Goal: Task Accomplishment & Management: Use online tool/utility

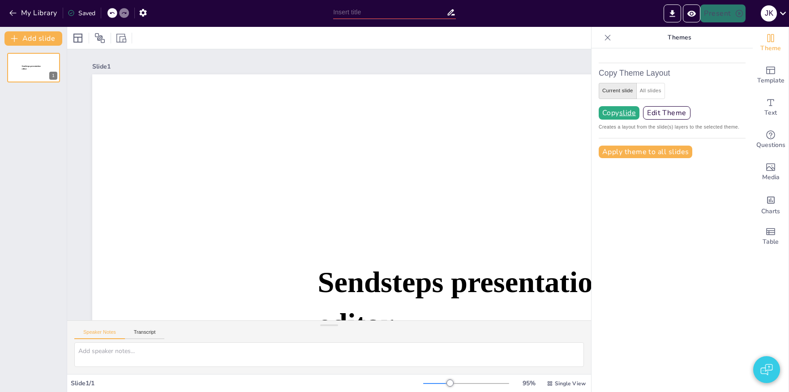
type input "Sendsteps 2.0: Enhancements and Innovations"
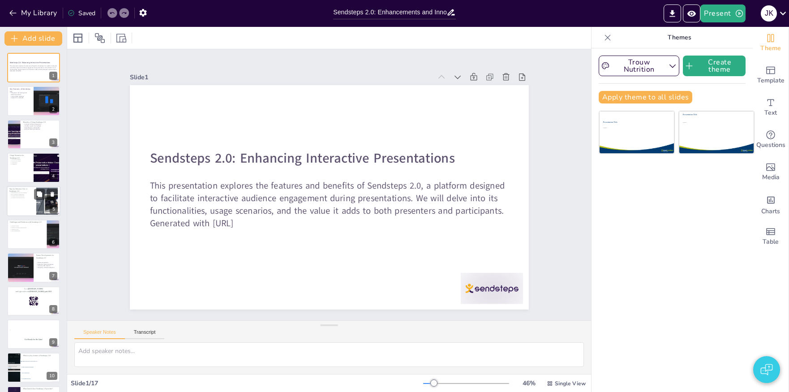
checkbox input "true"
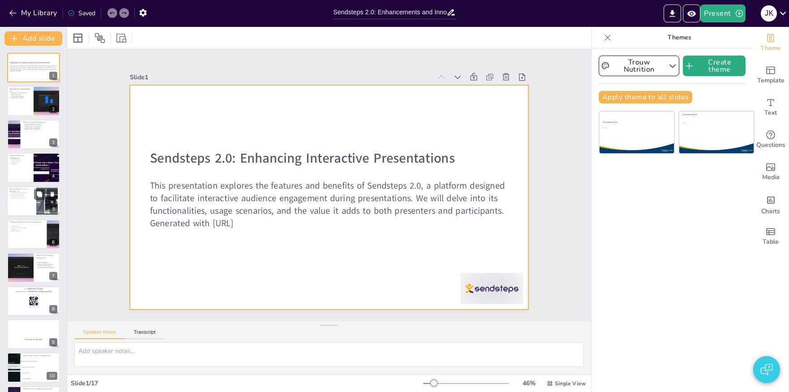
checkbox input "true"
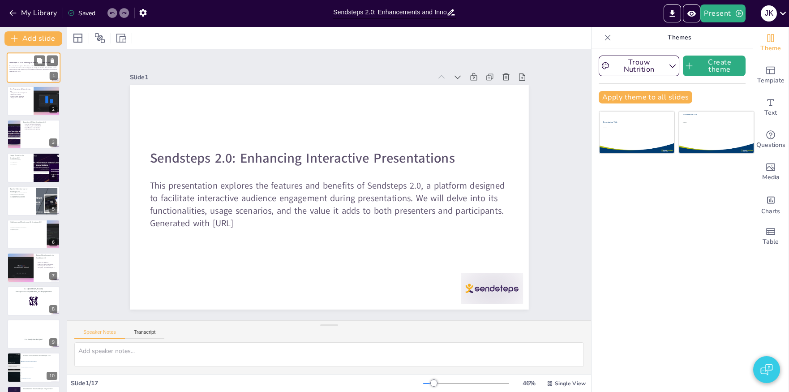
checkbox input "true"
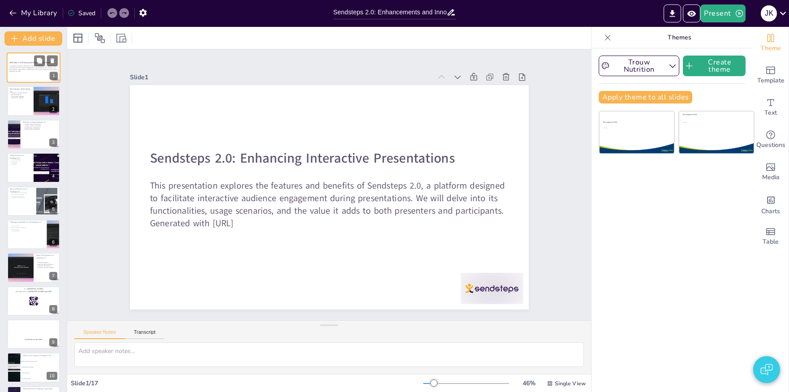
checkbox input "true"
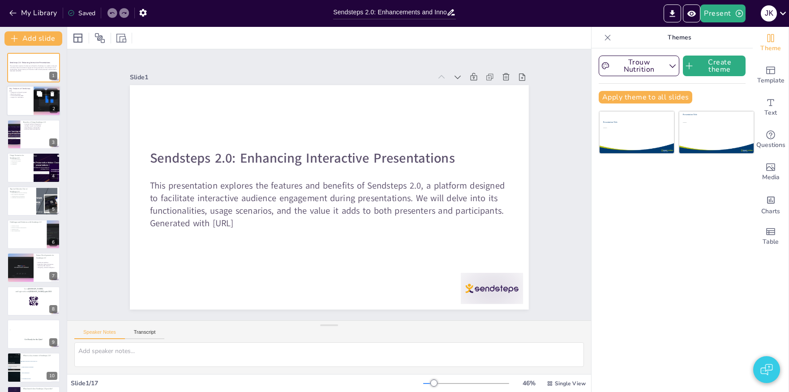
checkbox input "true"
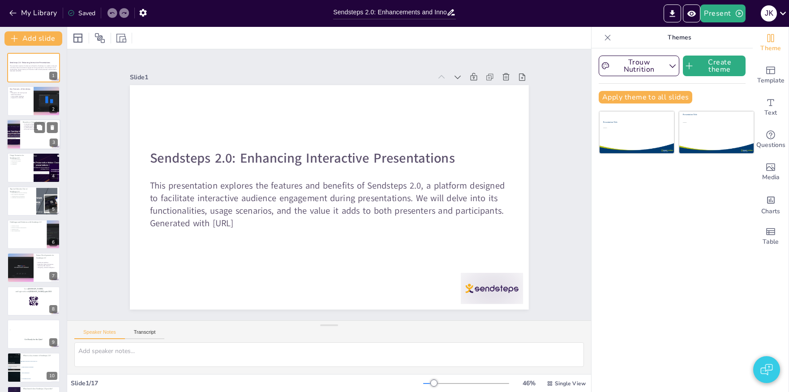
checkbox input "true"
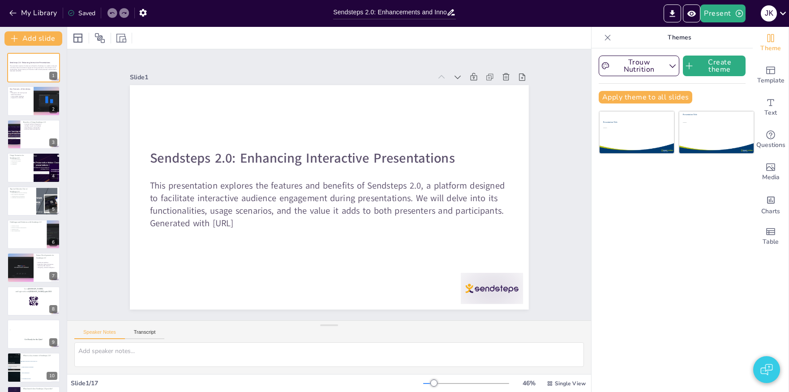
checkbox input "true"
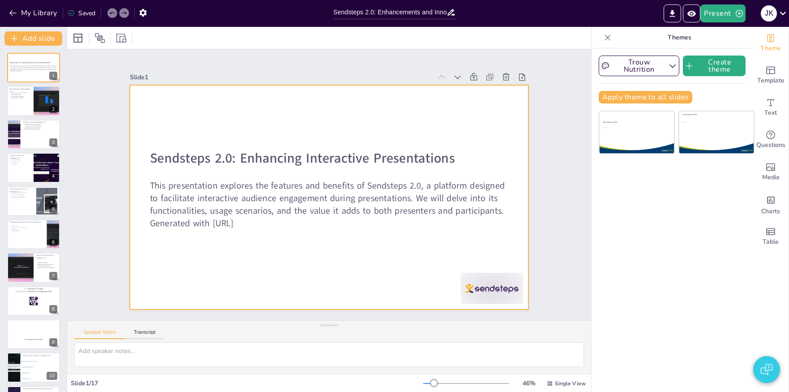
checkbox input "true"
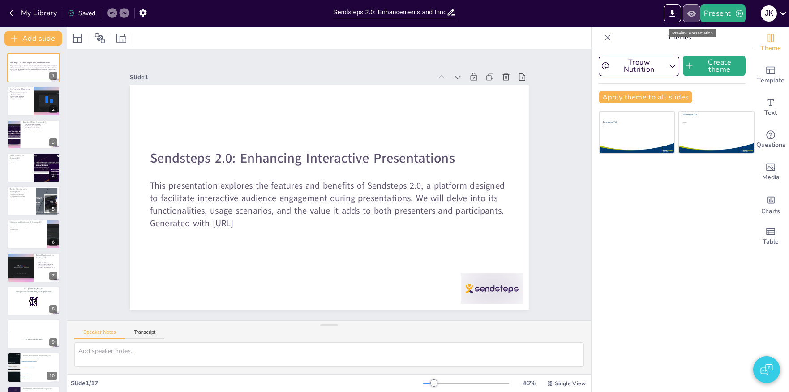
click at [694, 13] on icon "Preview Presentation" at bounding box center [691, 13] width 9 height 9
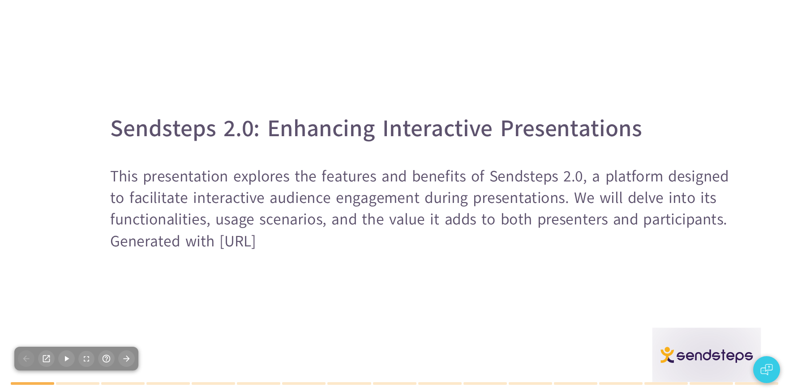
checkbox input "true"
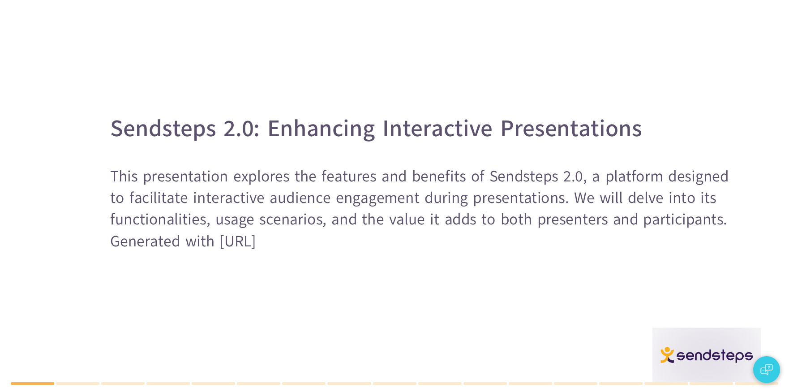
type textarea "The integration of Sendsteps 2.0 with existing presentation tools is crucial as…"
checkbox input "true"
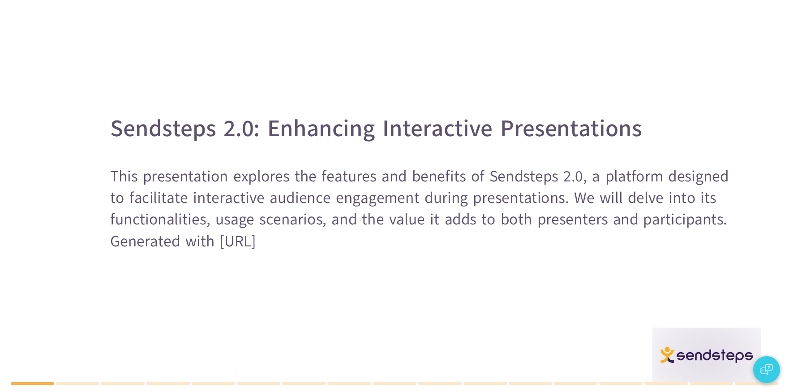
checkbox input "true"
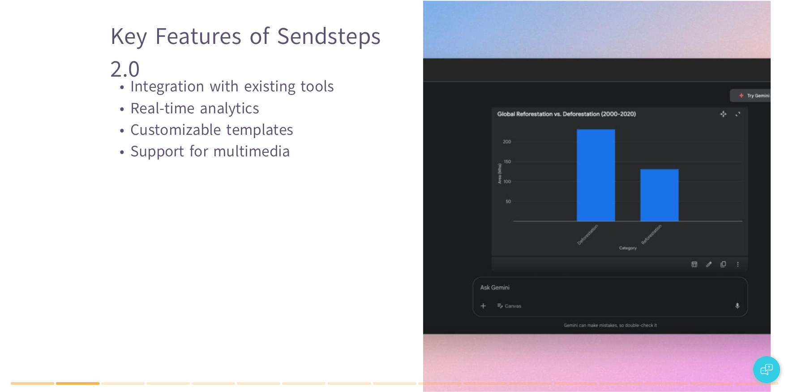
checkbox input "true"
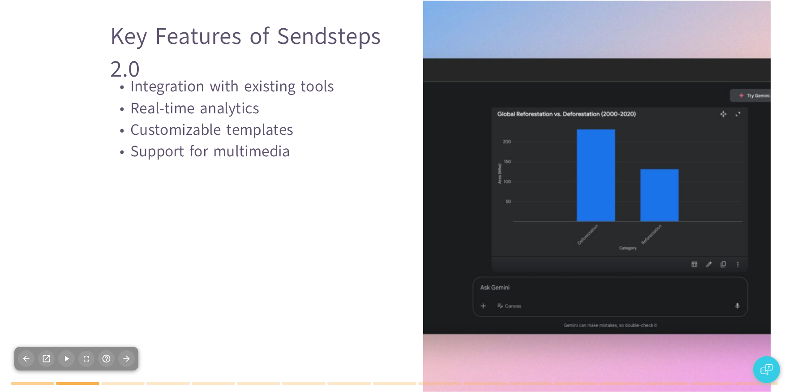
checkbox input "true"
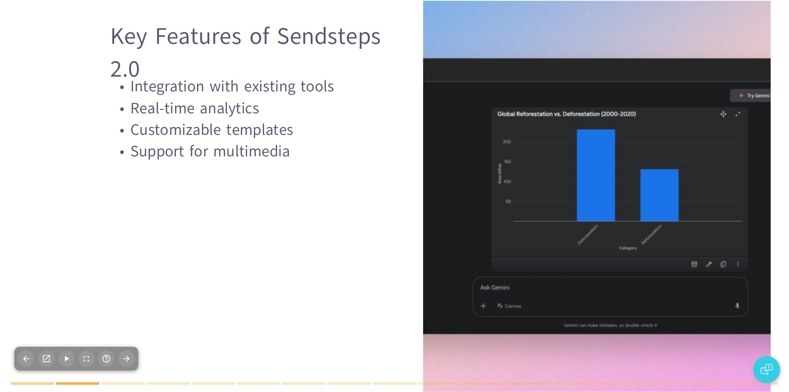
checkbox input "true"
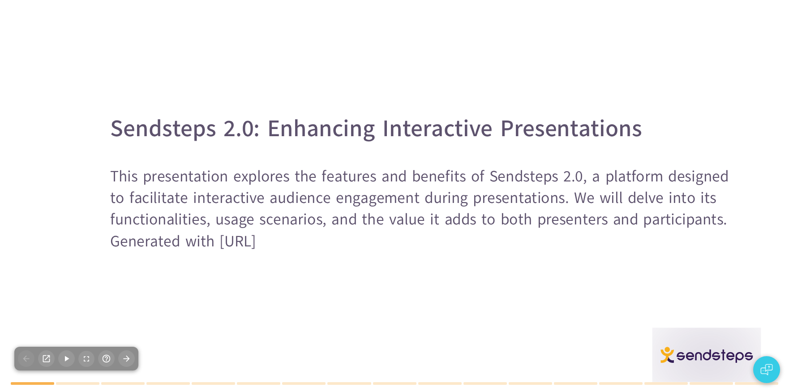
checkbox input "true"
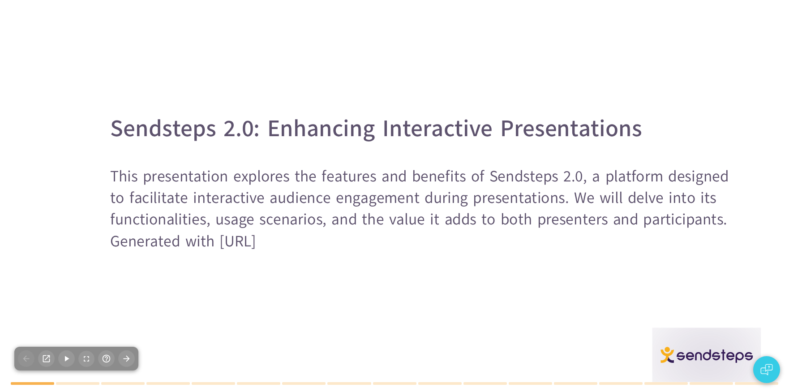
type textarea "The integration of Sendsteps 2.0 with existing presentation tools is crucial as…"
checkbox input "true"
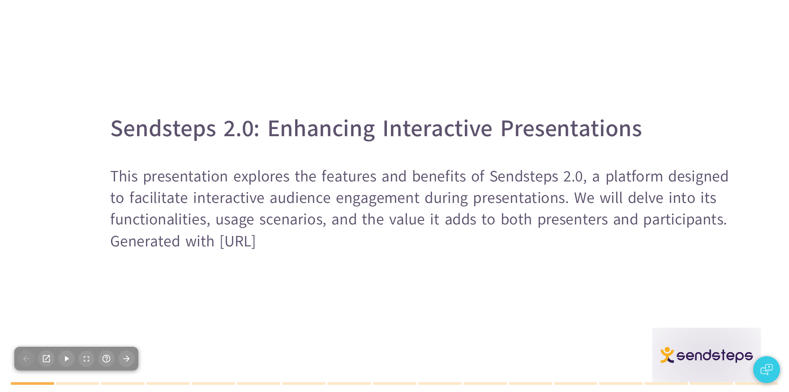
checkbox input "true"
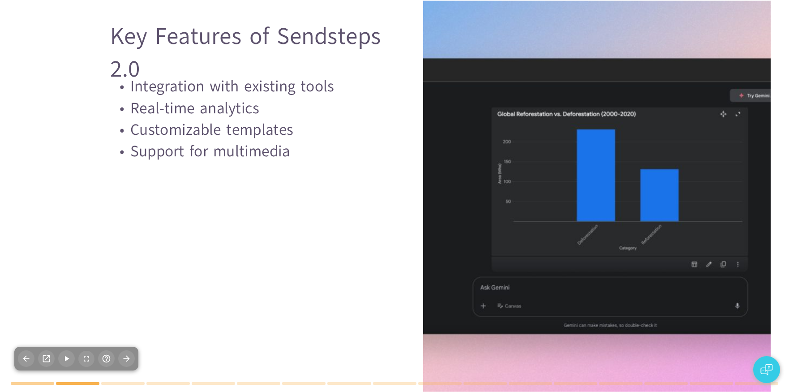
checkbox input "true"
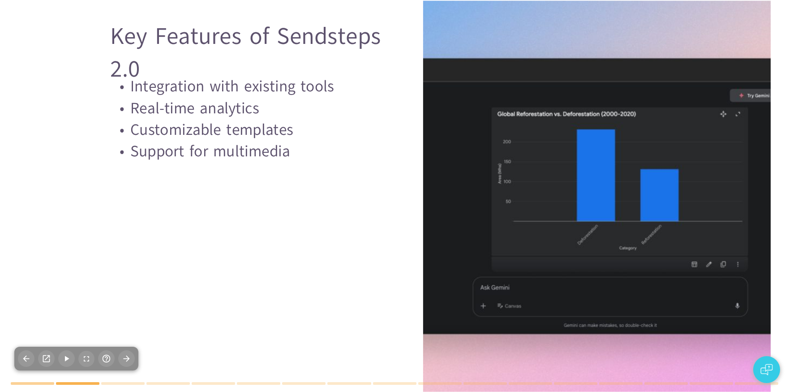
checkbox input "true"
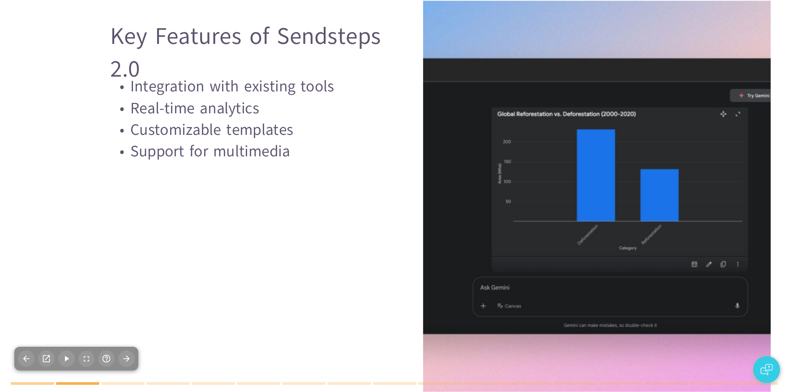
type textarea "Increased audience engagement is a primary benefit of using Sendsteps 2.0. By e…"
checkbox input "true"
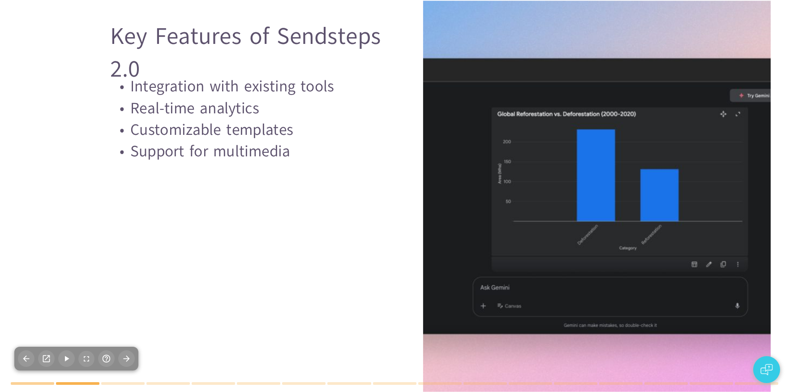
checkbox input "true"
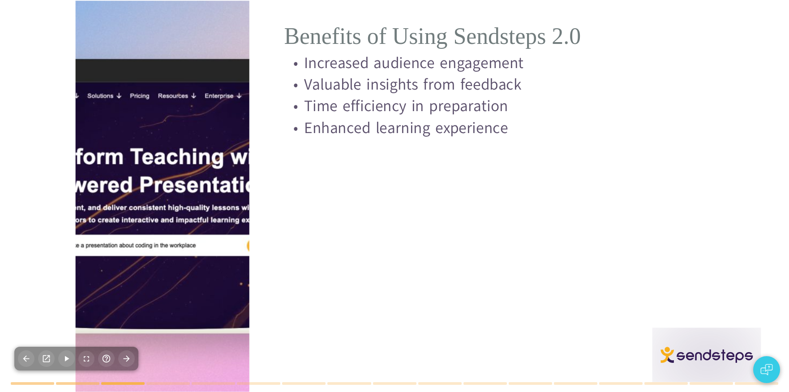
checkbox input "true"
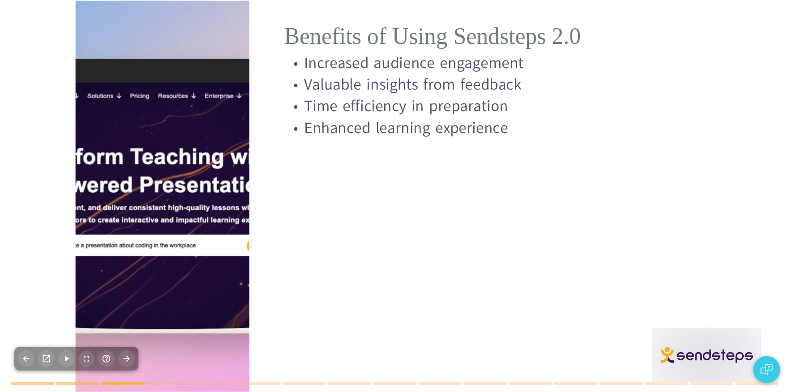
checkbox input "true"
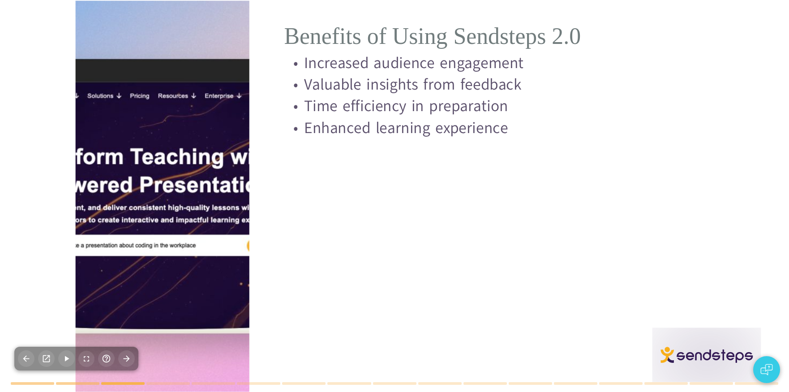
type textarea "Corporate meetings are an ideal scenario for using Sendsteps 2.0, as the platfo…"
checkbox input "true"
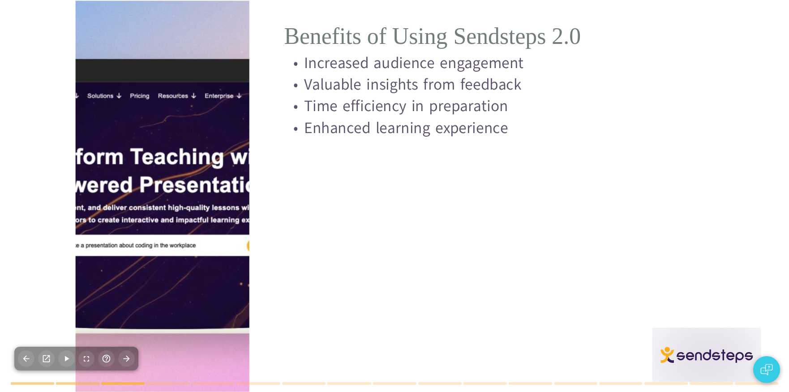
checkbox input "true"
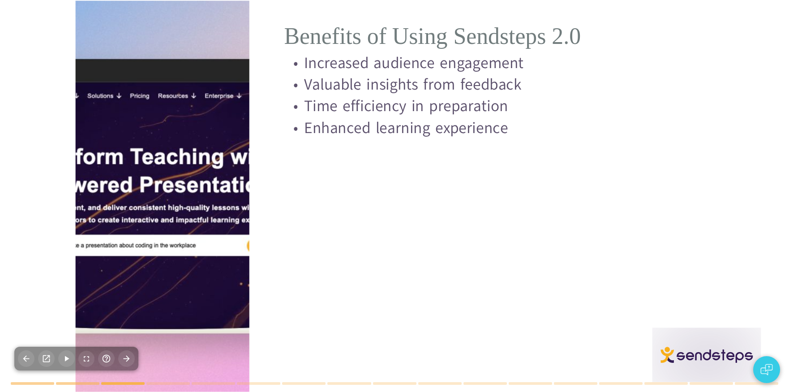
checkbox input "true"
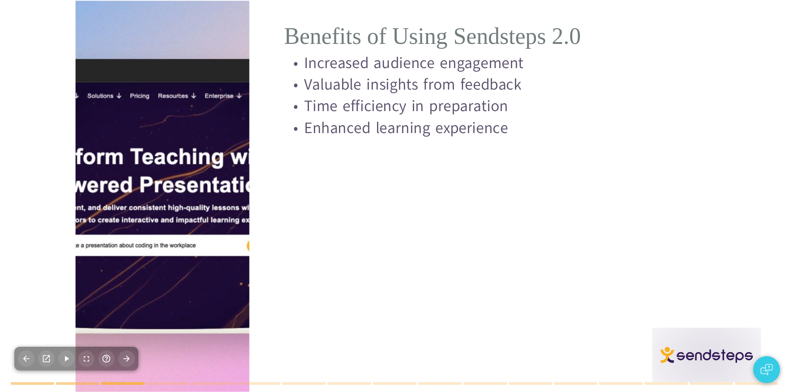
checkbox input "true"
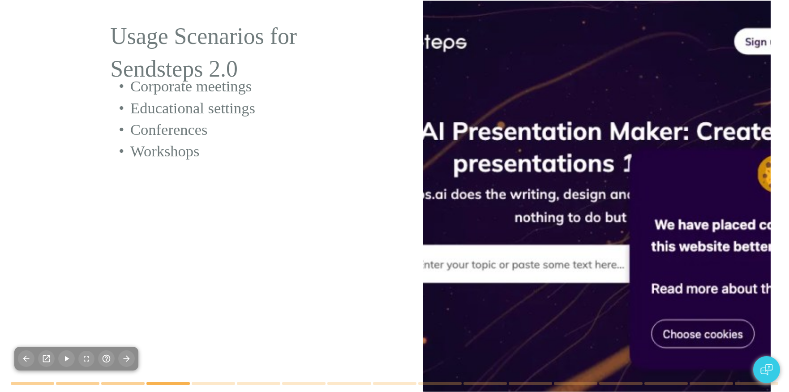
type textarea "Familiarizing oneself with Sendsteps 2.0 before the presentation is crucial for…"
checkbox input "true"
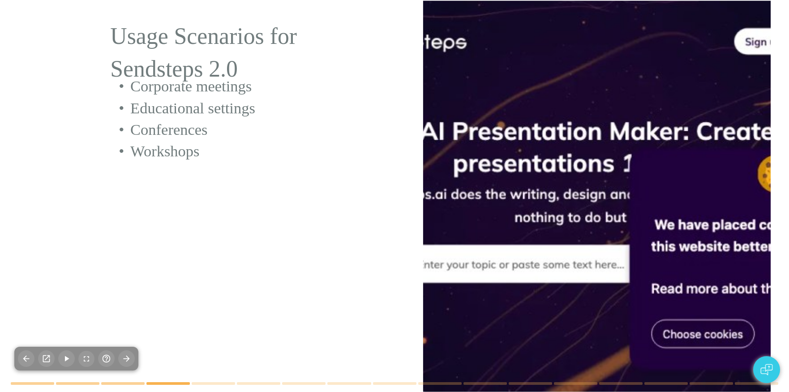
checkbox input "true"
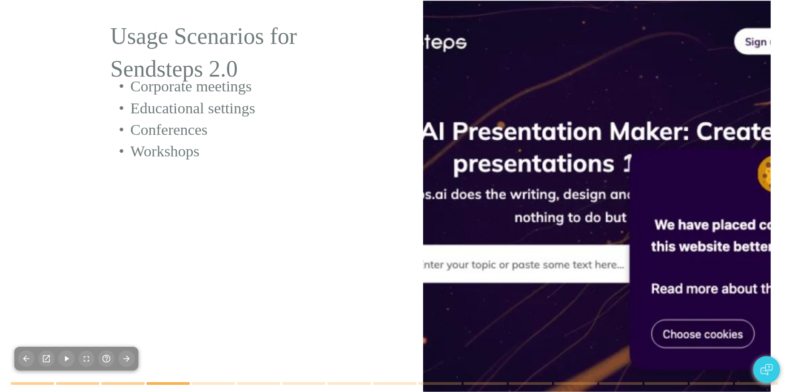
checkbox input "true"
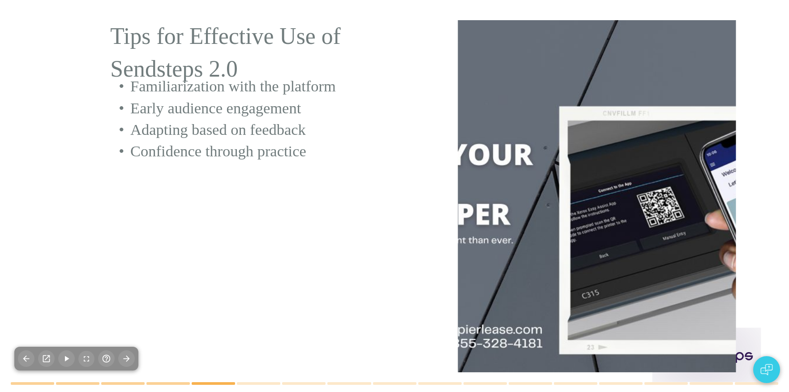
checkbox input "true"
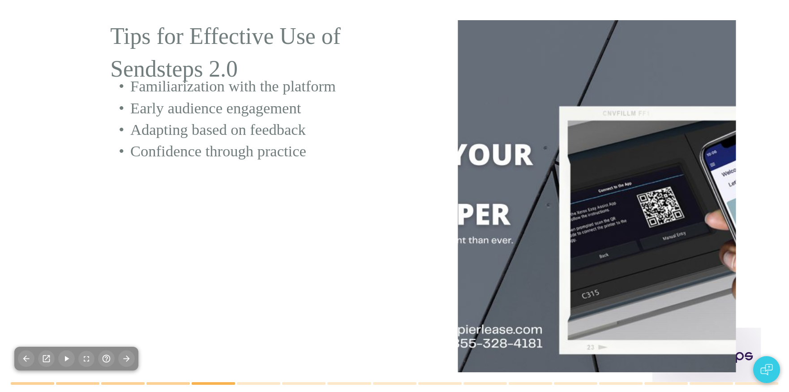
type textarea "Addressing potential technical issues is critical for a successful presentation…"
checkbox input "true"
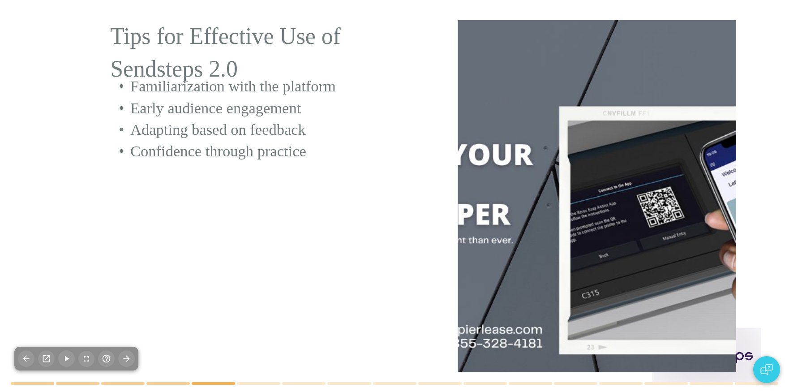
checkbox input "true"
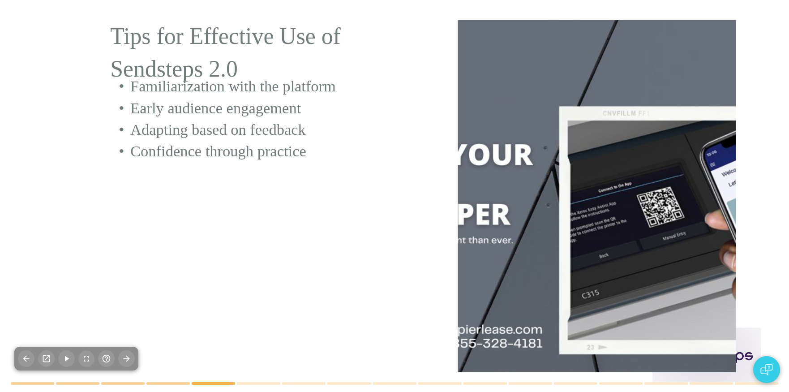
checkbox input "true"
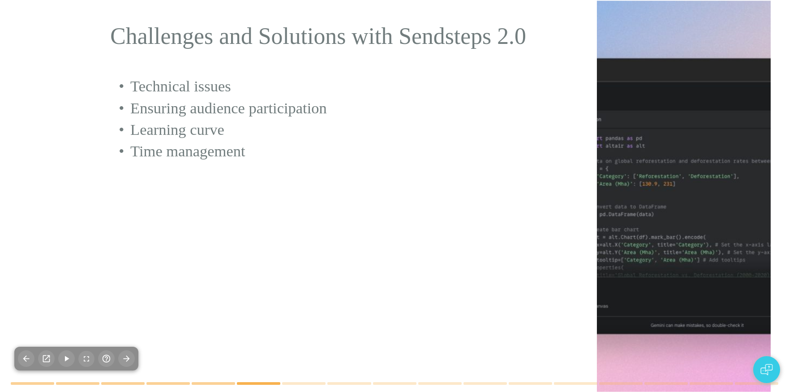
checkbox input "true"
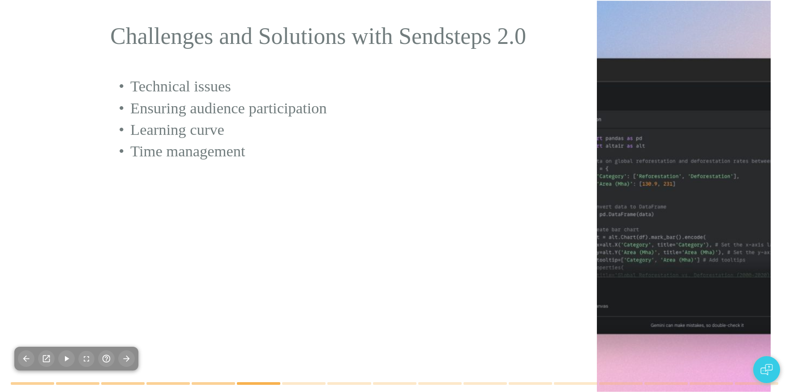
type textarea "Enhancing mobile compatibility for Sendsteps 2.0 is essential for accommodating…"
checkbox input "true"
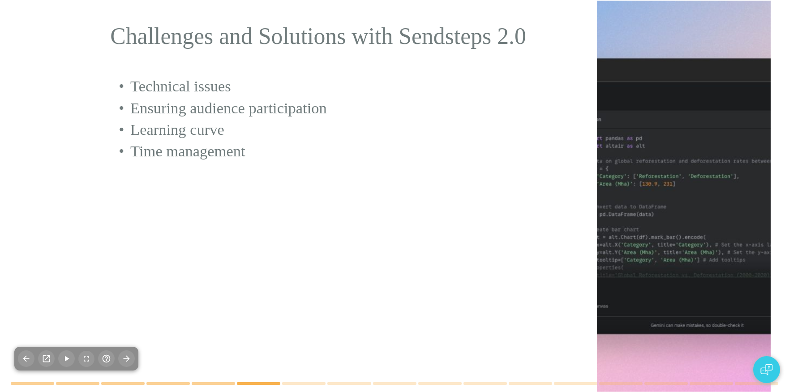
checkbox input "true"
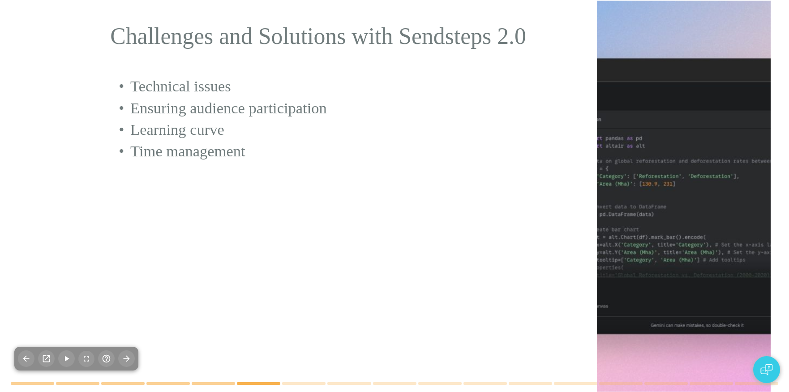
checkbox input "true"
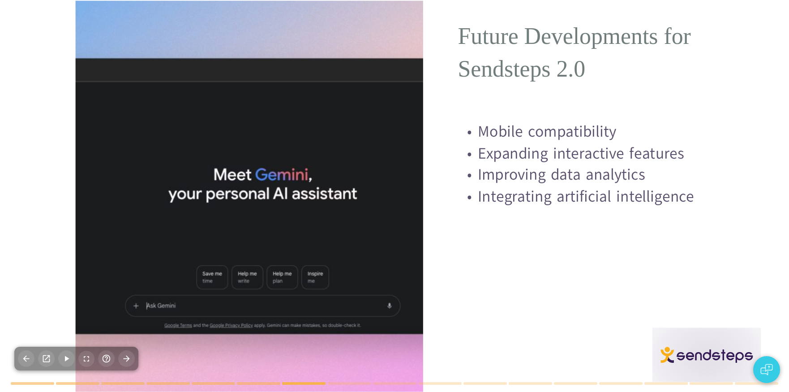
checkbox input "true"
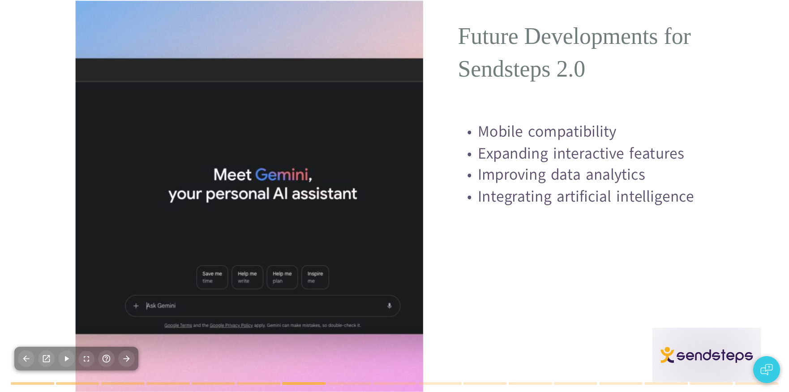
checkbox input "true"
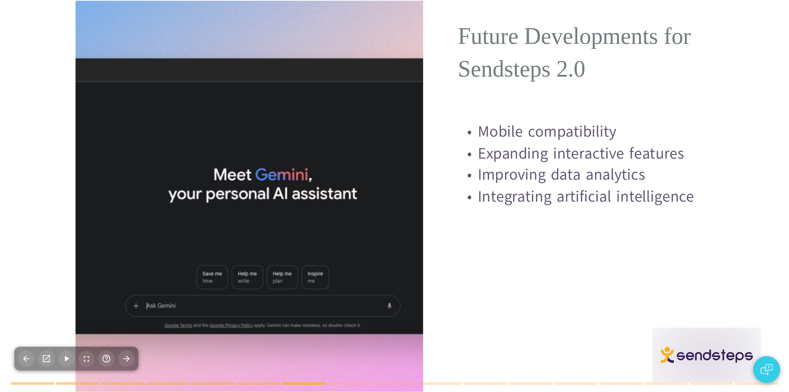
checkbox input "true"
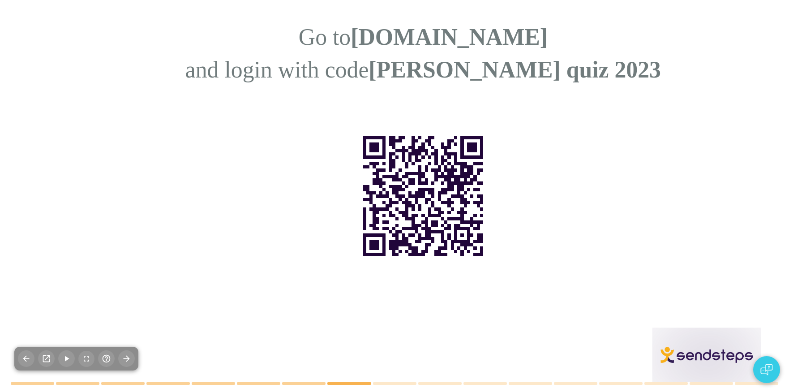
checkbox input "true"
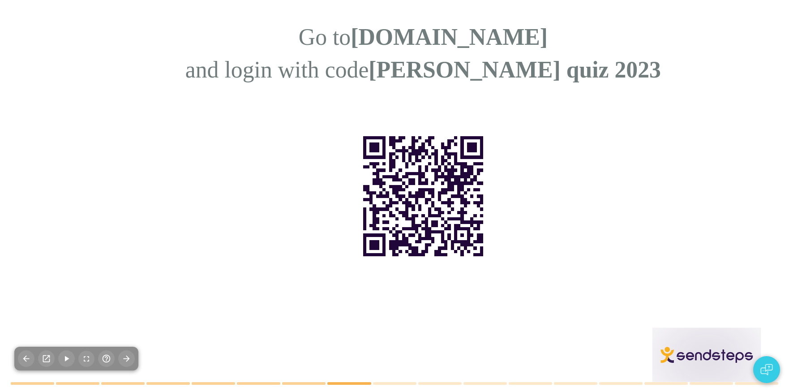
checkbox input "true"
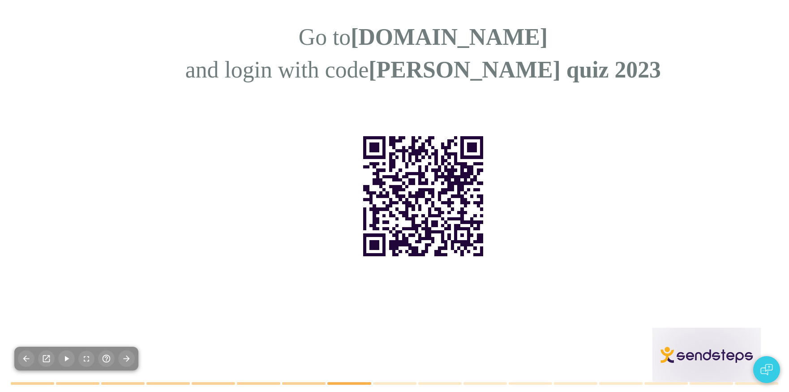
checkbox input "true"
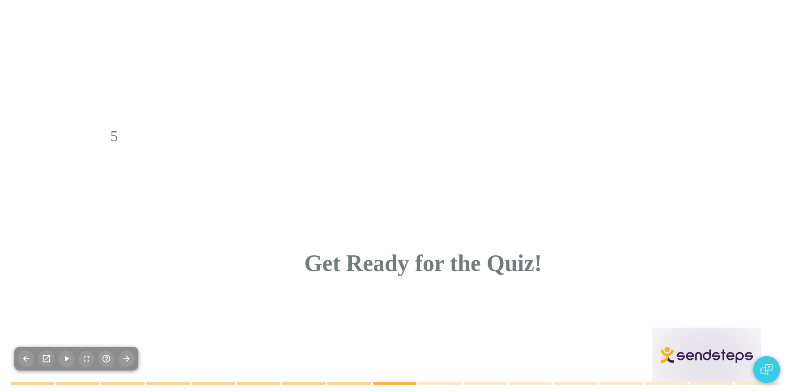
checkbox input "true"
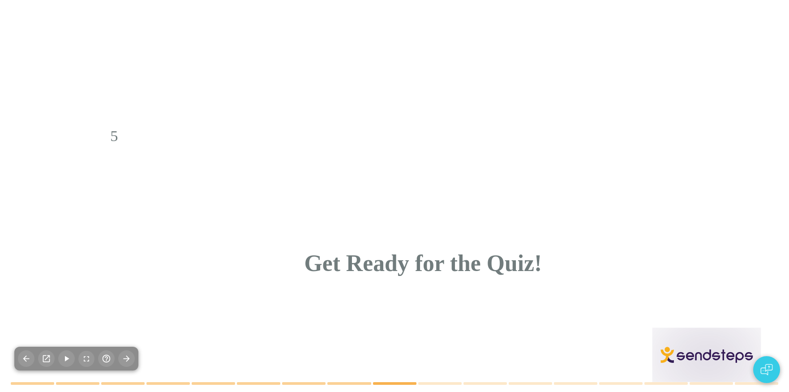
checkbox input "true"
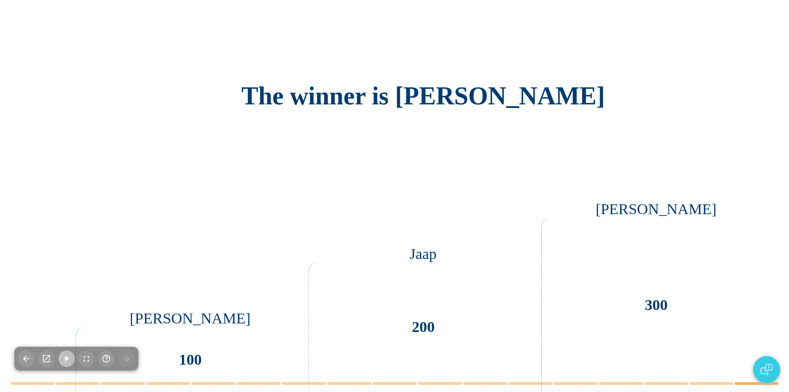
click at [65, 358] on icon "button" at bounding box center [66, 358] width 9 height 9
click at [69, 359] on icon "button" at bounding box center [66, 358] width 5 height 5
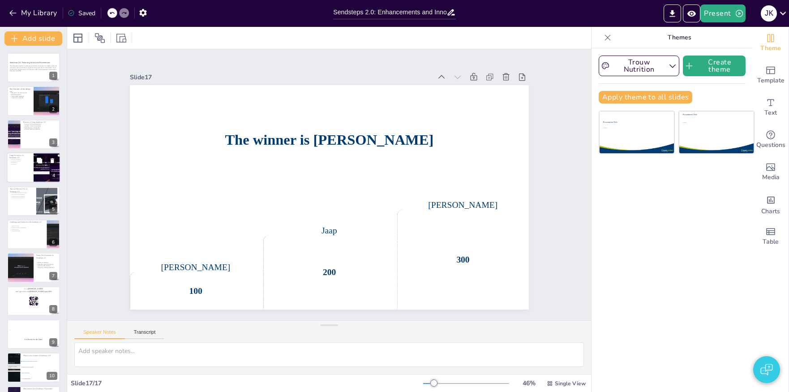
click at [31, 173] on div at bounding box center [34, 167] width 54 height 30
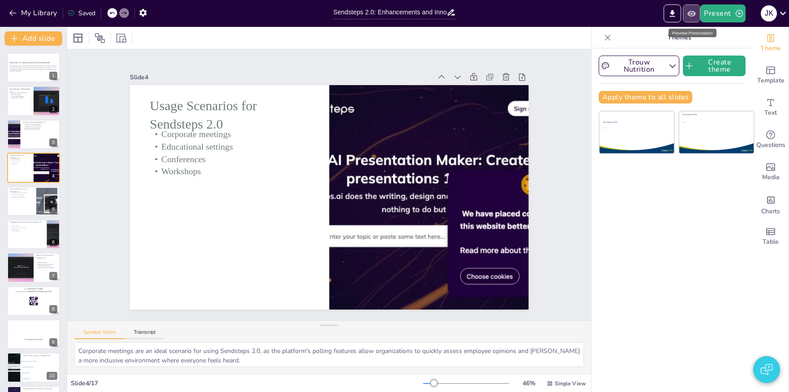
click at [695, 16] on icon "Preview Presentation" at bounding box center [692, 13] width 9 height 6
click at [28, 81] on div at bounding box center [34, 67] width 54 height 30
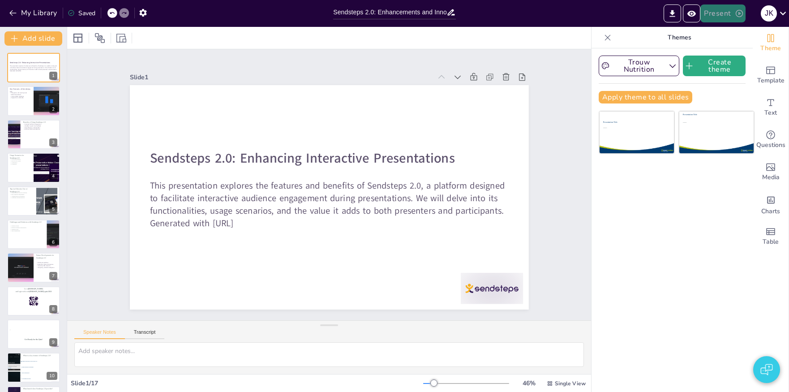
click at [729, 12] on button "Present" at bounding box center [723, 13] width 45 height 18
click at [738, 54] on li "Play presentation" at bounding box center [737, 55] width 71 height 14
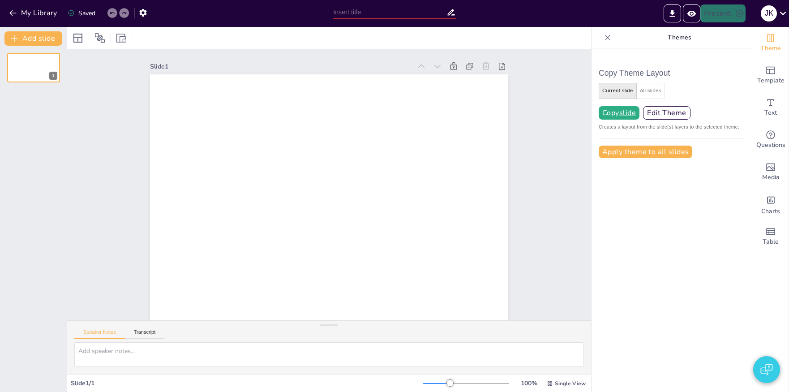
type input "Sendsteps 2.0: Enhancements and Innovations"
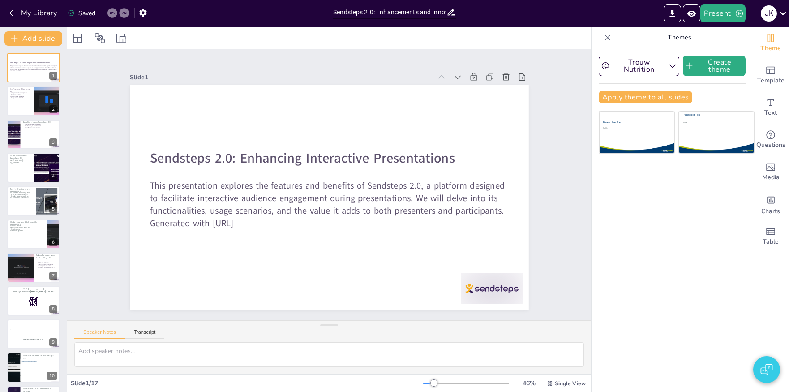
checkbox input "true"
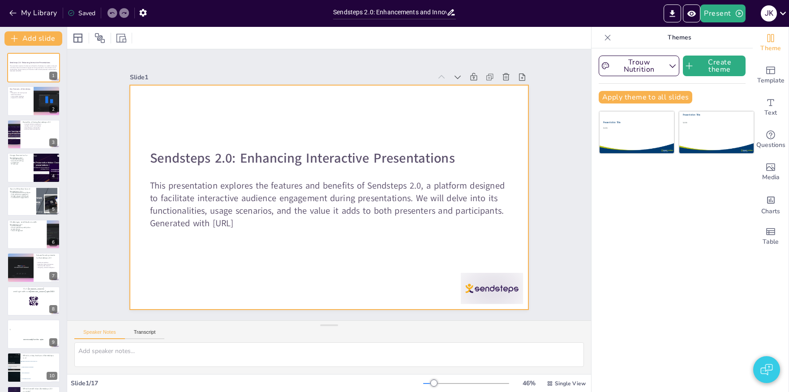
checkbox input "true"
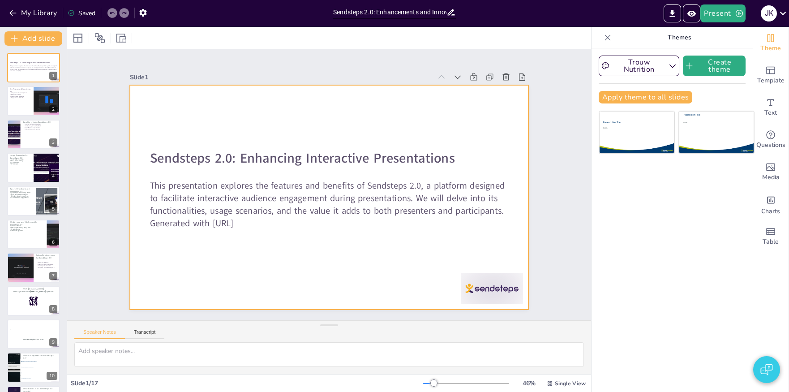
checkbox input "true"
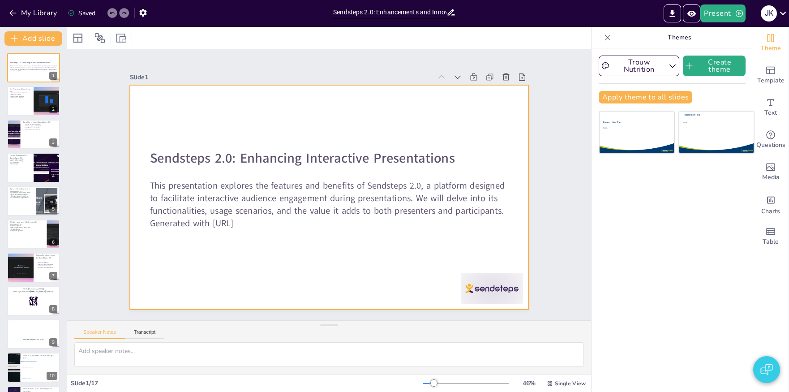
checkbox input "true"
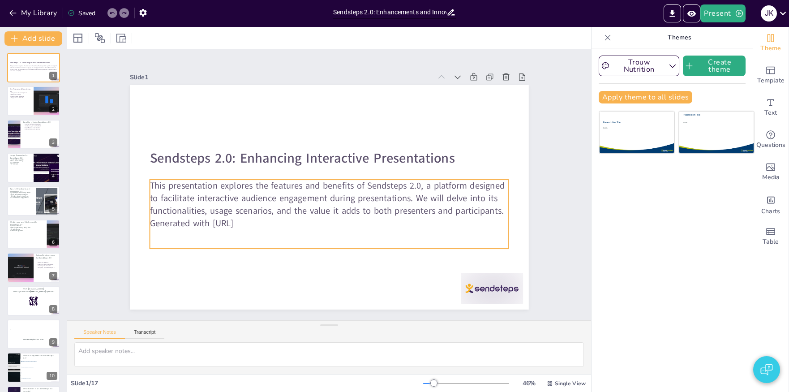
checkbox input "true"
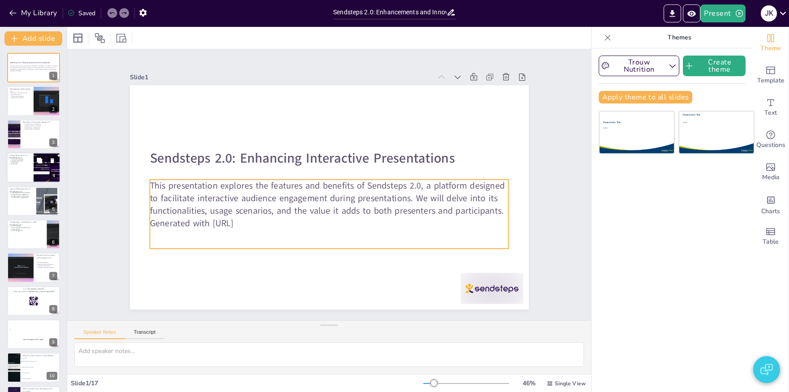
checkbox input "true"
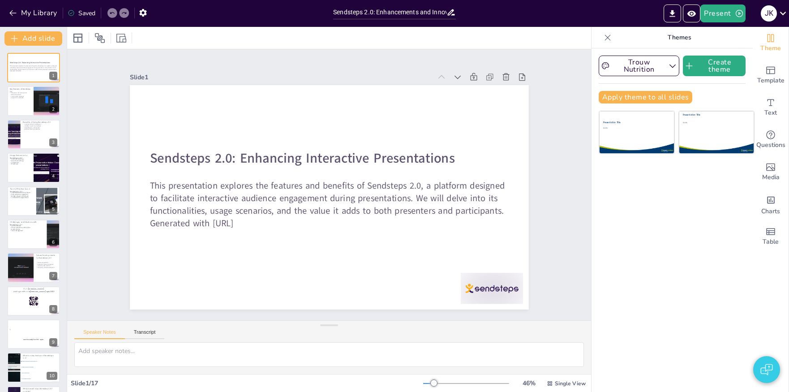
checkbox input "true"
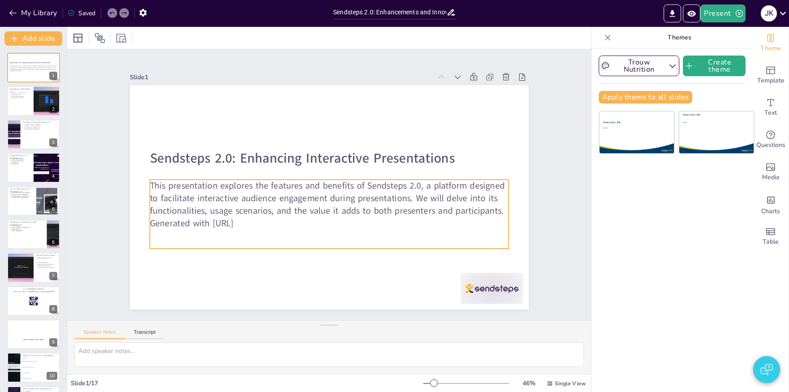
checkbox input "true"
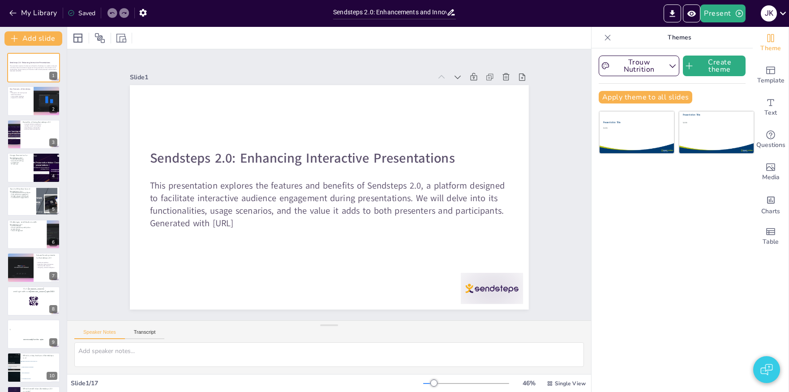
scroll to position [29, 0]
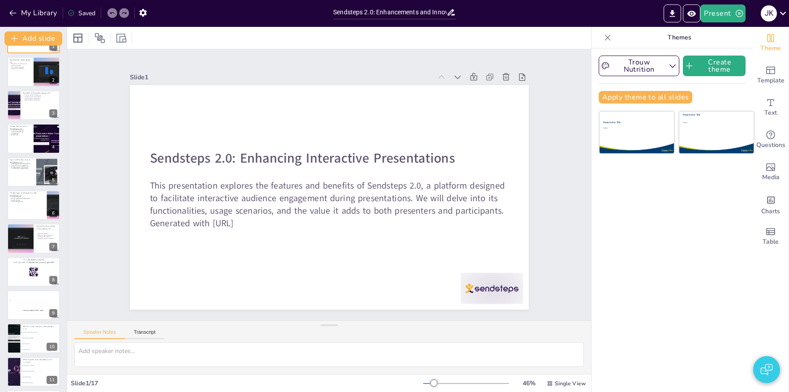
checkbox input "true"
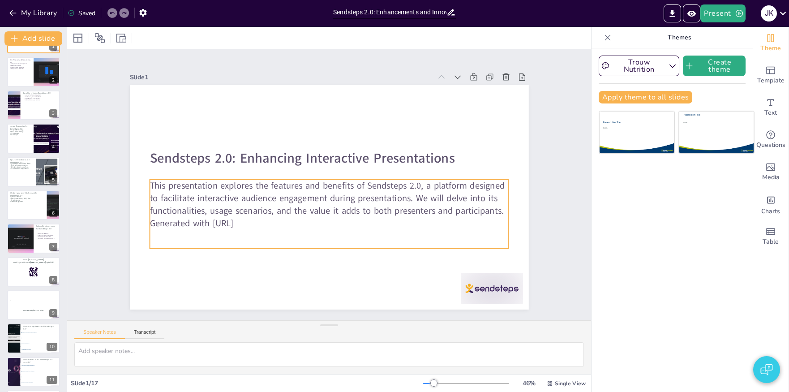
checkbox input "true"
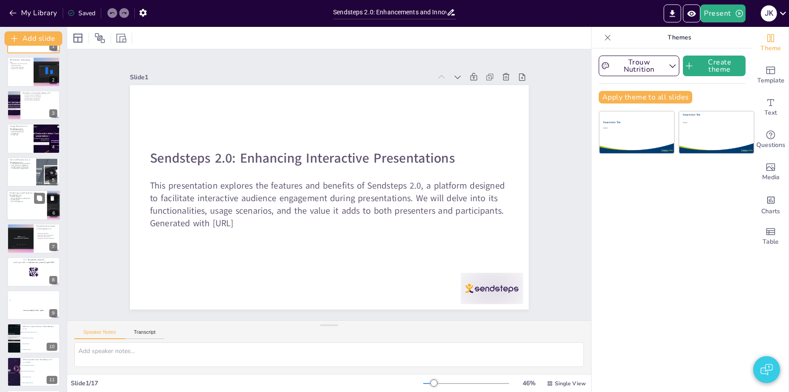
checkbox input "true"
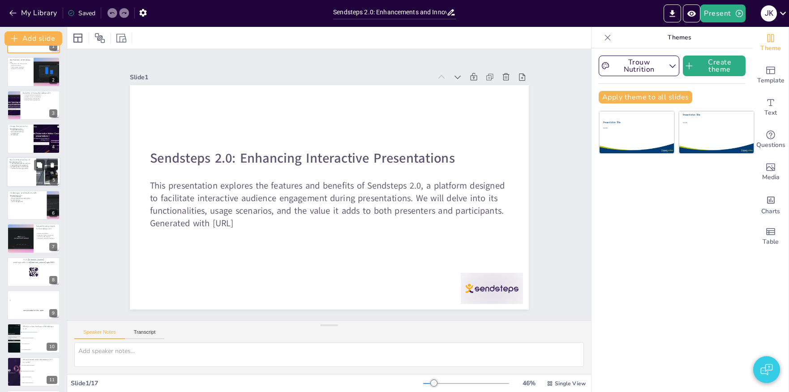
checkbox input "true"
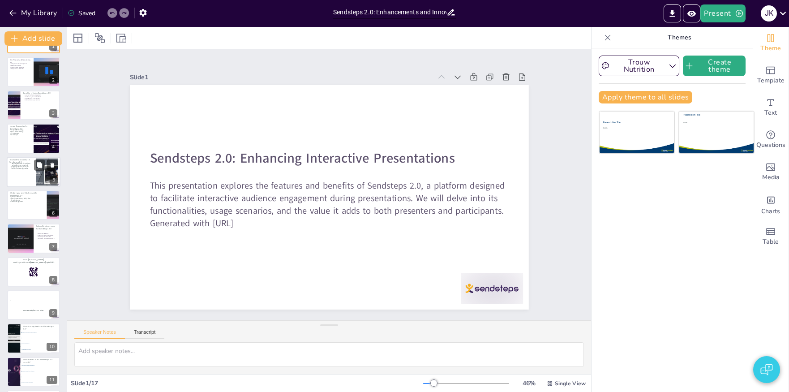
click at [22, 161] on p "Tips for Effective Use of Sendsteps 2.0" at bounding box center [21, 160] width 24 height 5
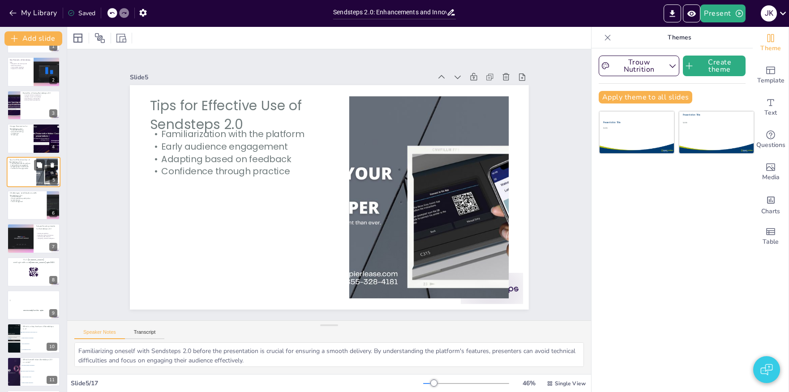
type textarea "Familiarizing oneself with Sendsteps 2.0 before the presentation is crucial for…"
checkbox input "true"
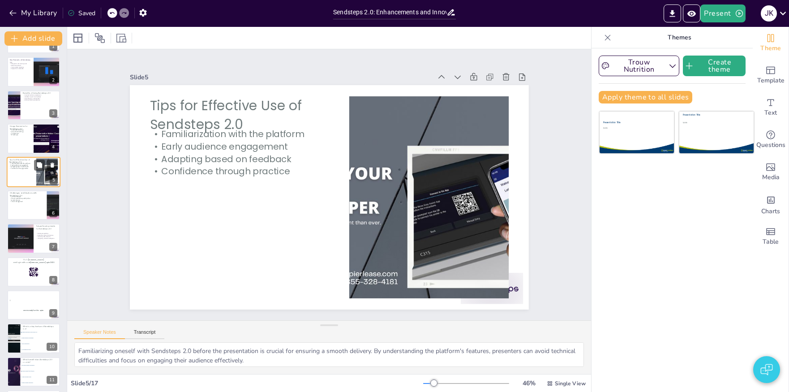
checkbox input "true"
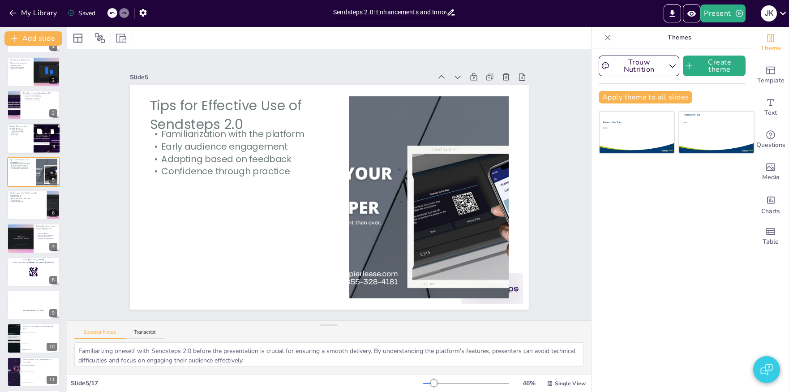
checkbox input "true"
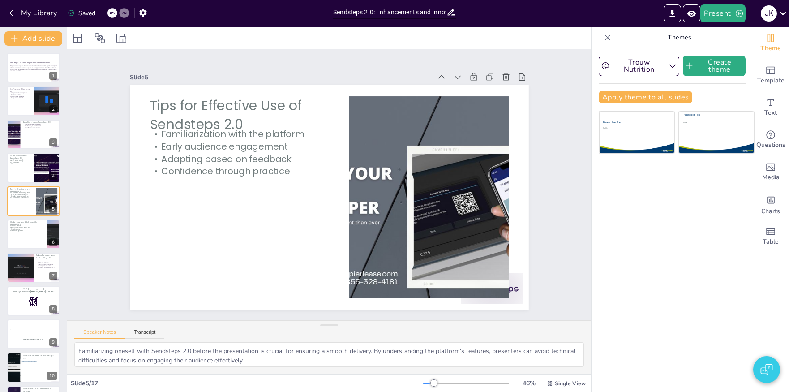
checkbox input "true"
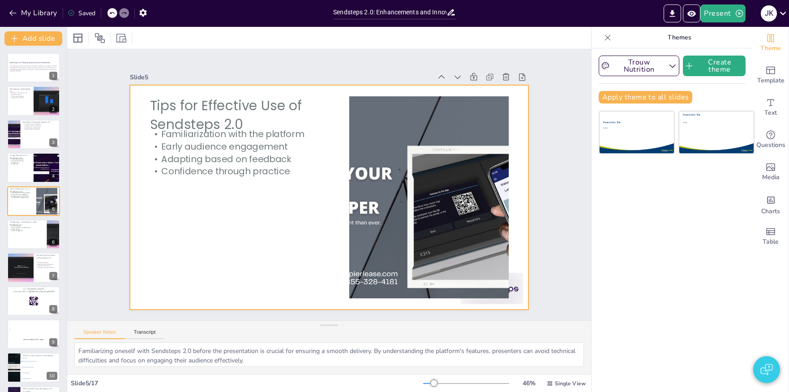
checkbox input "true"
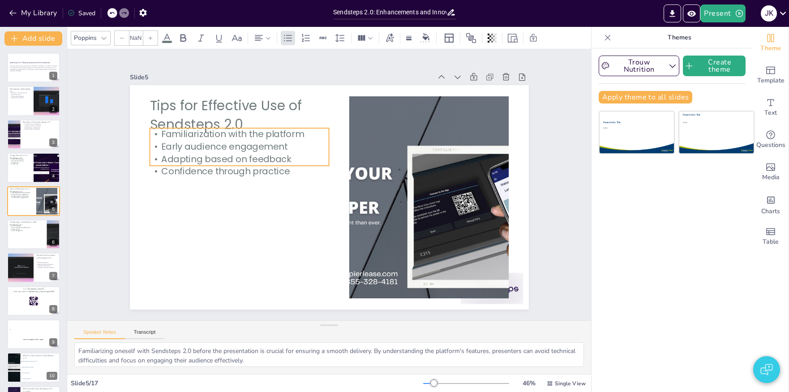
checkbox input "true"
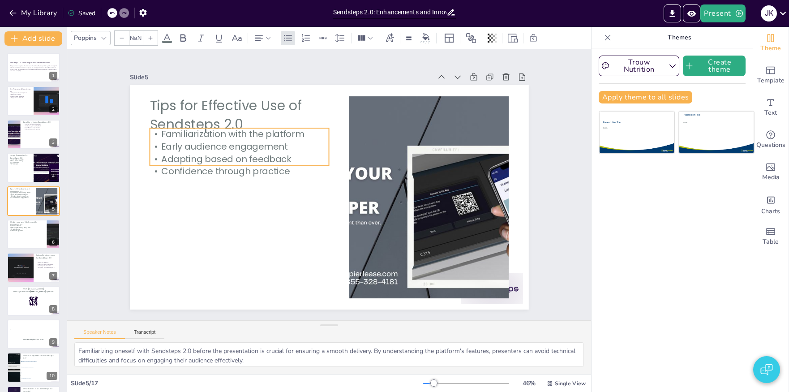
click at [219, 148] on p "Early audience engagement" at bounding box center [240, 147] width 180 height 13
checkbox input "true"
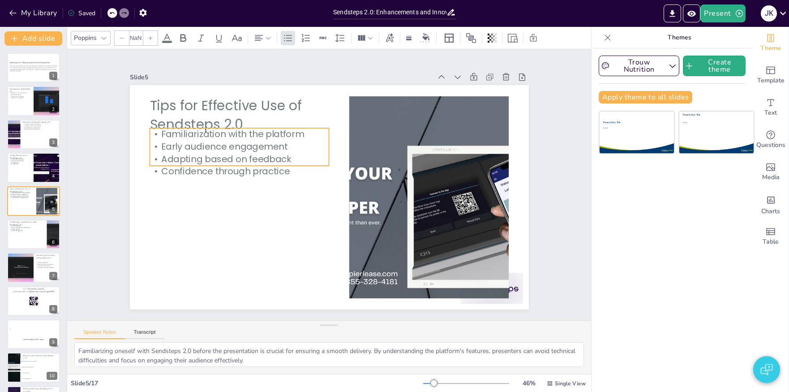
checkbox input "true"
type input "32"
checkbox input "true"
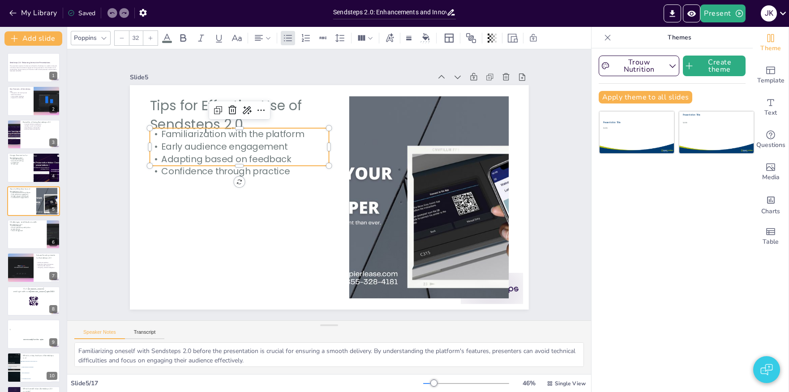
checkbox input "true"
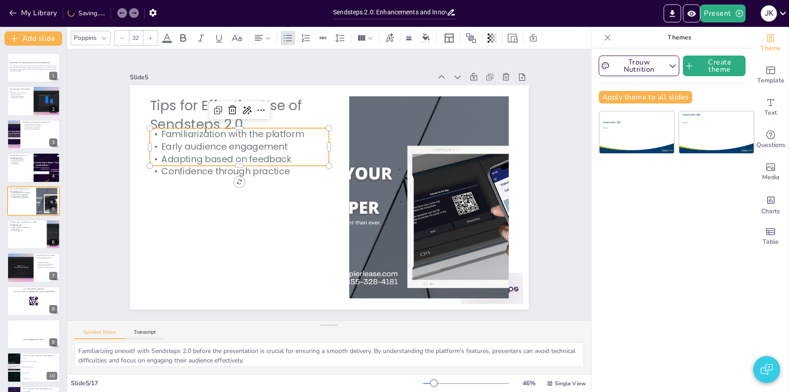
checkbox input "true"
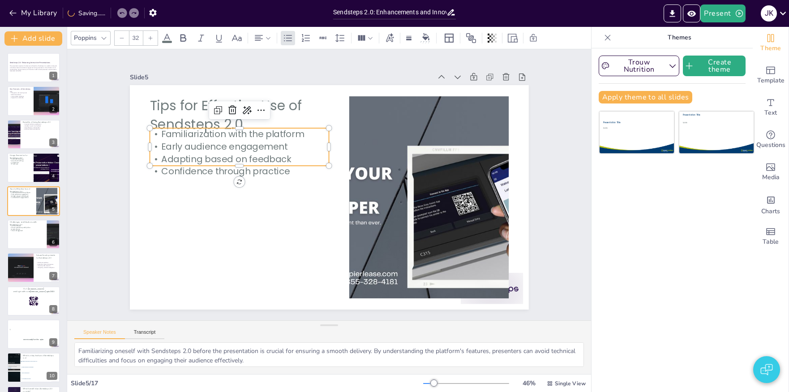
checkbox input "true"
click at [251, 168] on div "Tips for Effective Use of Sendsteps 2.0 Familiarization with the platform Early…" at bounding box center [329, 197] width 399 height 224
checkbox input "true"
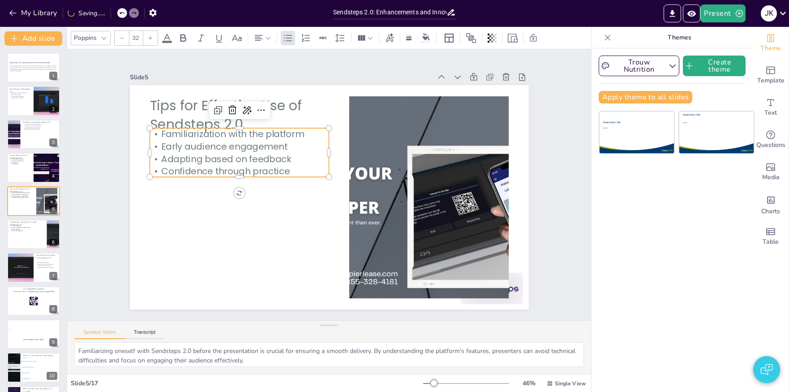
checkbox input "true"
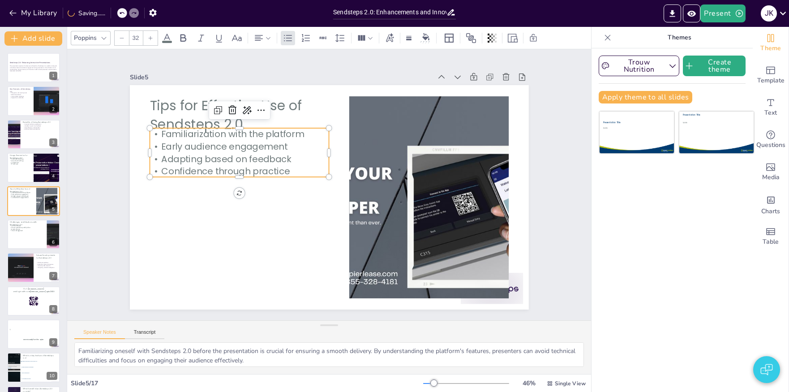
checkbox input "true"
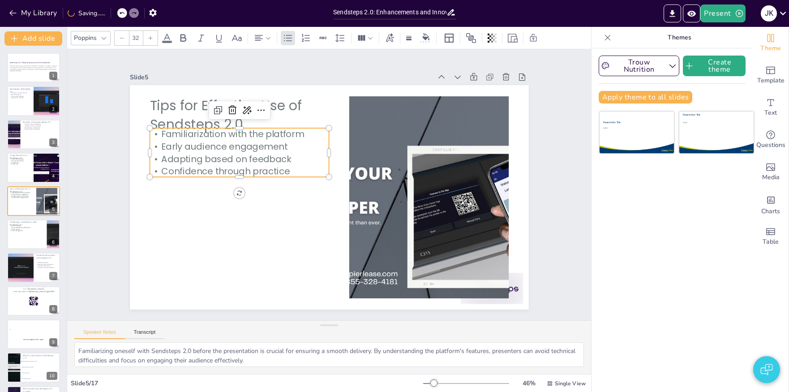
checkbox input "true"
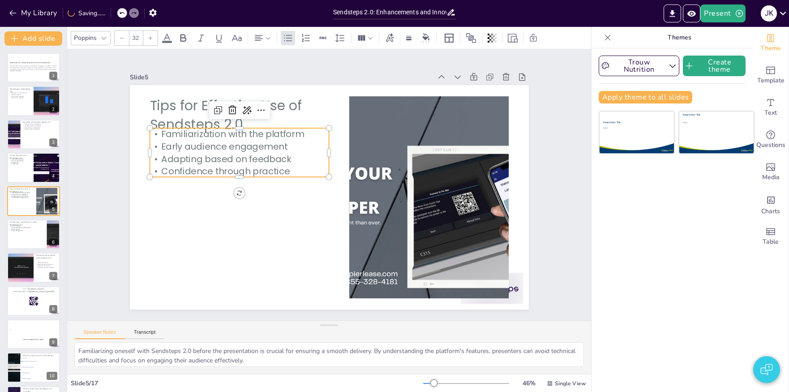
checkbox input "true"
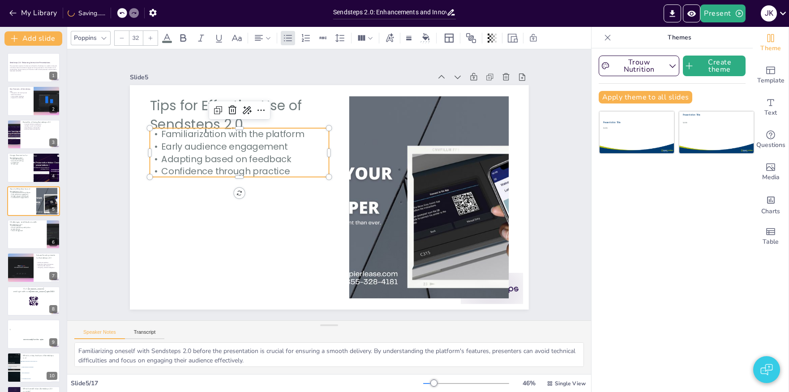
checkbox input "true"
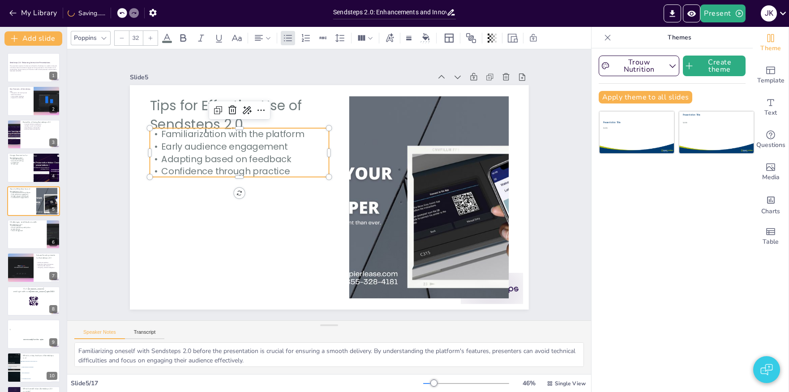
checkbox input "true"
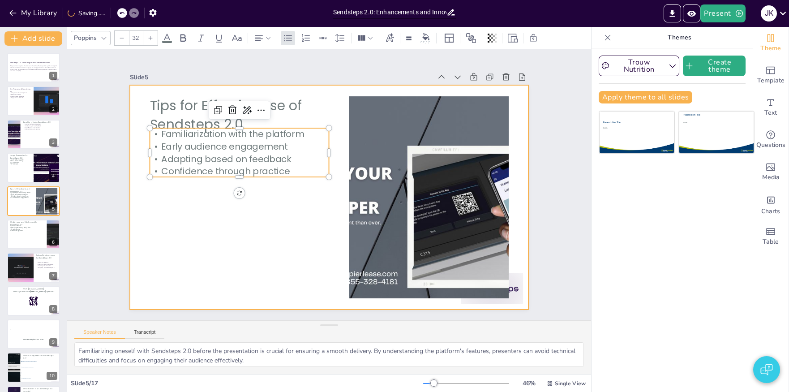
checkbox input "true"
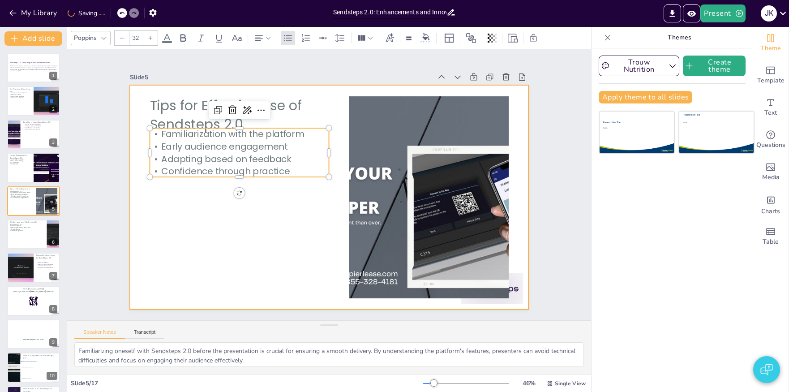
checkbox input "true"
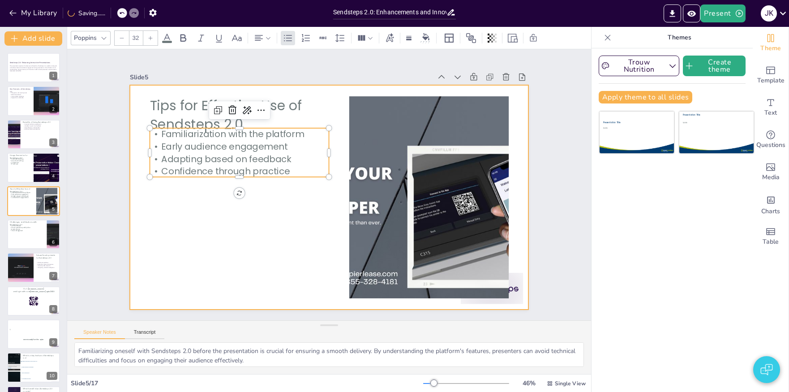
checkbox input "true"
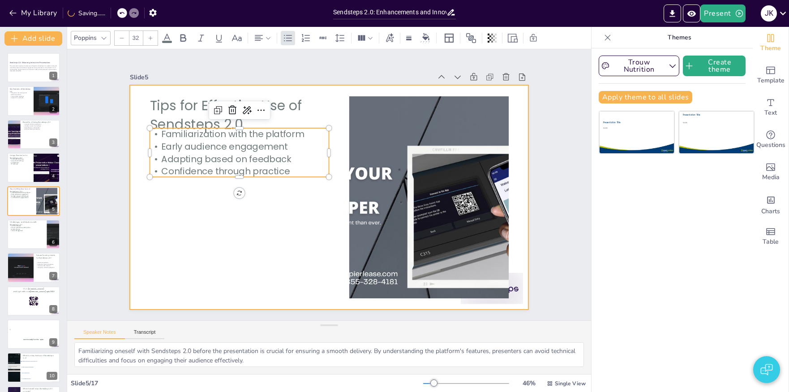
checkbox input "true"
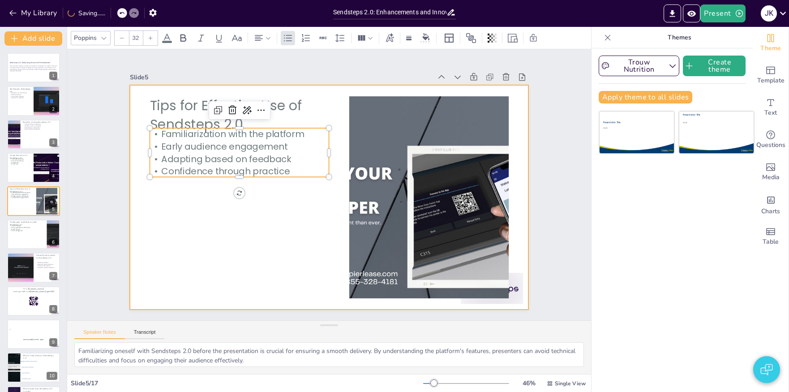
checkbox input "true"
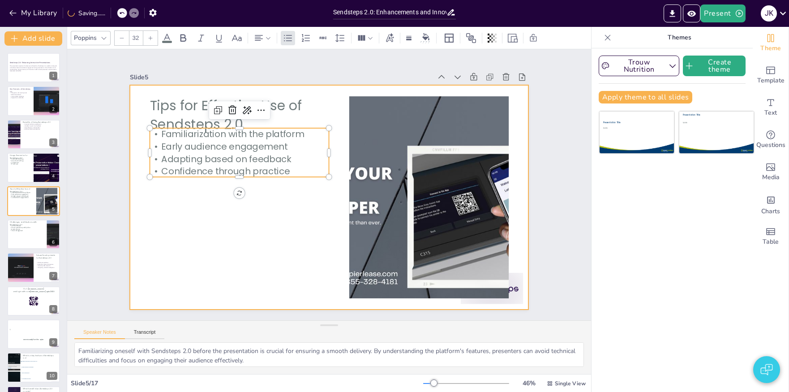
checkbox input "true"
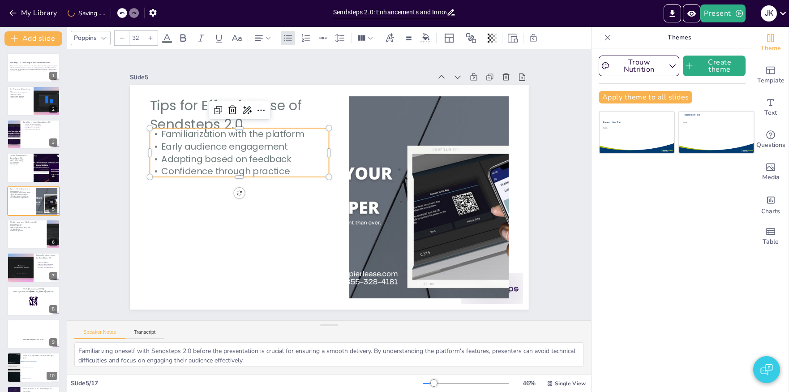
checkbox input "true"
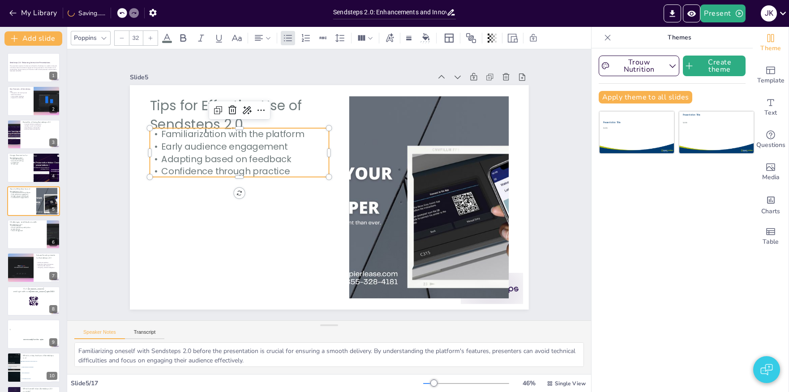
checkbox input "true"
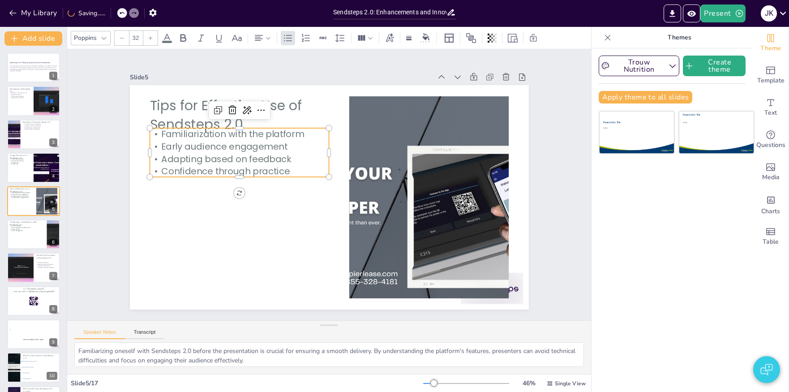
checkbox input "true"
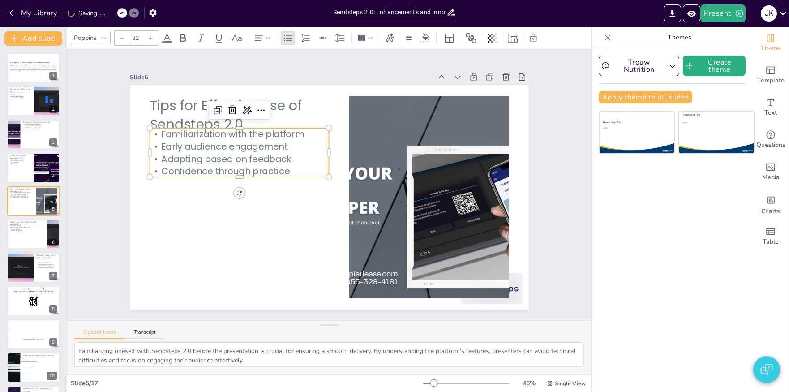
checkbox input "true"
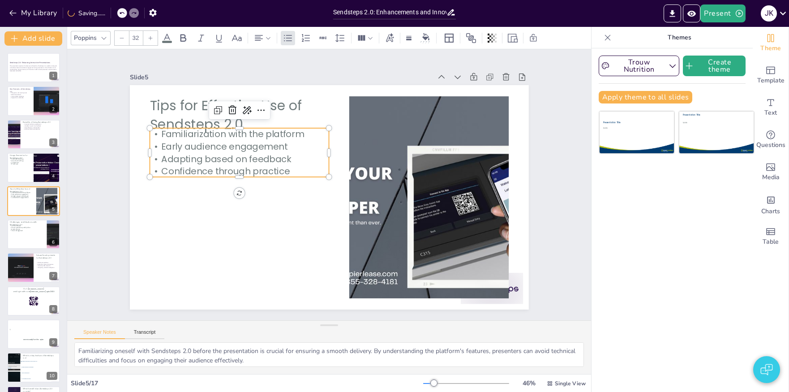
checkbox input "true"
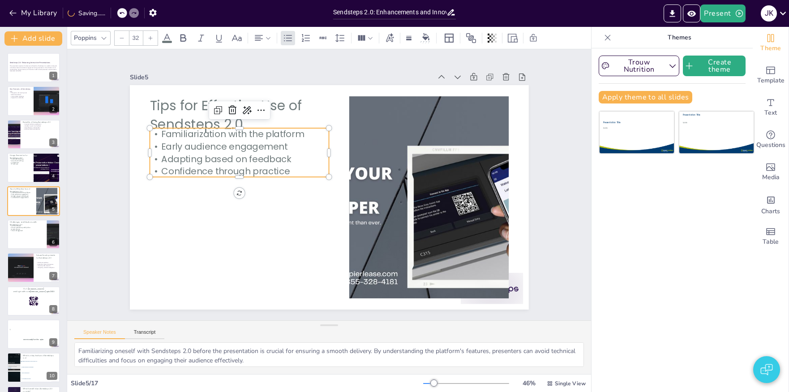
checkbox input "true"
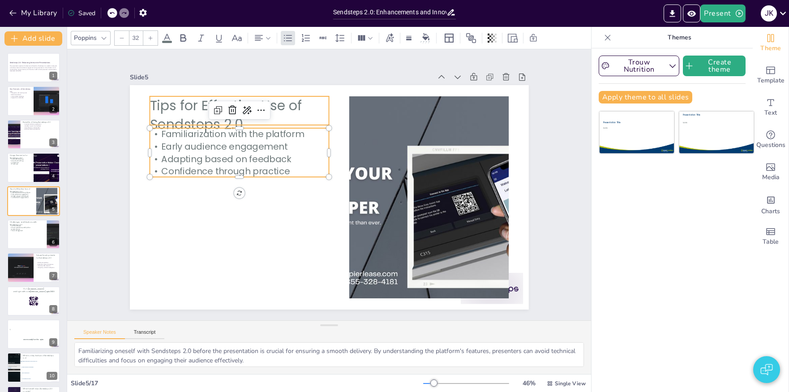
checkbox input "true"
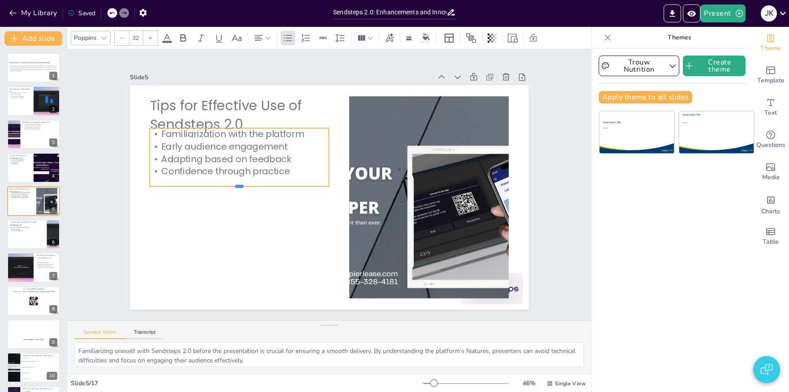
drag, startPoint x: 219, startPoint y: 178, endPoint x: 219, endPoint y: 189, distance: 10.8
click at [219, 189] on div at bounding box center [240, 189] width 180 height 7
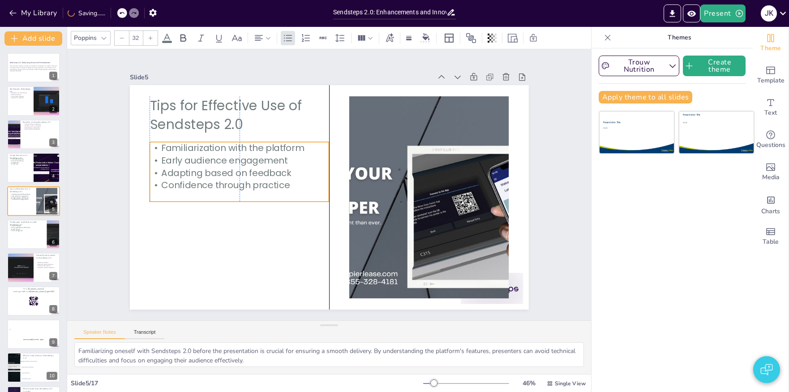
drag, startPoint x: 268, startPoint y: 155, endPoint x: 271, endPoint y: 217, distance: 62.8
click at [271, 179] on p "Adapting based on feedback" at bounding box center [240, 173] width 180 height 13
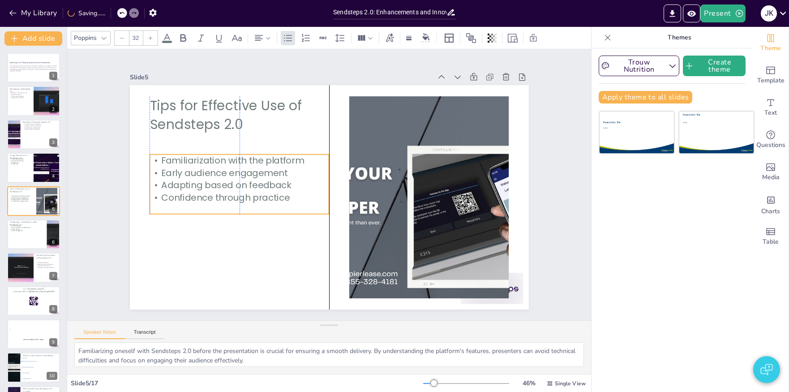
drag, startPoint x: 270, startPoint y: 185, endPoint x: 270, endPoint y: 176, distance: 9.0
click at [270, 176] on p "Early audience engagement" at bounding box center [240, 173] width 180 height 13
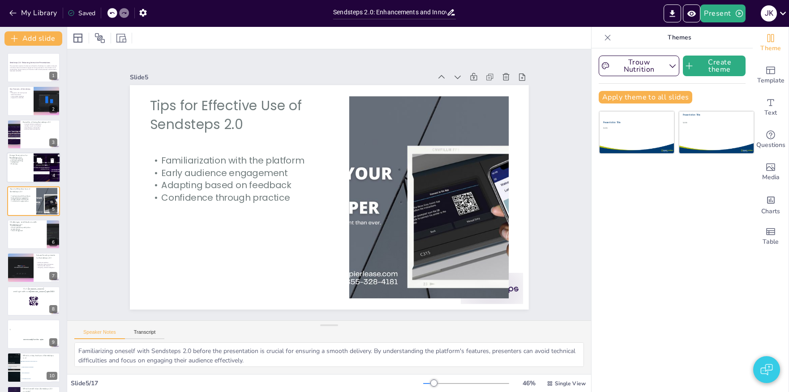
click at [27, 161] on p "Educational settings" at bounding box center [20, 161] width 22 height 2
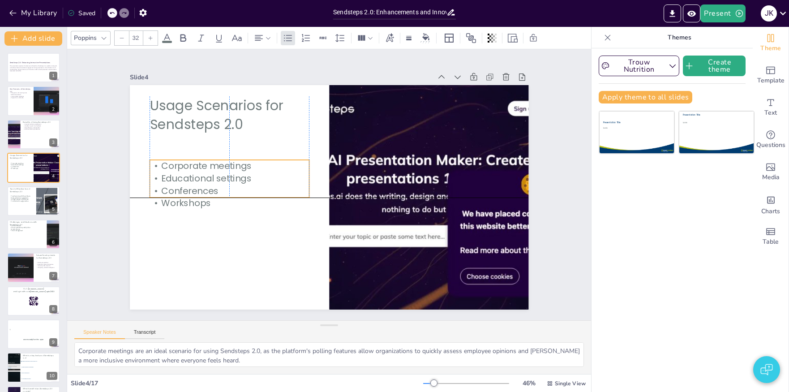
drag, startPoint x: 195, startPoint y: 149, endPoint x: 196, endPoint y: 180, distance: 30.9
click at [196, 180] on p "Educational settings" at bounding box center [229, 178] width 159 height 13
click at [29, 130] on div "Increased audience engagement Valuable insights from feedback Time efficiency i…" at bounding box center [40, 127] width 35 height 9
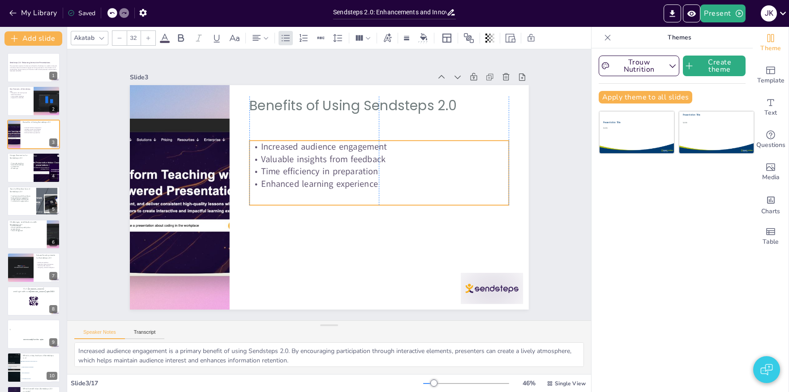
drag, startPoint x: 296, startPoint y: 139, endPoint x: 296, endPoint y: 174, distance: 35.4
click at [296, 174] on div "Increased audience engagement Valuable insights from feedback Time efficiency i…" at bounding box center [379, 166] width 259 height 50
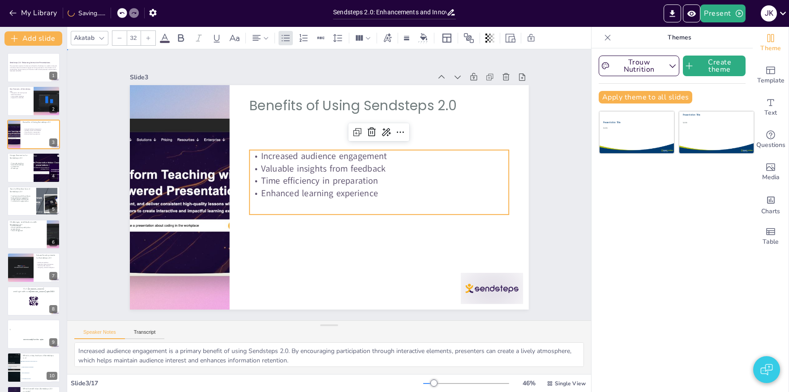
click at [575, 175] on div "Slide 1 Sendsteps 2.0: Enhancing Interactive Presentations This presentation ex…" at bounding box center [329, 184] width 524 height 271
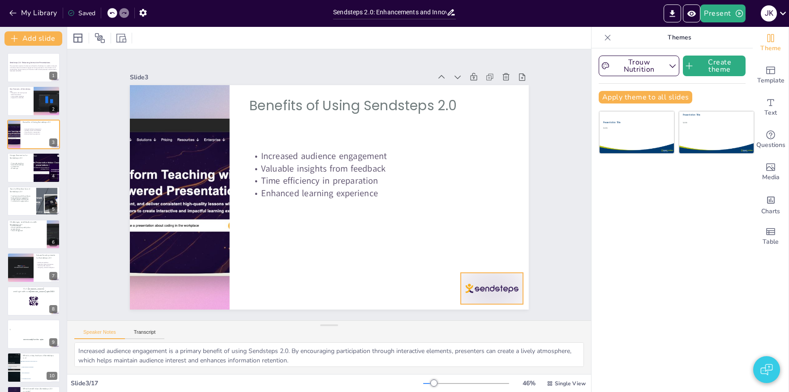
click at [487, 293] on div at bounding box center [492, 288] width 62 height 31
click at [698, 17] on button "Preview Presentation" at bounding box center [691, 13] width 17 height 18
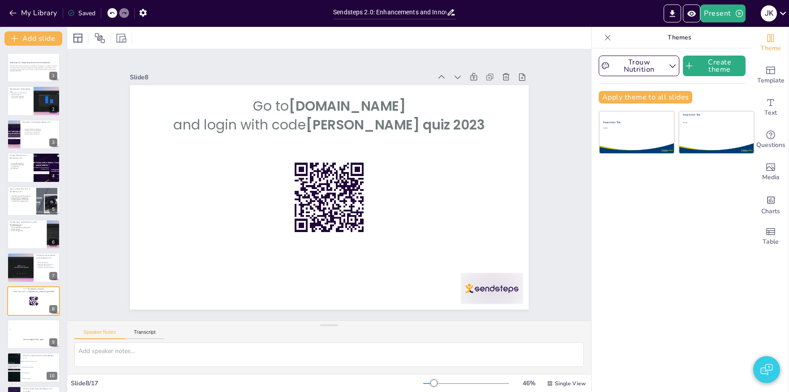
click at [20, 235] on div at bounding box center [33, 235] width 53 height 30
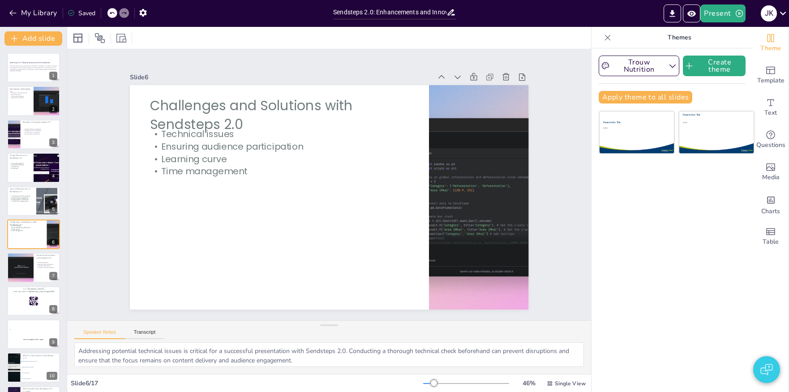
scroll to position [15, 0]
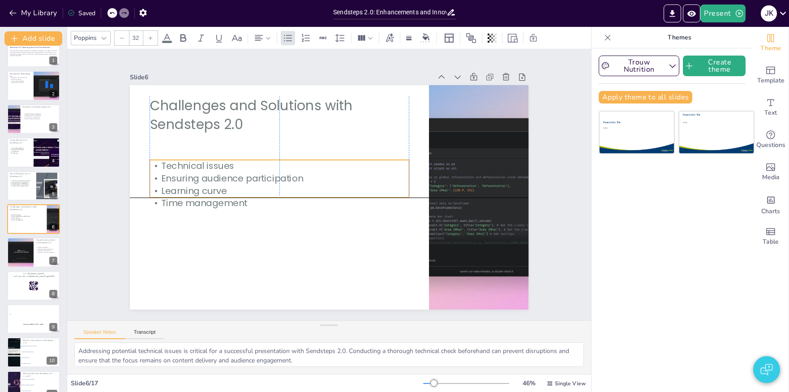
drag, startPoint x: 194, startPoint y: 151, endPoint x: 190, endPoint y: 181, distance: 29.8
click at [190, 181] on p "Ensuring audience participation" at bounding box center [279, 178] width 259 height 13
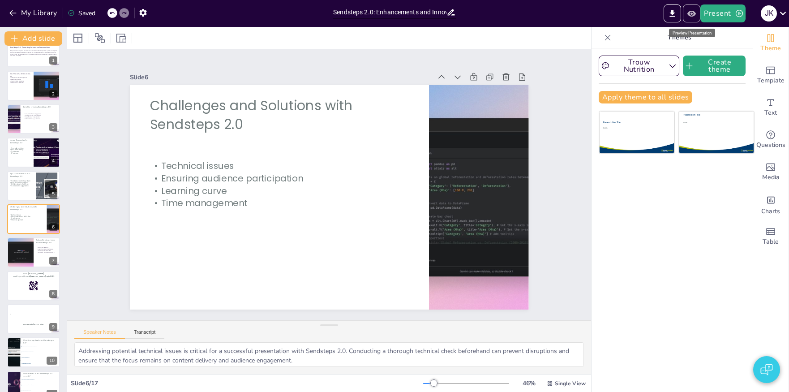
click at [690, 14] on icon "Preview Presentation" at bounding box center [692, 13] width 9 height 6
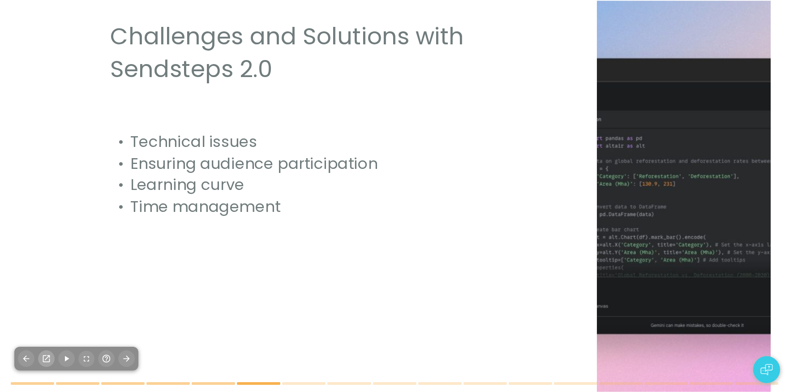
click at [43, 360] on icon "button" at bounding box center [46, 358] width 7 height 7
click at [87, 358] on icon "button" at bounding box center [86, 358] width 9 height 9
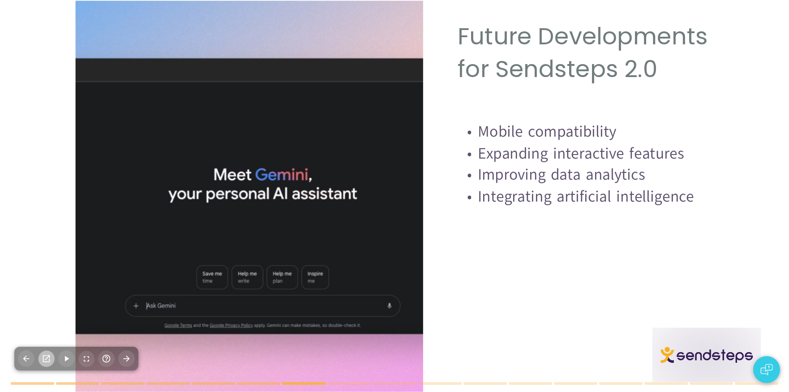
click at [46, 358] on icon "button" at bounding box center [46, 358] width 9 height 9
click at [108, 360] on icon "button" at bounding box center [106, 358] width 9 height 9
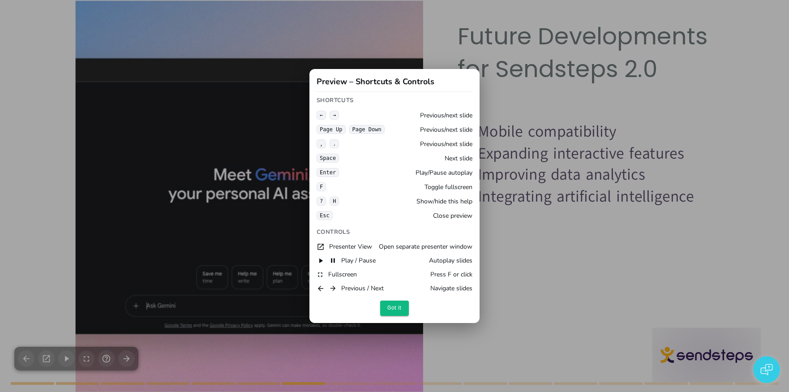
click at [393, 310] on button "Got it" at bounding box center [394, 308] width 29 height 15
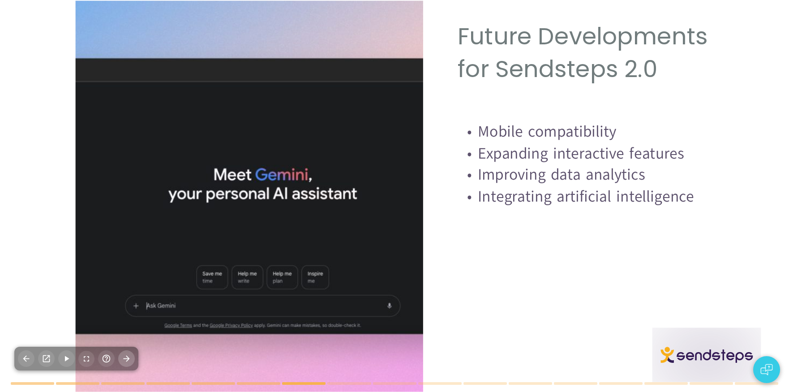
click at [123, 358] on icon "button" at bounding box center [126, 358] width 9 height 9
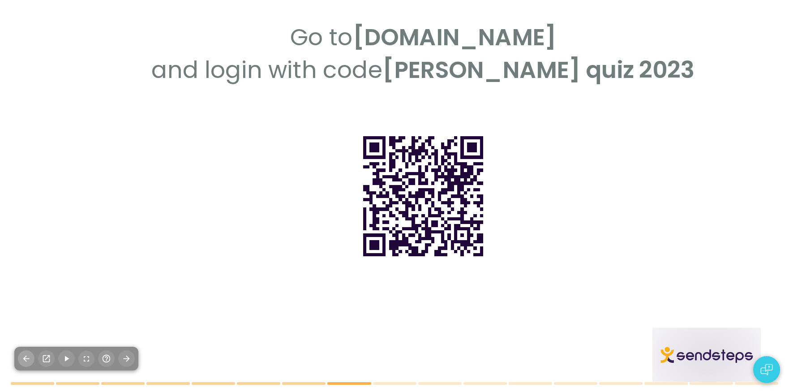
click at [25, 359] on icon "button" at bounding box center [26, 359] width 6 height 6
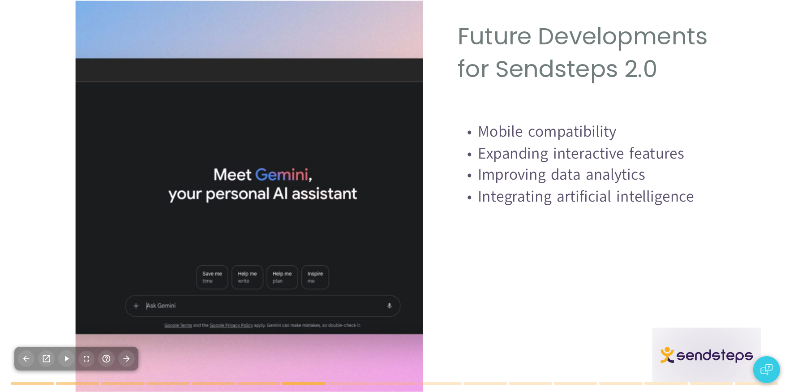
click at [691, 125] on p "Mobile compatibility" at bounding box center [597, 132] width 278 height 22
click at [61, 356] on button "button" at bounding box center [66, 358] width 17 height 17
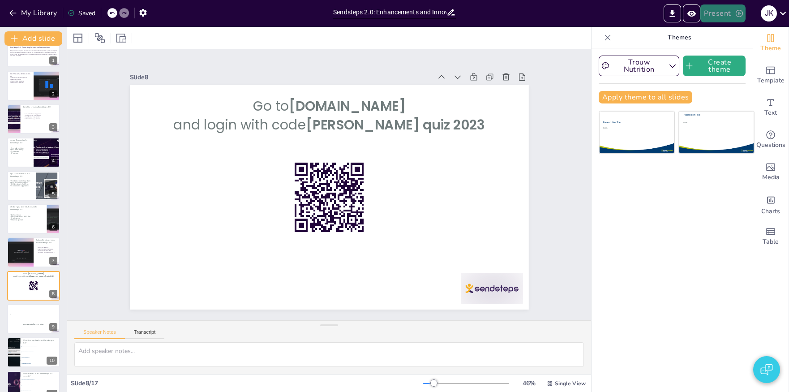
click at [731, 16] on button "Present" at bounding box center [723, 13] width 45 height 18
click at [59, 183] on div at bounding box center [394, 196] width 789 height 392
click at [29, 190] on div at bounding box center [34, 186] width 54 height 30
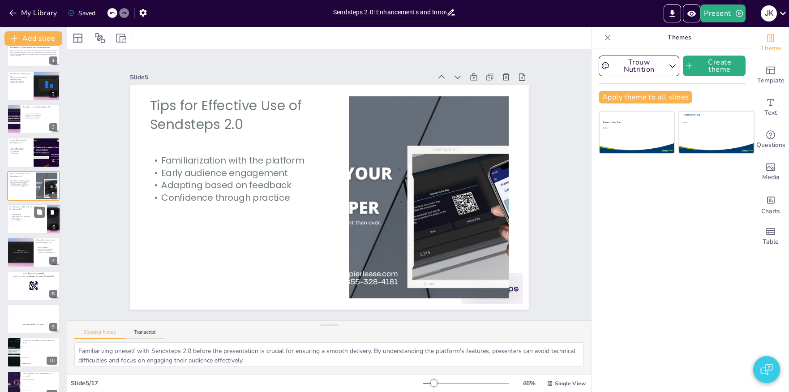
scroll to position [0, 0]
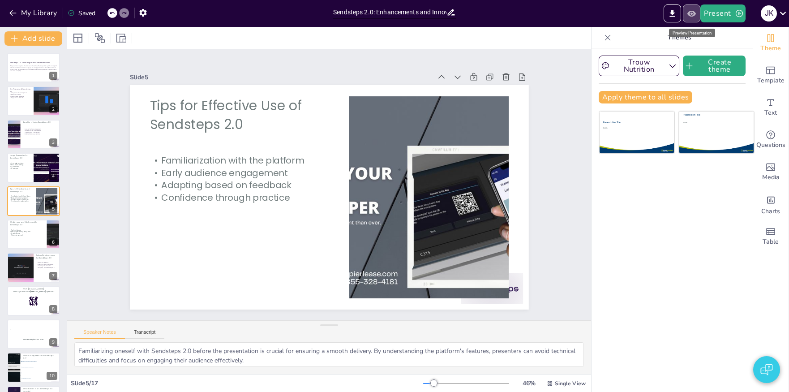
click at [694, 17] on icon "Preview Presentation" at bounding box center [691, 13] width 9 height 9
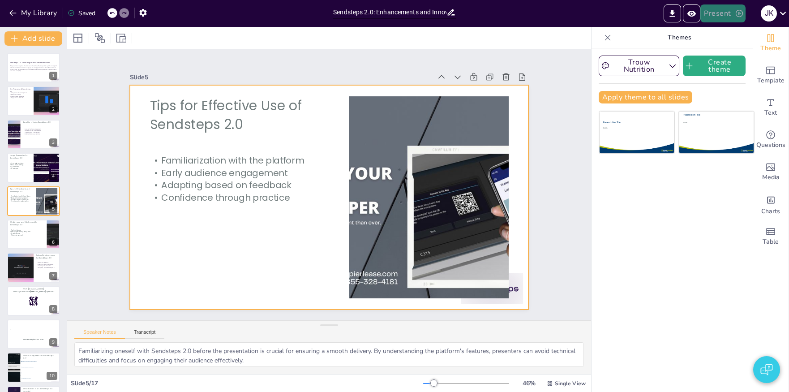
click at [734, 16] on button "Present" at bounding box center [723, 13] width 45 height 18
click at [739, 52] on li "Play presentation" at bounding box center [737, 55] width 70 height 14
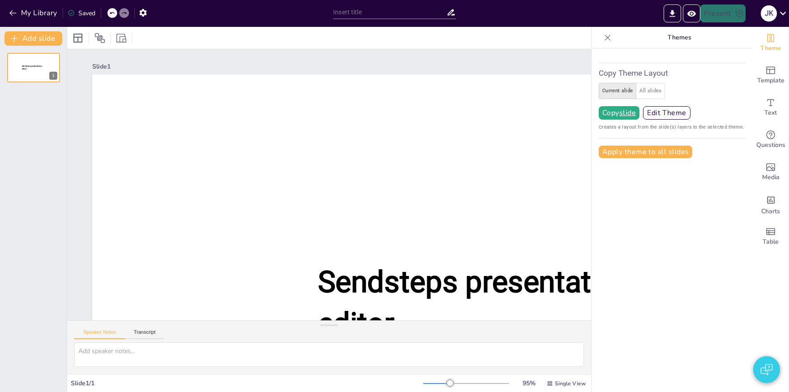
type input "Sendsteps 2.0: Enhancements and Innovations"
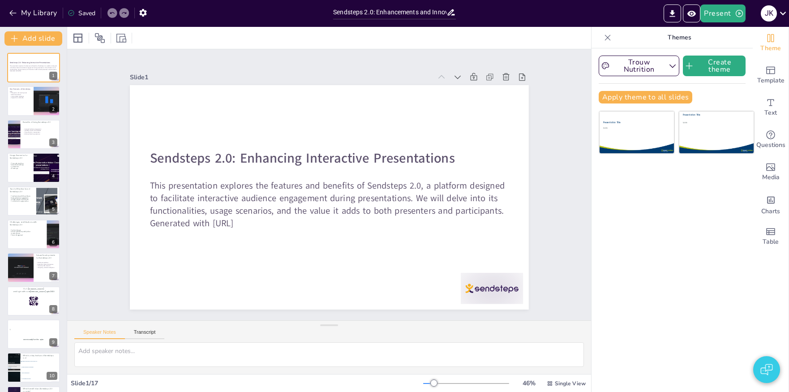
checkbox input "true"
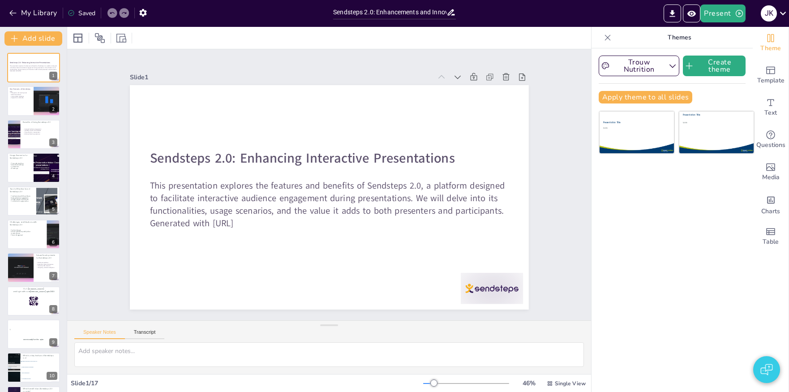
checkbox input "true"
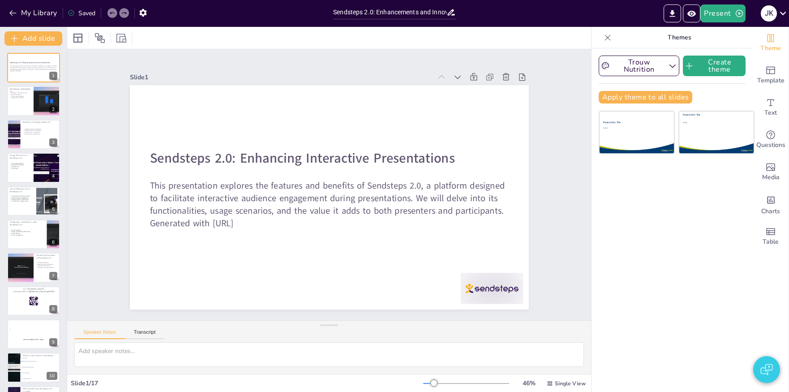
checkbox input "true"
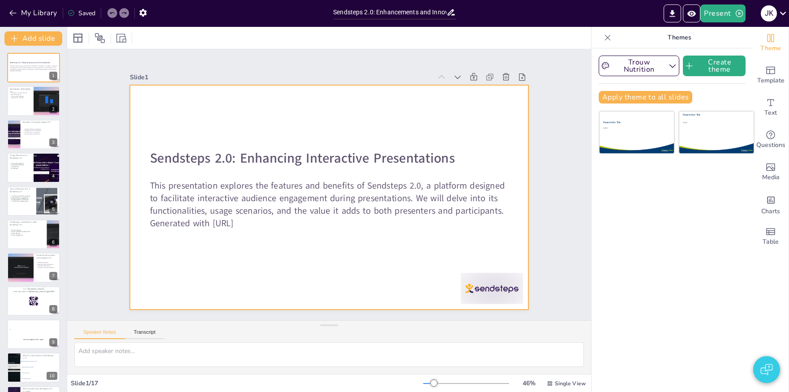
checkbox input "true"
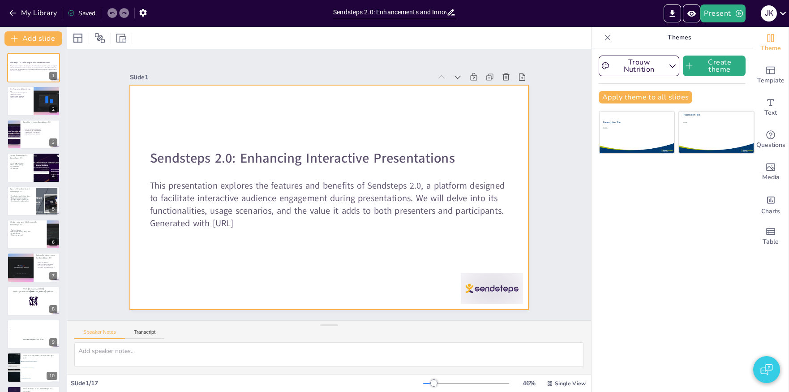
checkbox input "true"
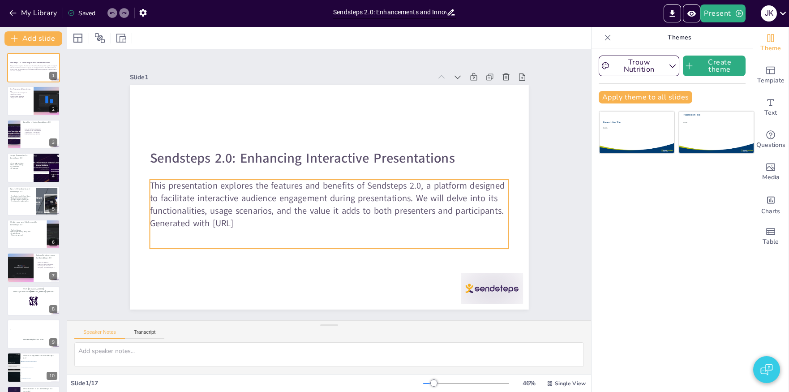
checkbox input "true"
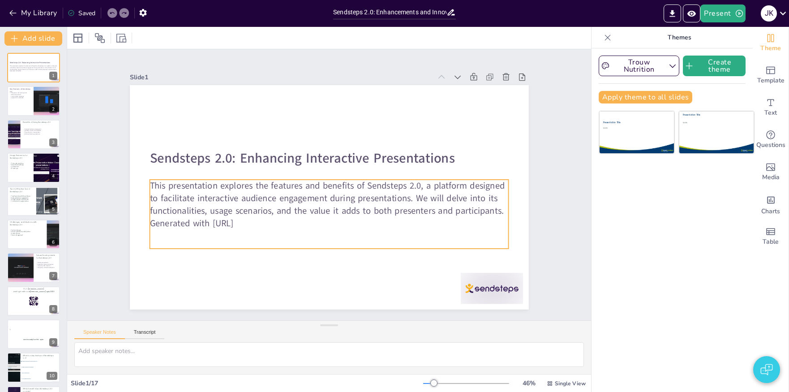
checkbox input "true"
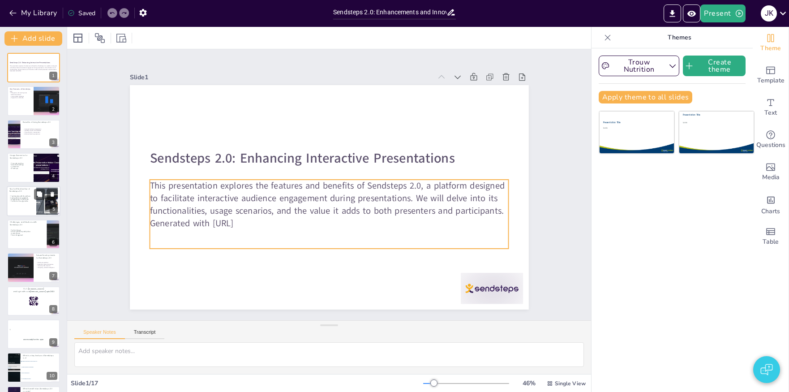
checkbox input "true"
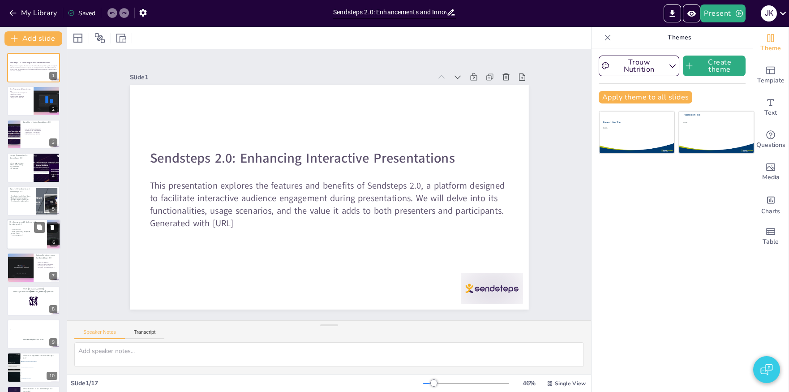
checkbox input "true"
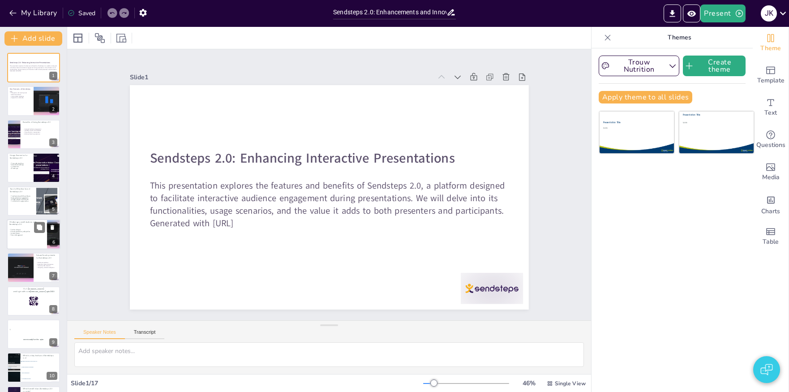
checkbox input "true"
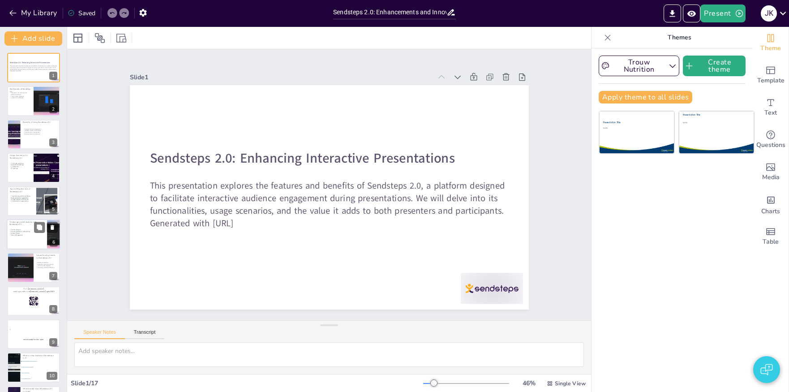
click at [25, 238] on div at bounding box center [34, 234] width 54 height 30
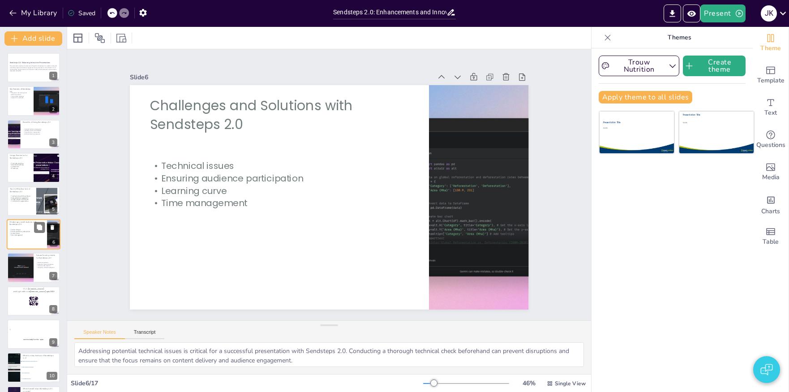
checkbox input "true"
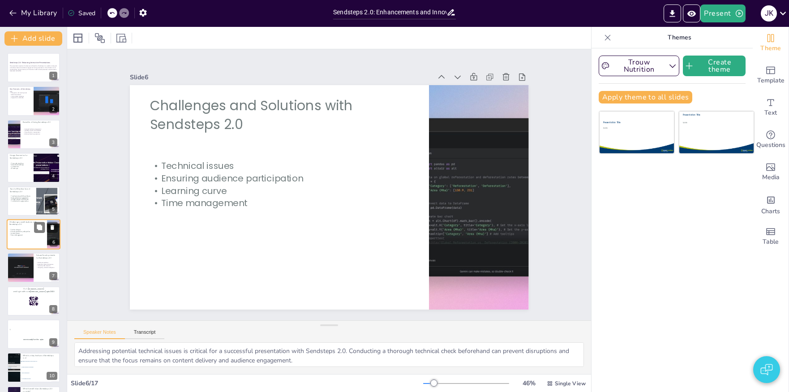
type textarea "Addressing potential technical issues is critical for a successful presentation…"
checkbox input "true"
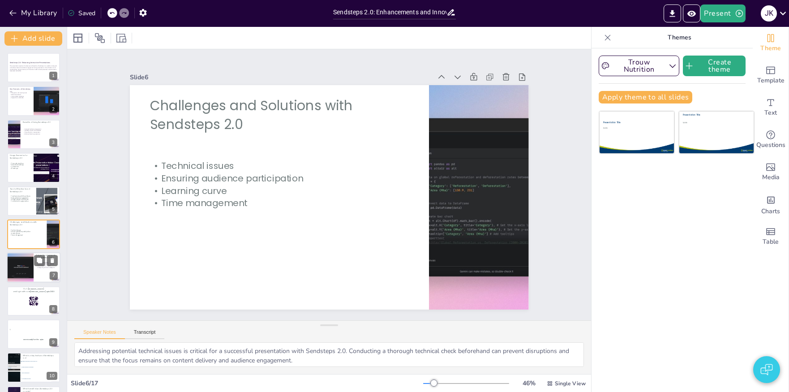
checkbox input "true"
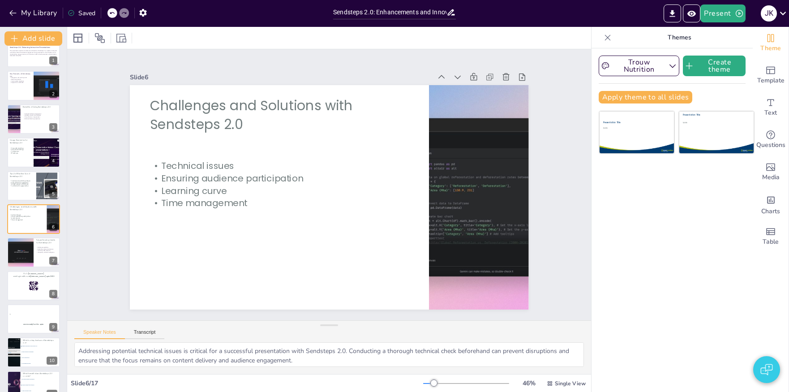
checkbox input "true"
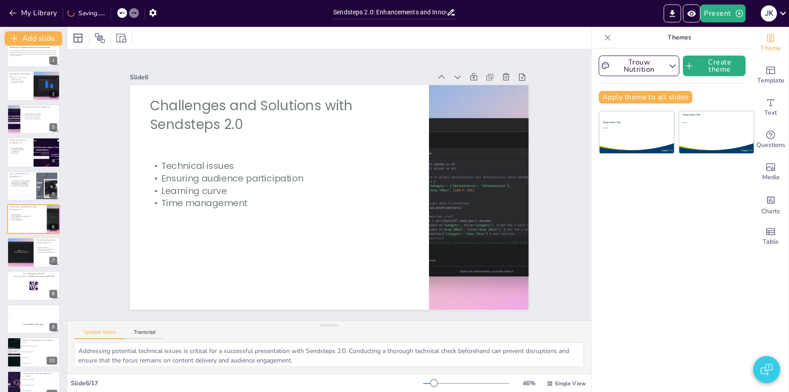
checkbox input "true"
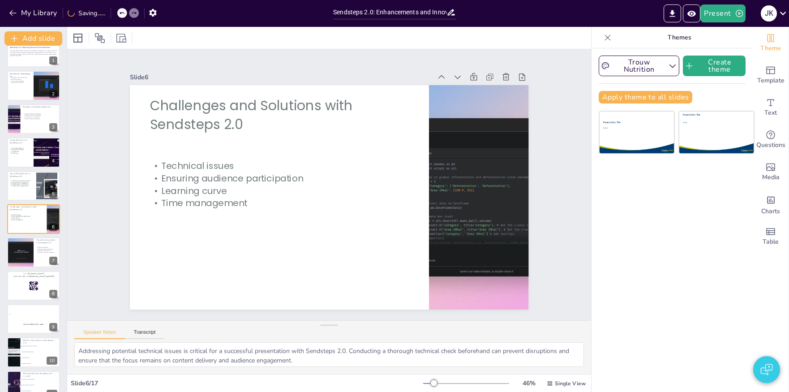
checkbox input "true"
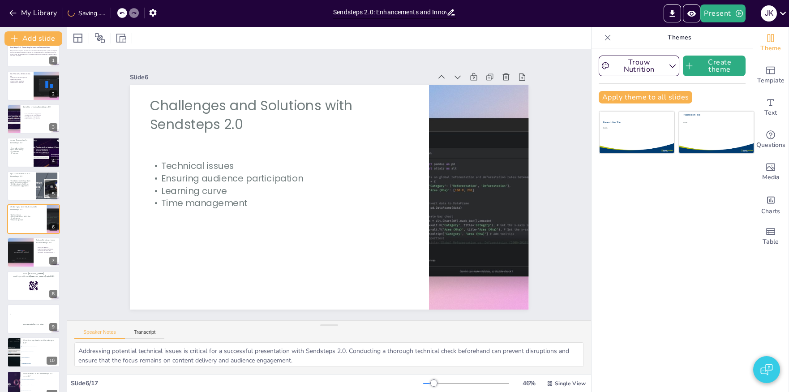
checkbox input "true"
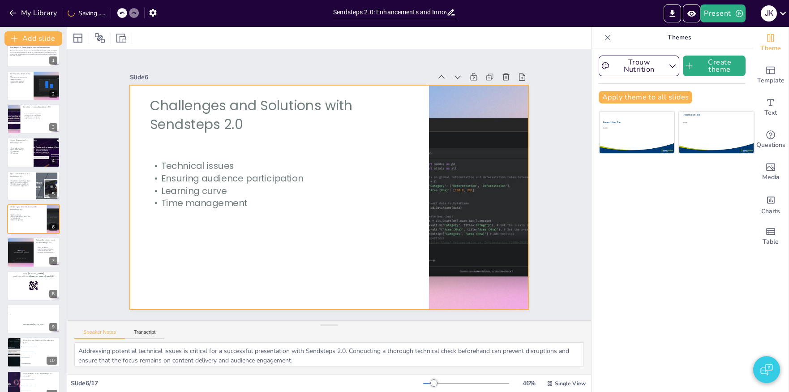
checkbox input "true"
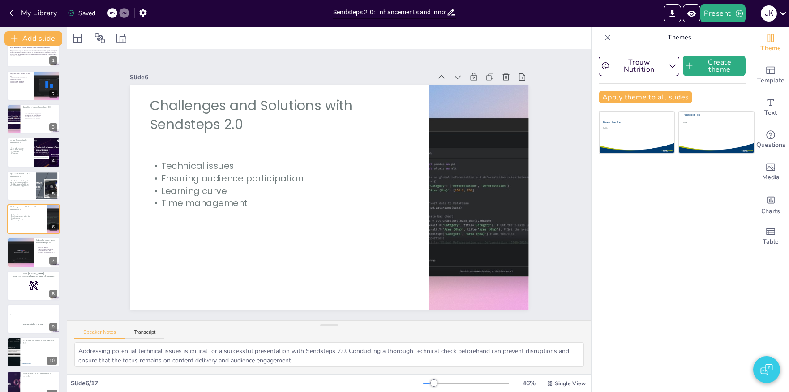
checkbox input "true"
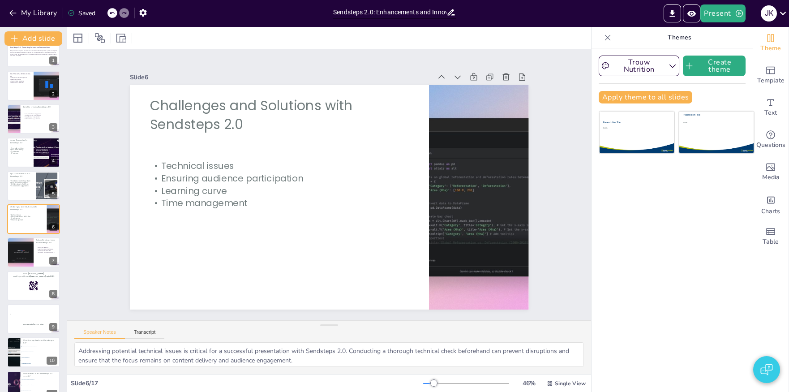
checkbox input "true"
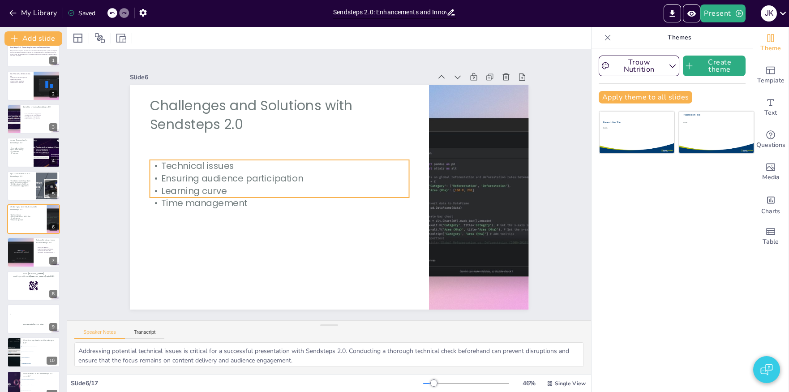
checkbox input "true"
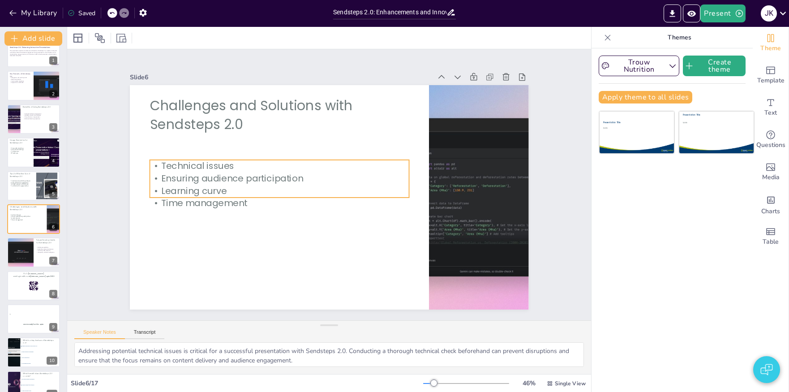
checkbox input "true"
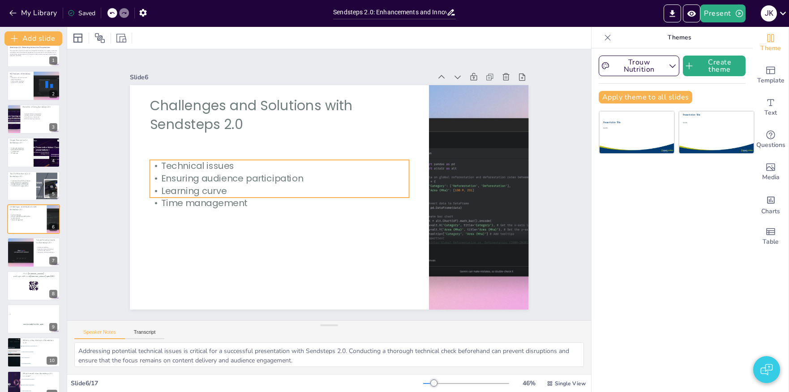
checkbox input "true"
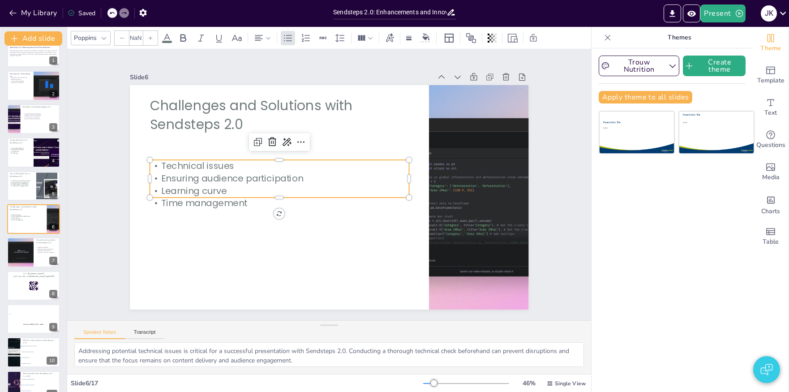
checkbox input "true"
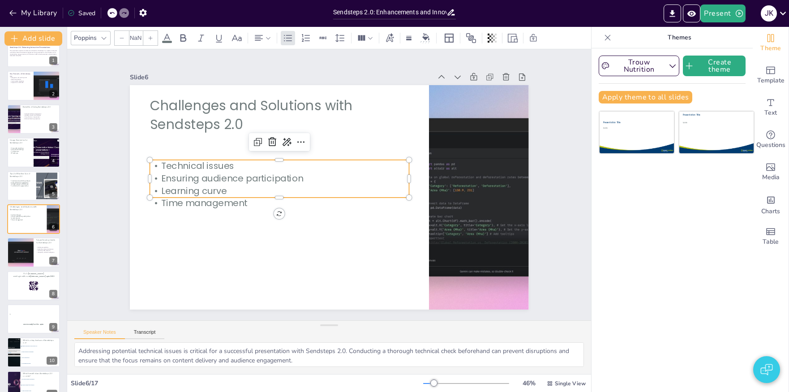
checkbox input "true"
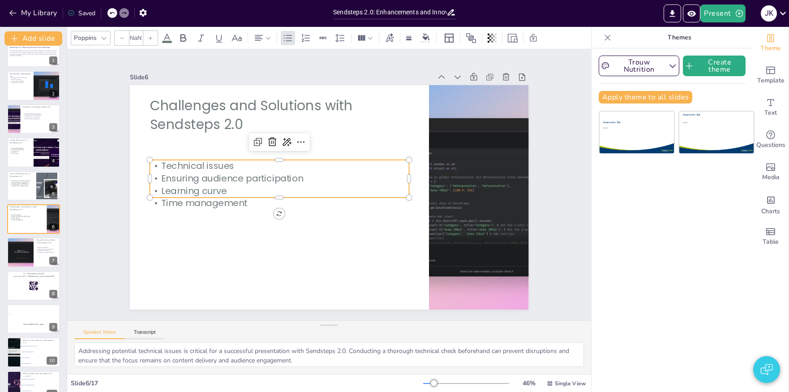
type input "32"
checkbox input "true"
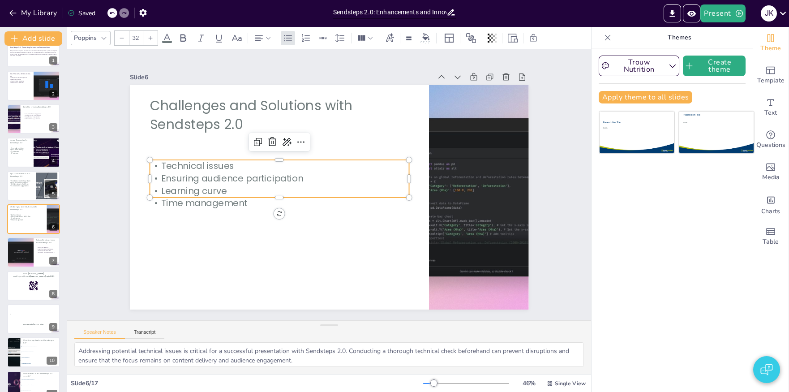
checkbox input "true"
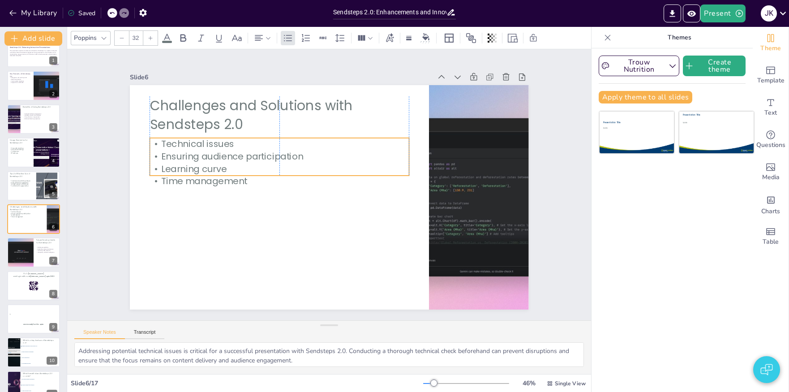
checkbox input "true"
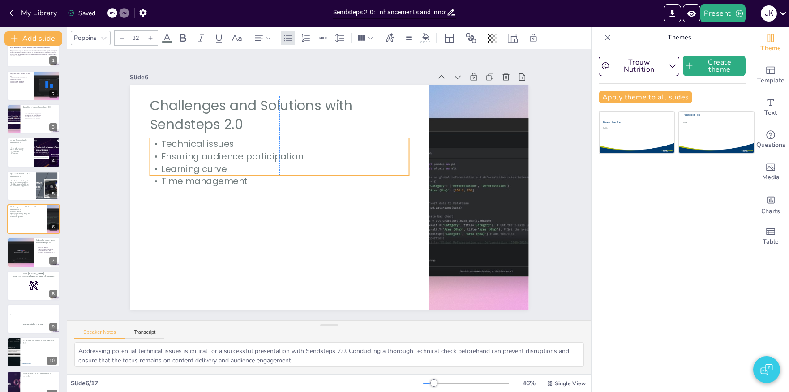
checkbox input "true"
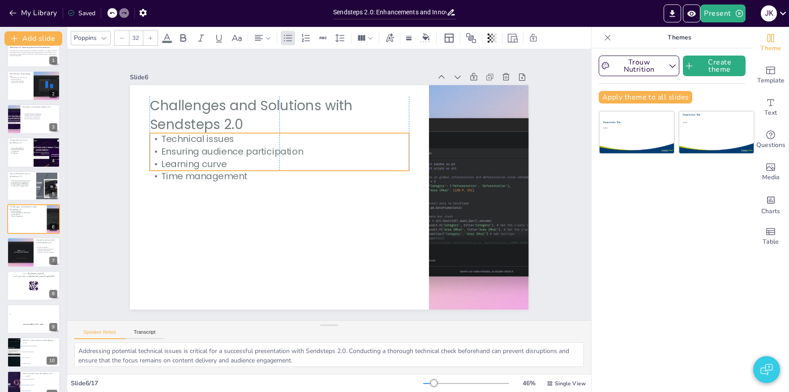
checkbox input "true"
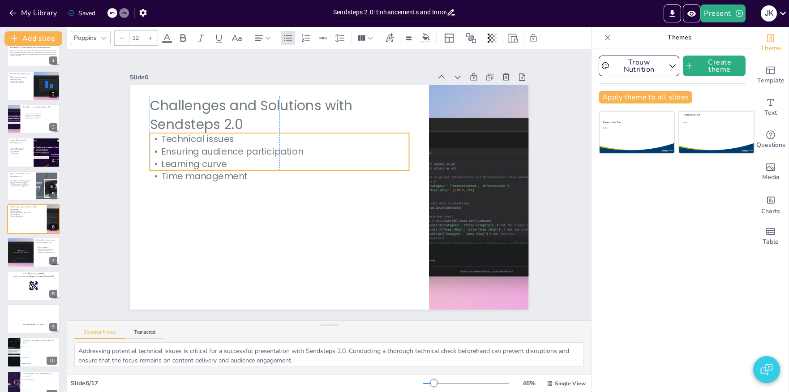
checkbox input "true"
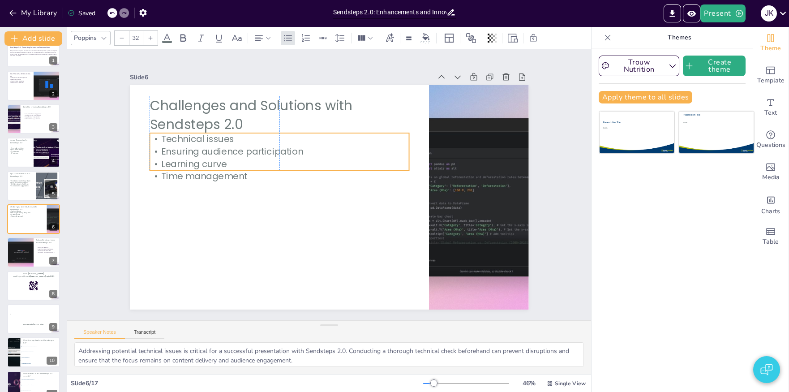
checkbox input "true"
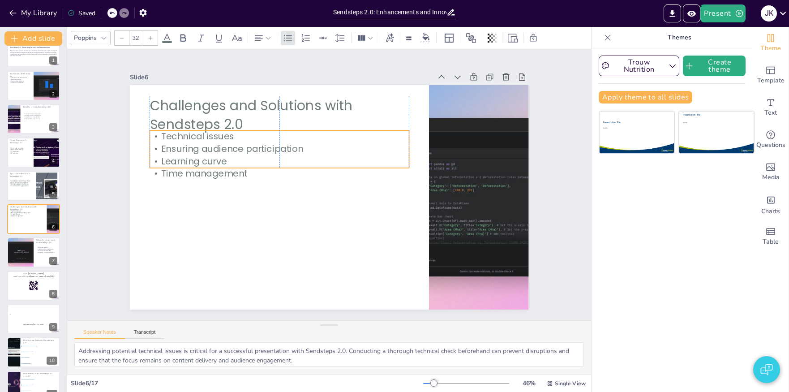
checkbox input "true"
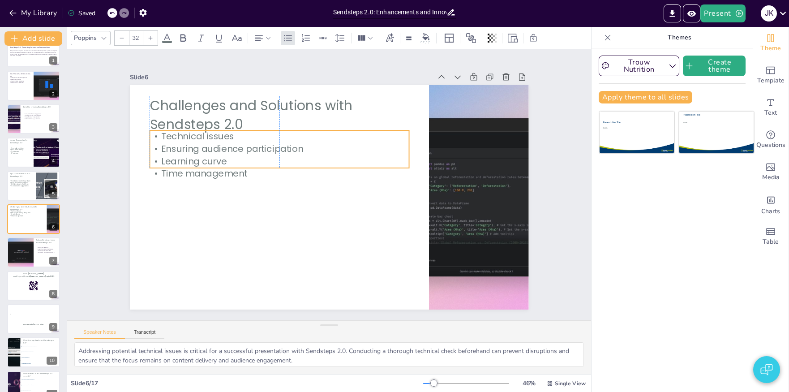
checkbox input "true"
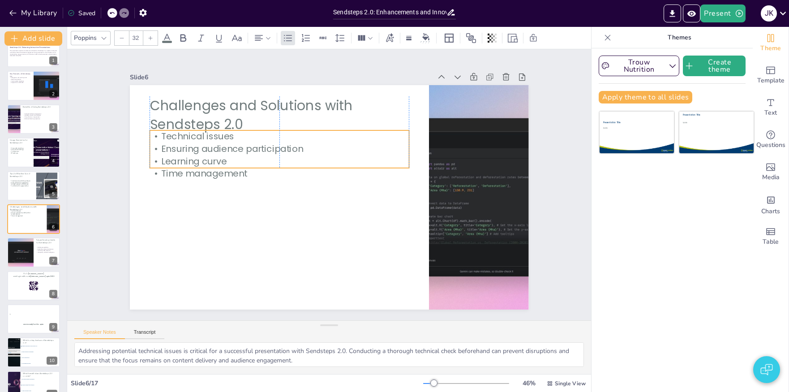
checkbox input "true"
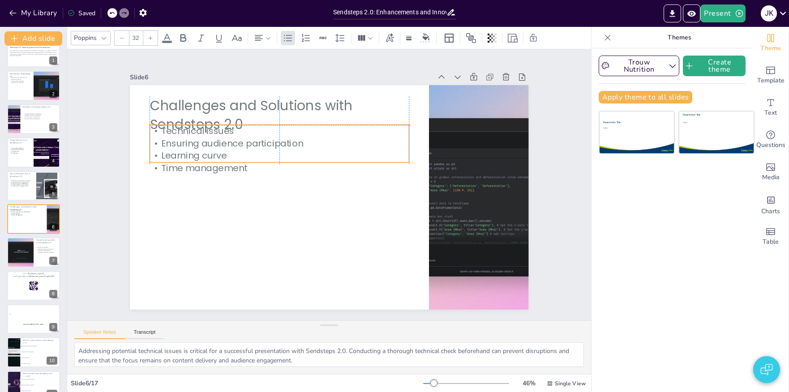
checkbox input "true"
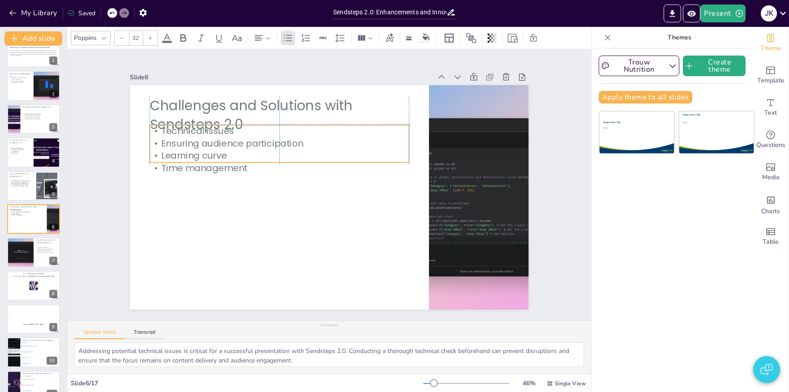
checkbox input "true"
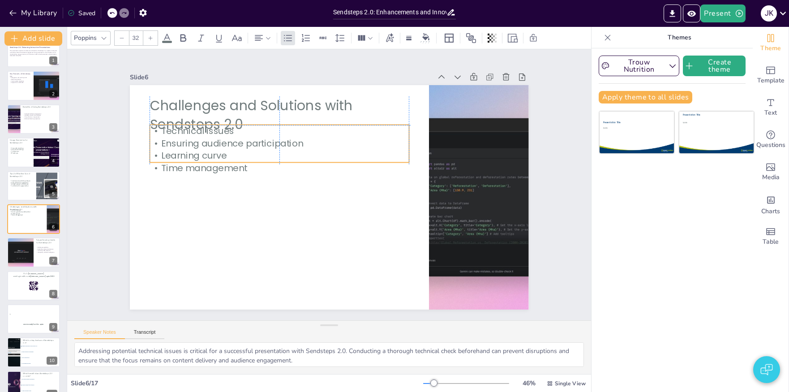
checkbox input "true"
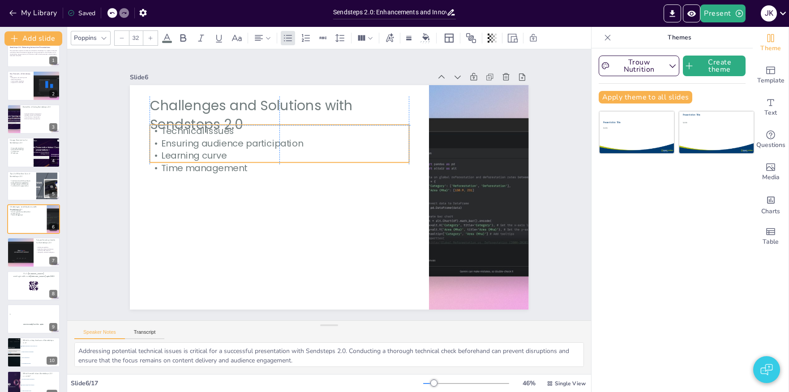
checkbox input "true"
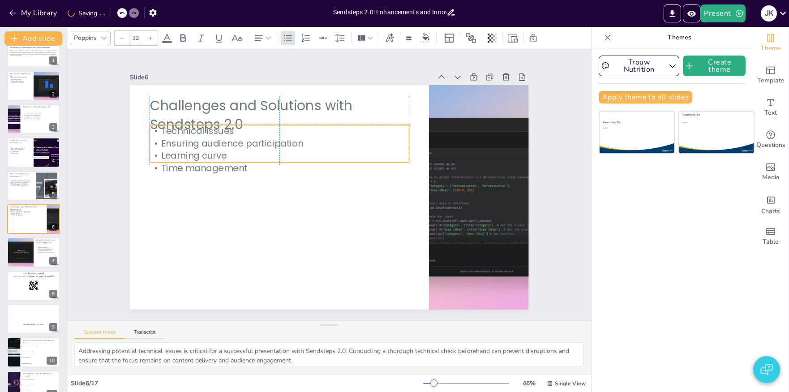
checkbox input "true"
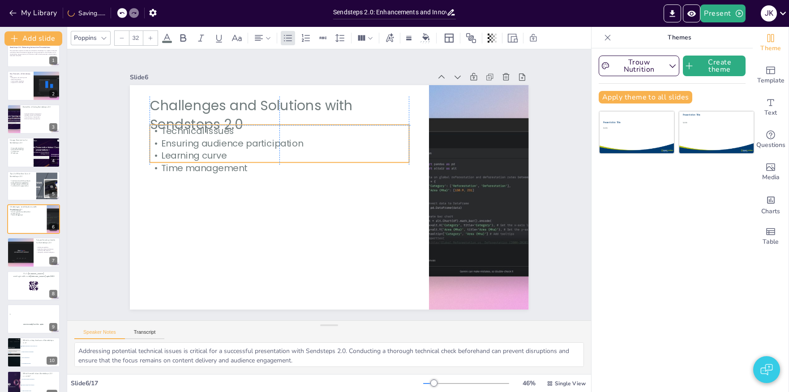
checkbox input "true"
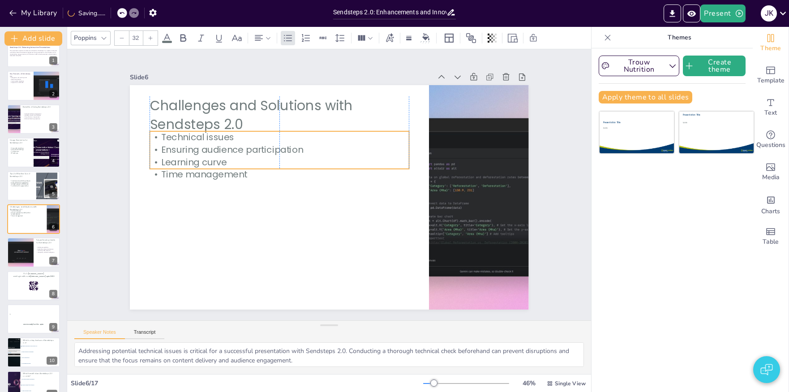
checkbox input "true"
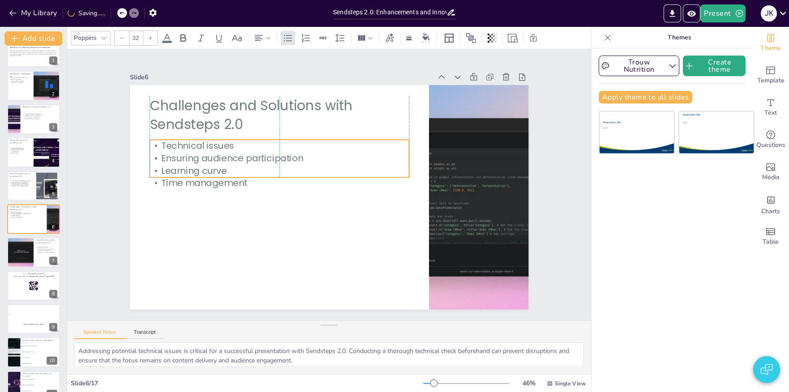
drag, startPoint x: 184, startPoint y: 177, endPoint x: 186, endPoint y: 157, distance: 20.3
click at [186, 157] on p "Ensuring audience participation" at bounding box center [279, 158] width 259 height 13
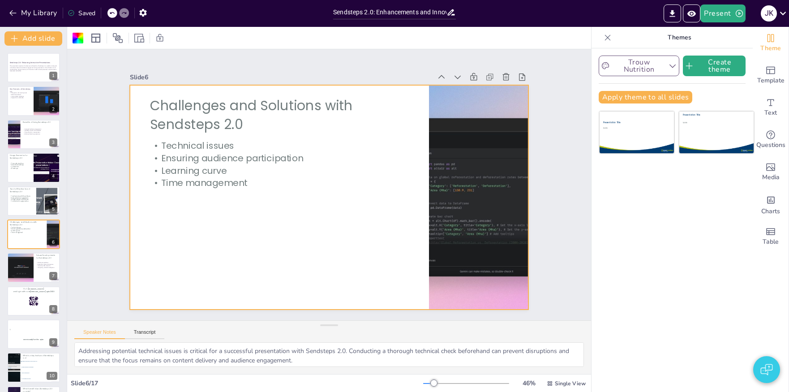
scroll to position [0, 0]
click at [692, 17] on icon "Preview Presentation" at bounding box center [691, 13] width 9 height 9
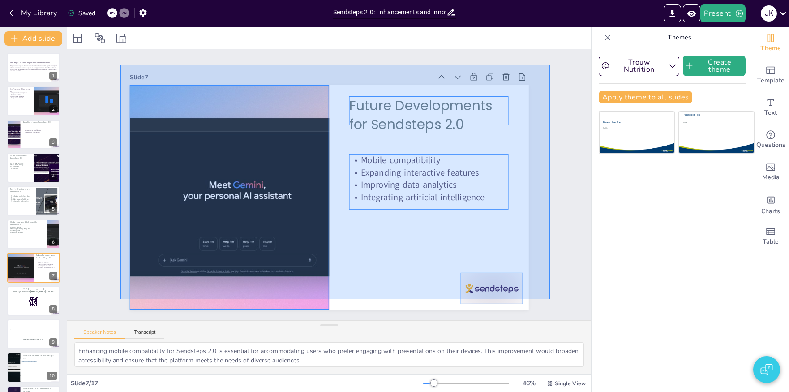
drag, startPoint x: 124, startPoint y: 67, endPoint x: 547, endPoint y: 299, distance: 482.2
click at [548, 299] on div "Slide 1 Sendsteps 2.0: Enhancing Interactive Presentations This presentation ex…" at bounding box center [329, 185] width 449 height 250
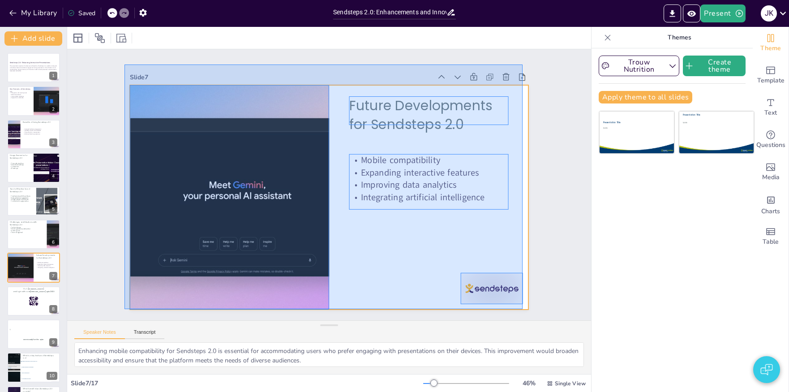
drag, startPoint x: 205, startPoint y: 96, endPoint x: 531, endPoint y: 309, distance: 389.2
click at [526, 310] on div "Slide 1 Sendsteps 2.0: Enhancing Interactive Presentations This presentation ex…" at bounding box center [329, 184] width 524 height 271
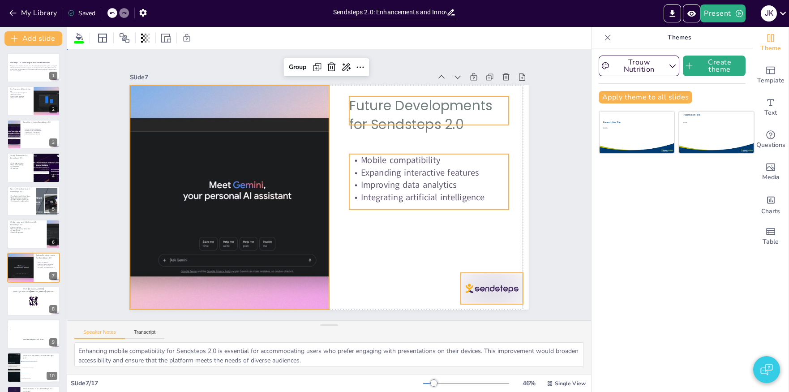
click at [546, 306] on div "Slide 1 Sendsteps 2.0: Enhancing Interactive Presentations This presentation ex…" at bounding box center [329, 185] width 449 height 250
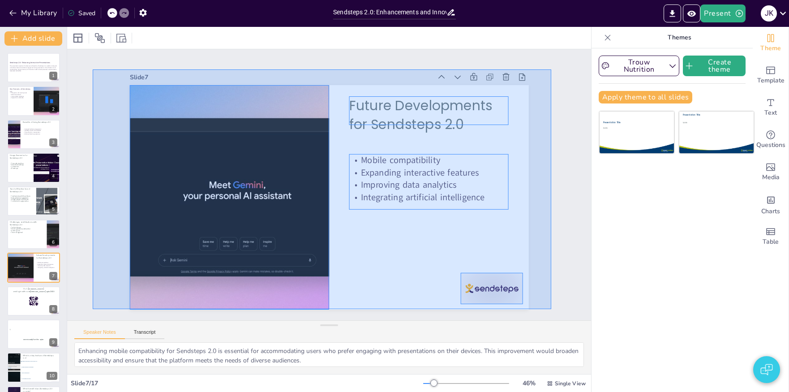
drag, startPoint x: 502, startPoint y: 302, endPoint x: 97, endPoint y: 68, distance: 468.3
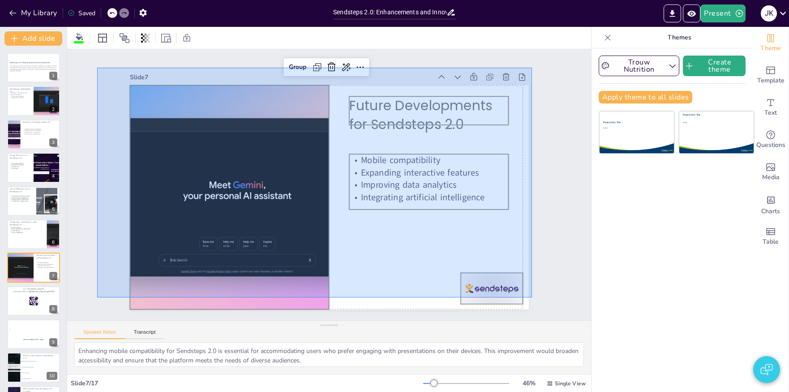
drag, startPoint x: 99, startPoint y: 70, endPoint x: 542, endPoint y: 315, distance: 506.1
click at [542, 315] on div "Slide 1 Sendsteps 2.0: Enhancing Interactive Presentations This presentation ex…" at bounding box center [329, 184] width 524 height 271
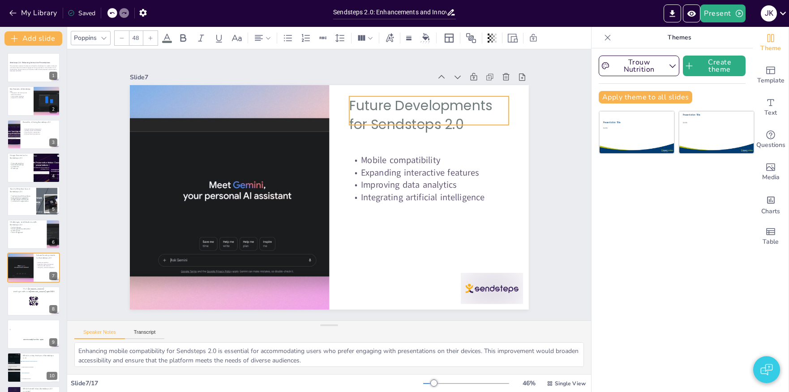
click at [405, 114] on p "Future Developments for Sendsteps 2.0" at bounding box center [428, 114] width 159 height 37
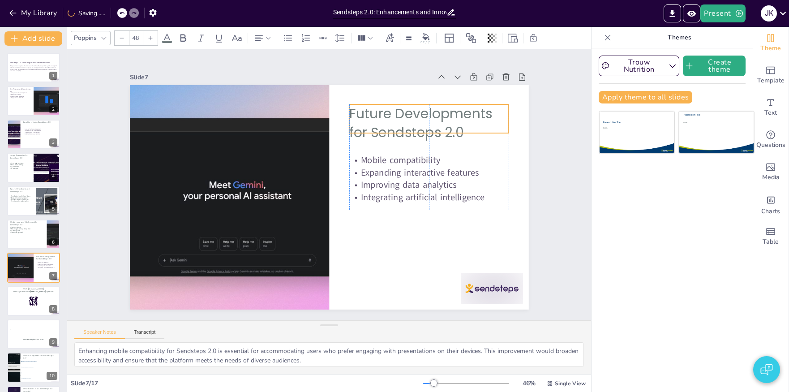
drag, startPoint x: 429, startPoint y: 125, endPoint x: 431, endPoint y: 132, distance: 7.1
click at [431, 132] on p "Future Developments for Sendsteps 2.0" at bounding box center [428, 122] width 159 height 37
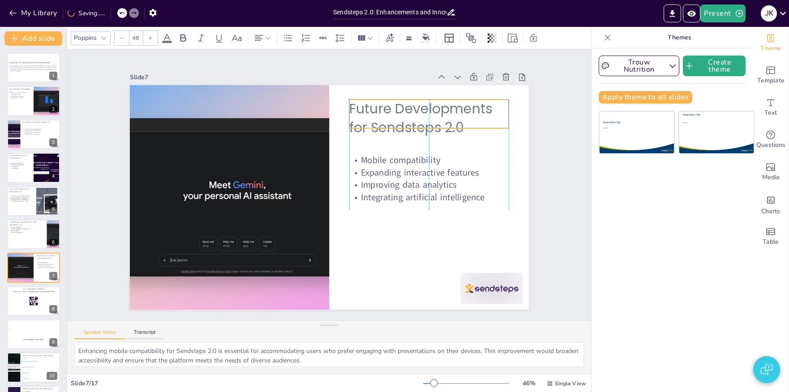
drag, startPoint x: 428, startPoint y: 132, endPoint x: 429, endPoint y: 127, distance: 5.1
click at [429, 127] on p "Future Developments for Sendsteps 2.0" at bounding box center [428, 117] width 159 height 37
drag, startPoint x: 433, startPoint y: 131, endPoint x: 433, endPoint y: 142, distance: 10.8
click at [433, 142] on div at bounding box center [428, 142] width 159 height 7
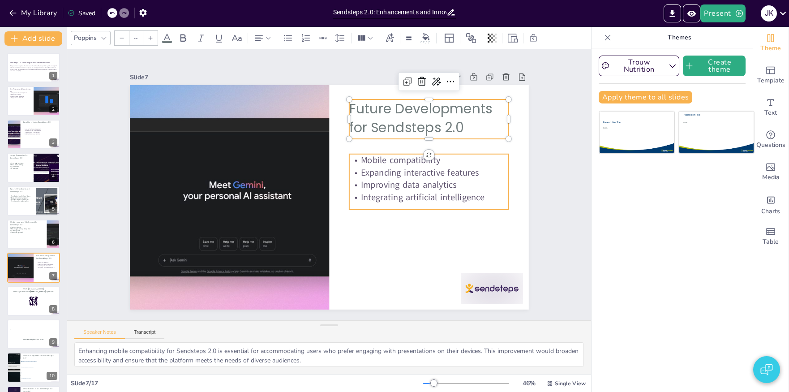
click at [435, 181] on p "Improving data analytics" at bounding box center [428, 185] width 159 height 13
click at [384, 122] on p "Future Developments for Sendsteps 2.0" at bounding box center [428, 117] width 159 height 37
click at [404, 185] on p "Improving data analytics" at bounding box center [428, 185] width 159 height 13
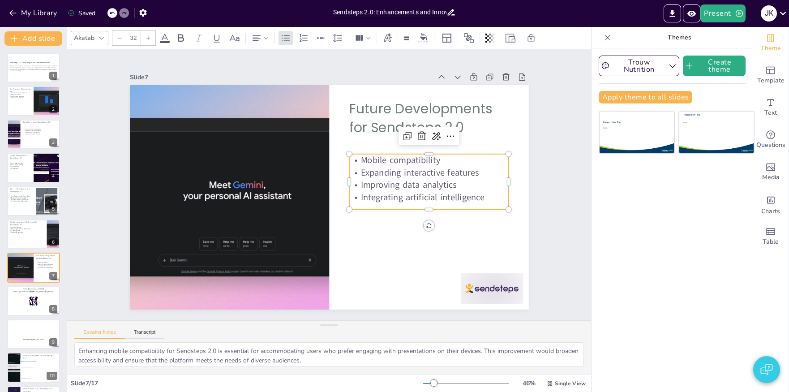
click at [380, 126] on p "Future Developments for Sendsteps 2.0" at bounding box center [428, 117] width 159 height 37
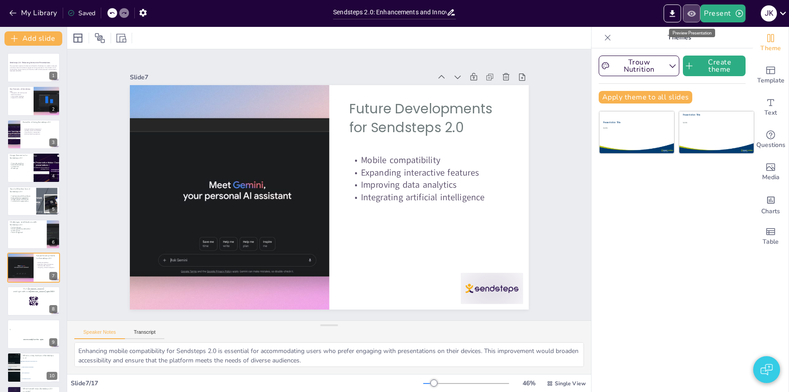
click at [694, 12] on icon "Preview Presentation" at bounding box center [692, 13] width 9 height 6
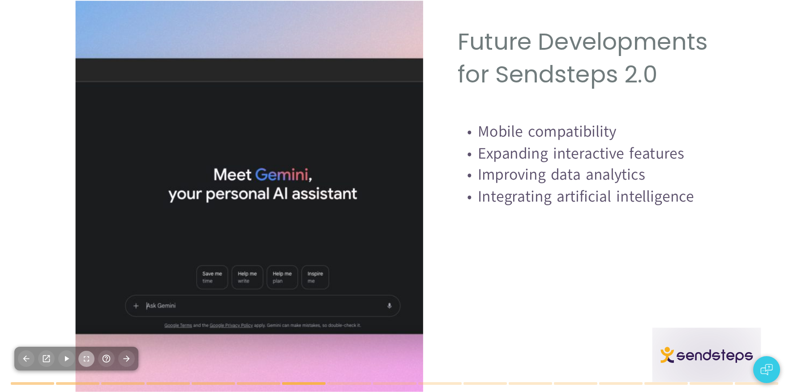
click at [89, 357] on icon "button" at bounding box center [86, 358] width 5 height 5
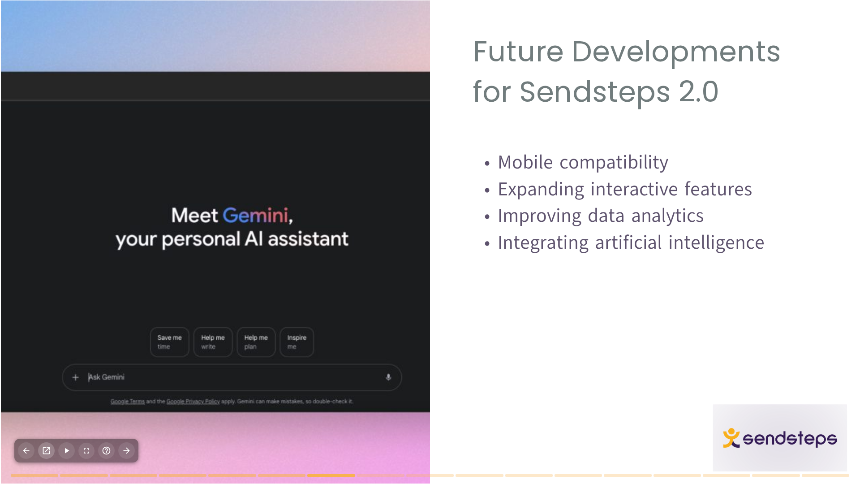
click at [45, 392] on icon "button" at bounding box center [46, 450] width 9 height 9
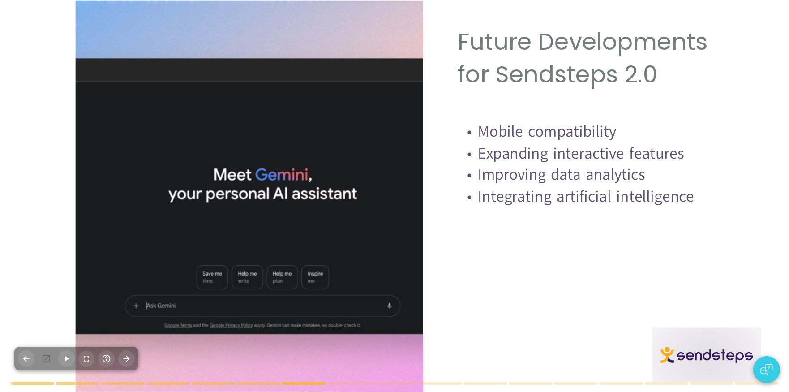
click at [549, 153] on p "Expanding interactive features" at bounding box center [597, 153] width 278 height 22
click at [43, 358] on div at bounding box center [76, 359] width 124 height 24
click at [573, 140] on p "Mobile compatibility" at bounding box center [597, 132] width 278 height 22
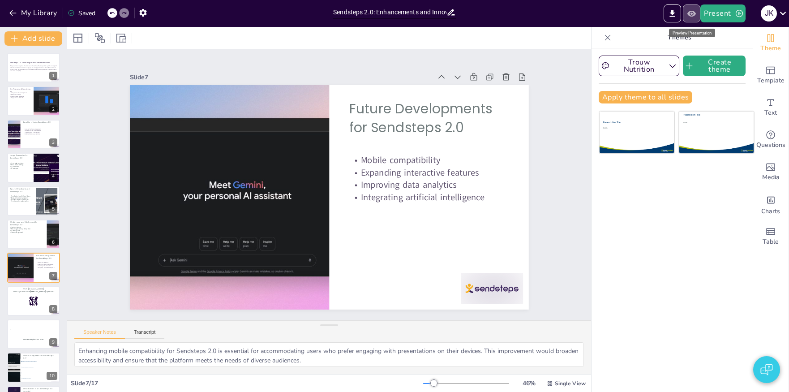
click at [694, 16] on icon "Preview Presentation" at bounding box center [692, 13] width 9 height 6
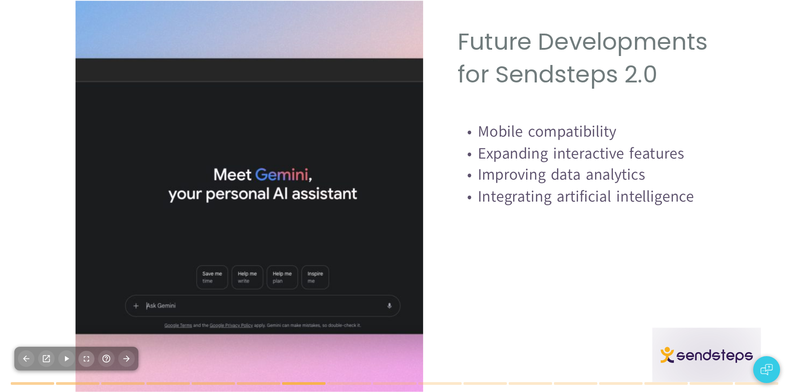
click at [85, 360] on icon "button" at bounding box center [86, 358] width 9 height 9
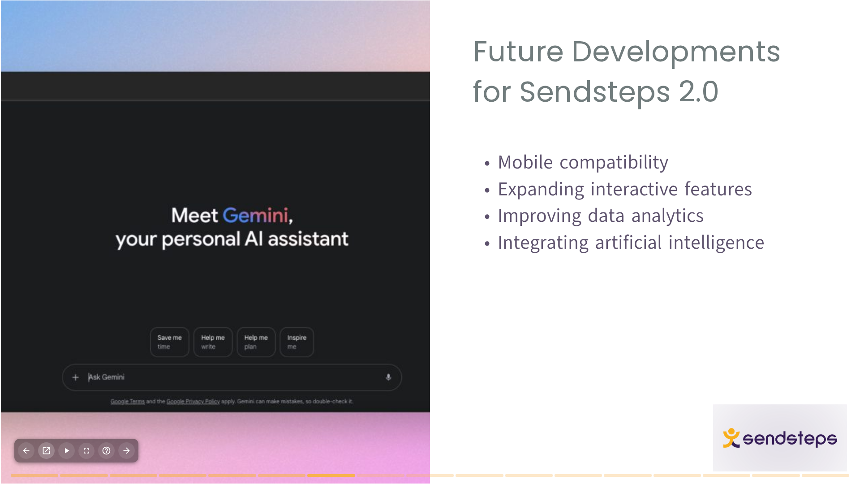
click at [47, 392] on icon "button" at bounding box center [46, 450] width 9 height 9
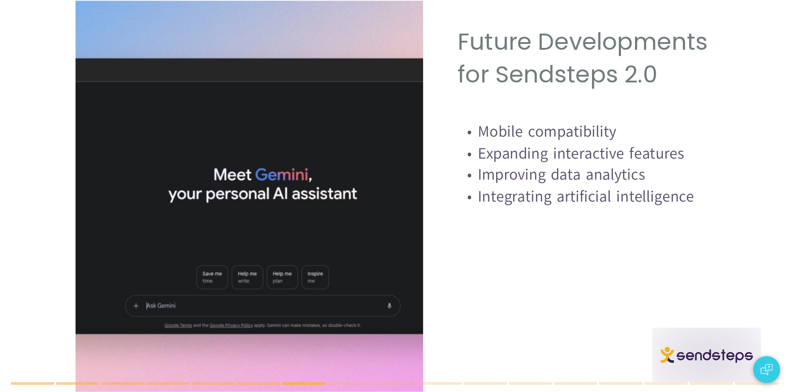
click at [533, 237] on div at bounding box center [423, 195] width 695 height 391
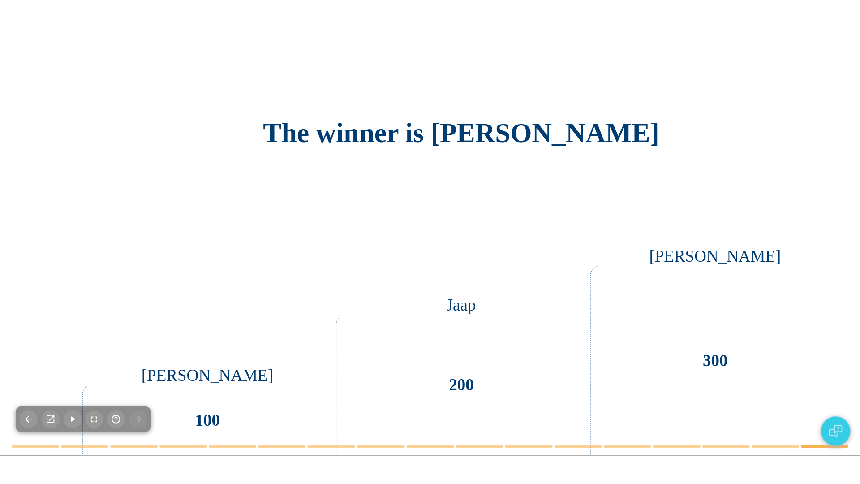
scroll to position [92, 0]
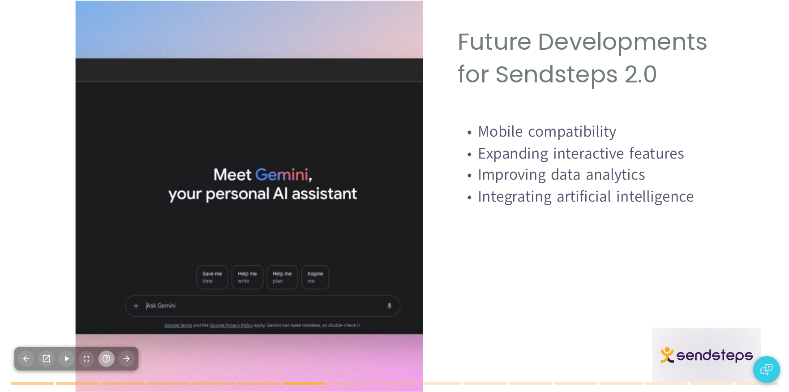
click at [100, 360] on button "button" at bounding box center [106, 358] width 17 height 17
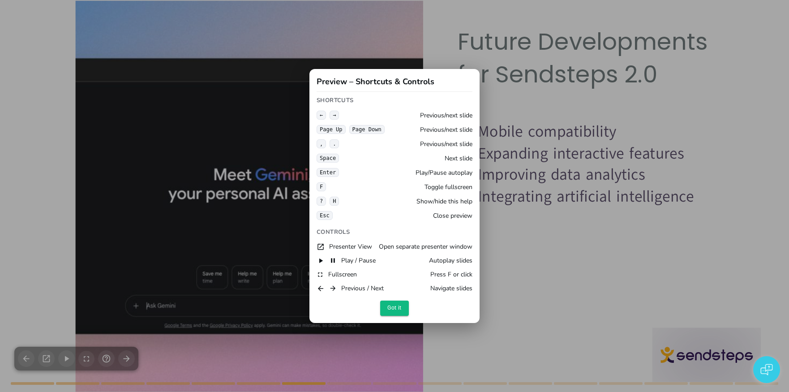
drag, startPoint x: 420, startPoint y: 252, endPoint x: 453, endPoint y: 247, distance: 33.5
click at [453, 247] on span "Open separate presenter window" at bounding box center [426, 246] width 94 height 9
drag, startPoint x: 453, startPoint y: 247, endPoint x: 355, endPoint y: 250, distance: 98.2
click at [379, 248] on span "Open separate presenter window" at bounding box center [426, 246] width 94 height 9
drag, startPoint x: 351, startPoint y: 250, endPoint x: 368, endPoint y: 251, distance: 17.5
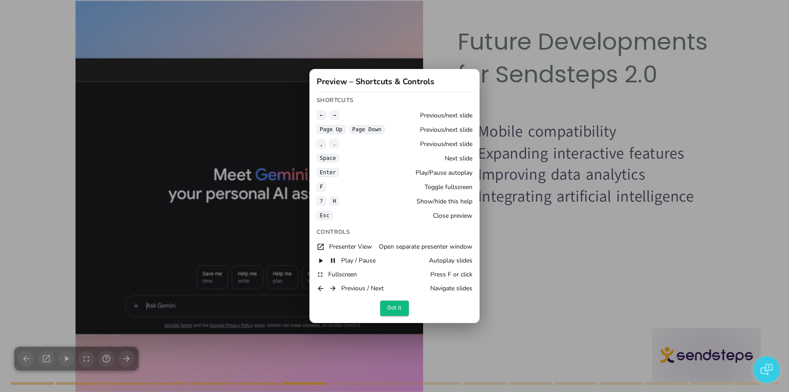
click at [353, 250] on span "Presenter View" at bounding box center [350, 246] width 43 height 9
click at [386, 314] on button "Got it" at bounding box center [394, 308] width 29 height 15
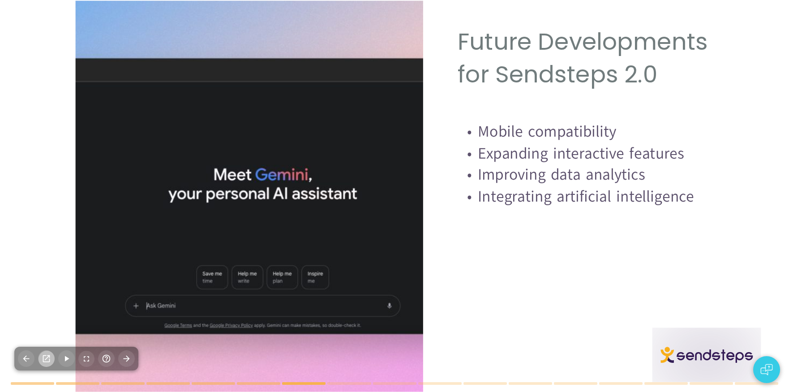
click at [45, 357] on icon "button" at bounding box center [46, 358] width 9 height 9
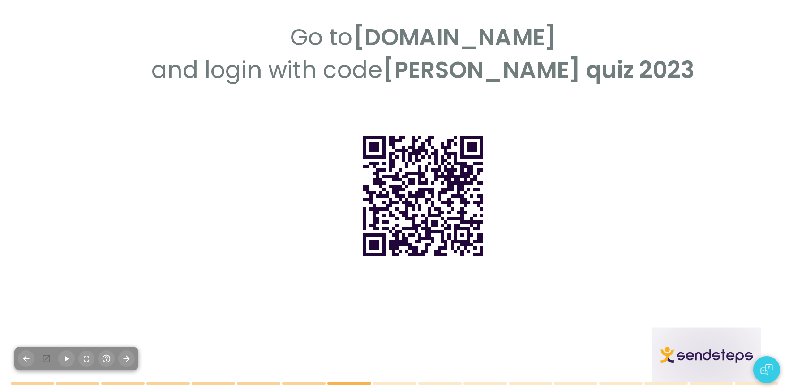
click at [349, 384] on div at bounding box center [423, 195] width 695 height 391
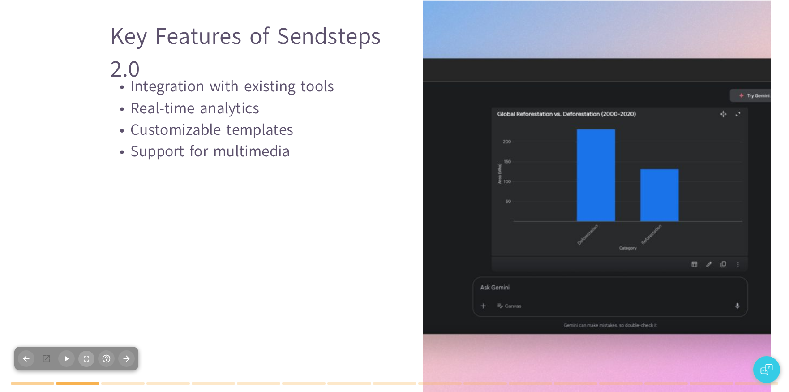
click at [84, 360] on icon "button" at bounding box center [86, 358] width 5 height 5
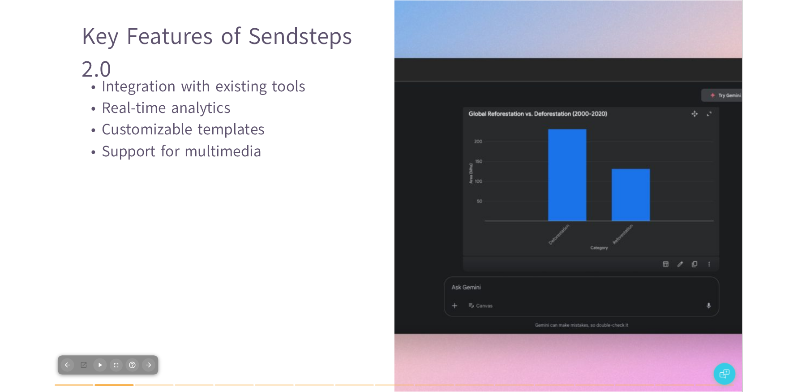
scroll to position [68, 0]
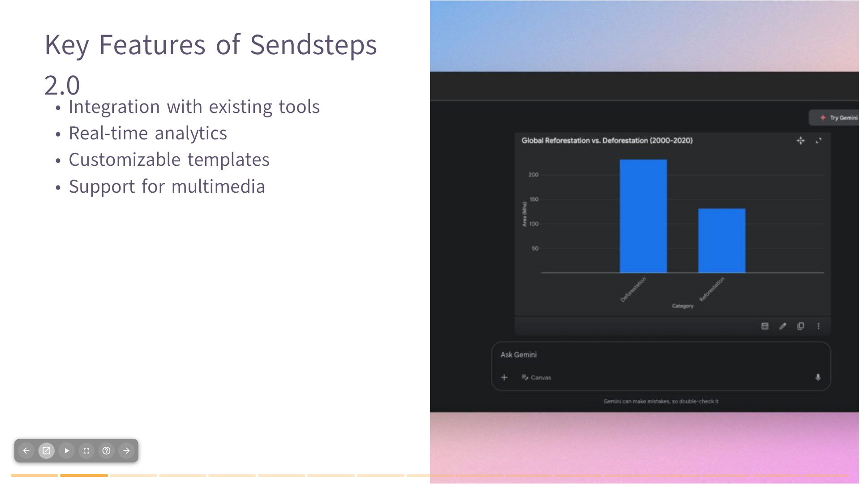
click at [47, 392] on icon "button" at bounding box center [46, 450] width 7 height 7
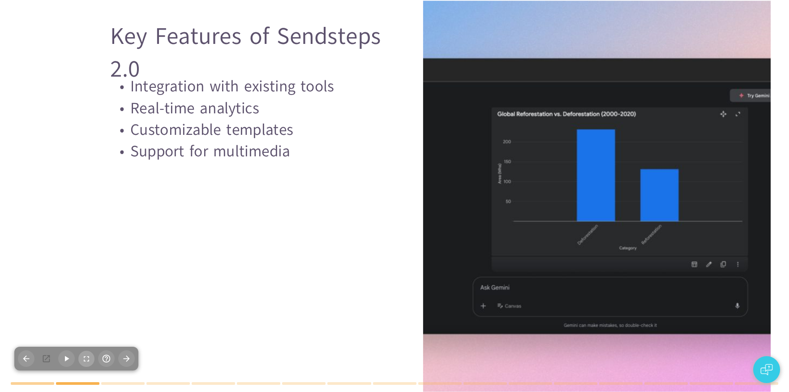
click at [83, 363] on button "button" at bounding box center [86, 359] width 16 height 16
drag, startPoint x: 363, startPoint y: 94, endPoint x: 368, endPoint y: 68, distance: 26.4
click at [363, 94] on p "Integration with existing tools" at bounding box center [249, 86] width 278 height 22
click at [48, 355] on div at bounding box center [76, 359] width 124 height 24
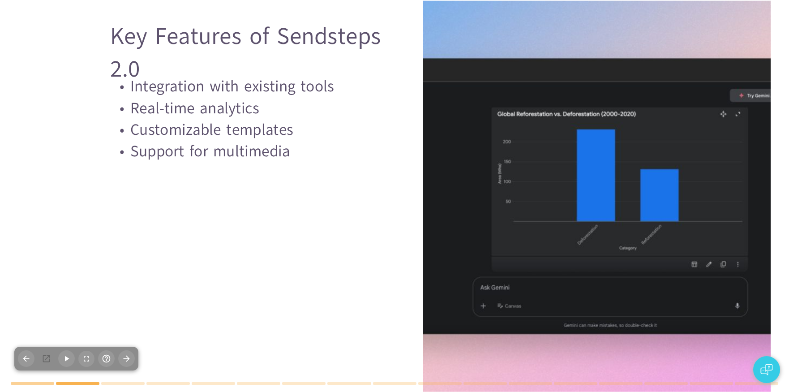
click at [47, 358] on div at bounding box center [76, 359] width 124 height 24
click at [395, 130] on div at bounding box center [423, 195] width 695 height 391
click at [252, 250] on div at bounding box center [423, 195] width 695 height 391
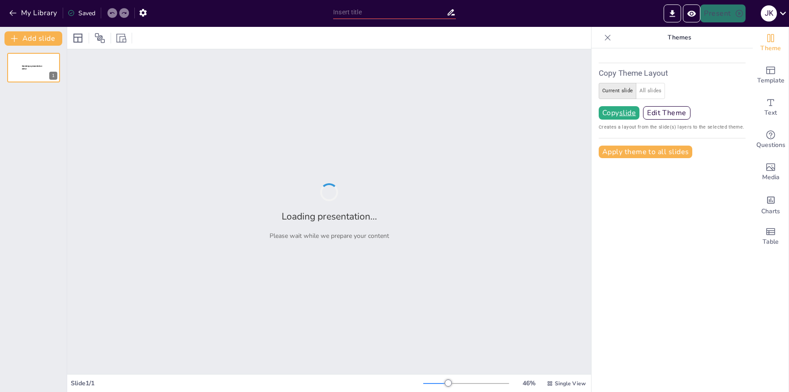
type input "Sendsteps 2.0: Enhancements and Innovations"
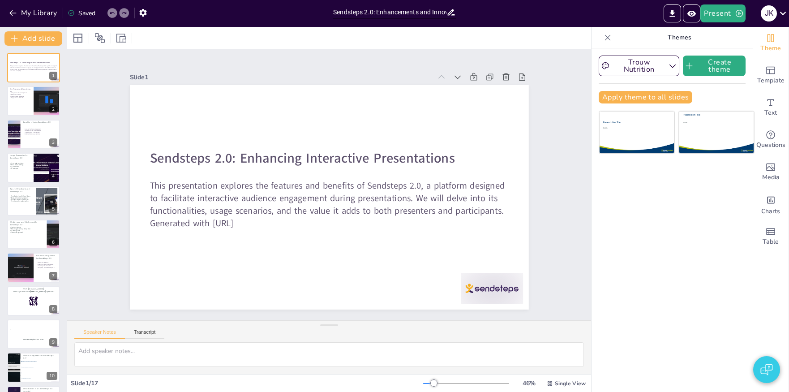
checkbox input "true"
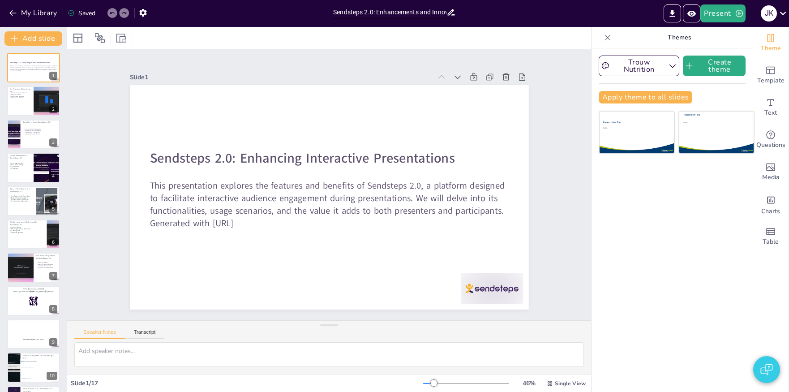
checkbox input "true"
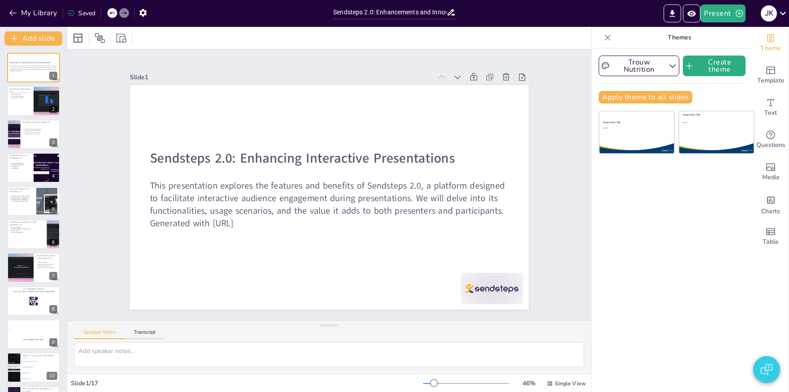
checkbox input "true"
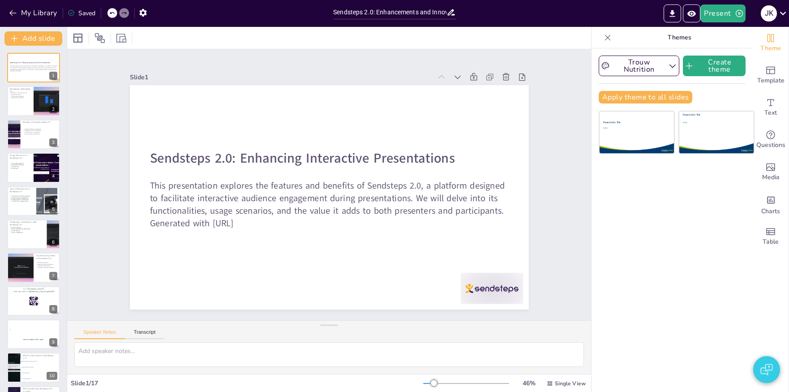
checkbox input "true"
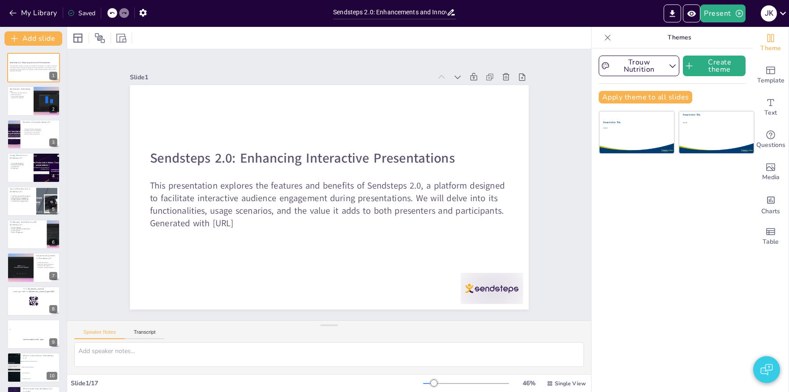
checkbox input "true"
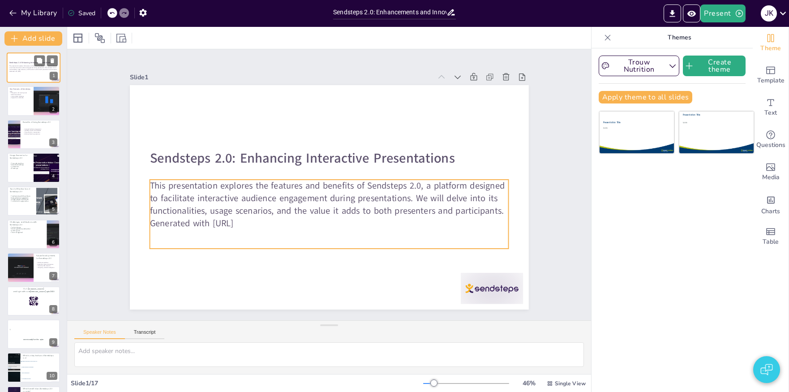
checkbox input "true"
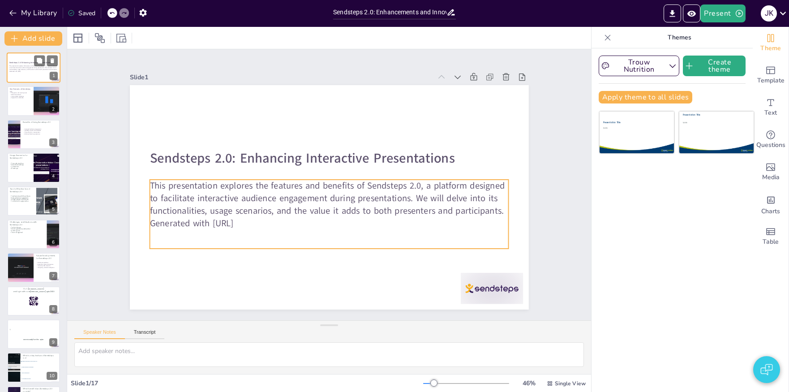
checkbox input "true"
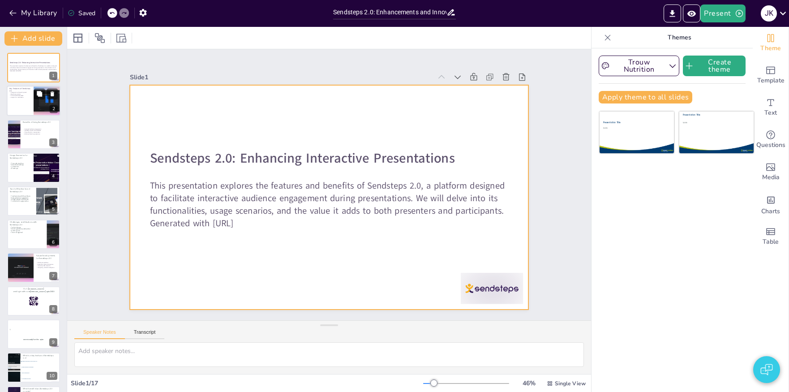
checkbox input "true"
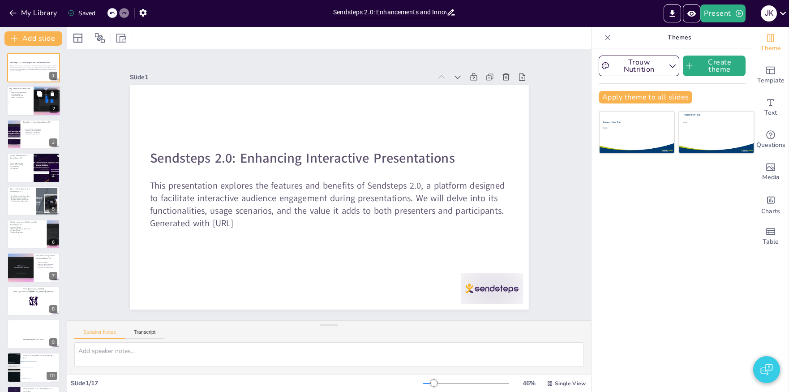
click at [26, 96] on p "Customizable templates" at bounding box center [20, 96] width 22 height 2
type textarea "The integration of Sendsteps 2.0 with existing presentation tools is crucial as…"
checkbox input "true"
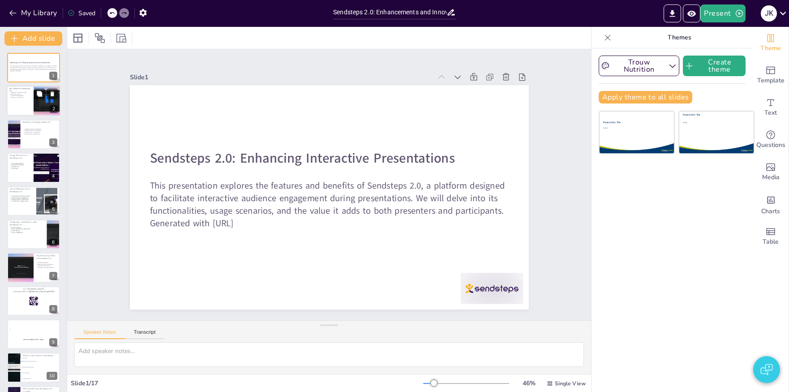
checkbox input "true"
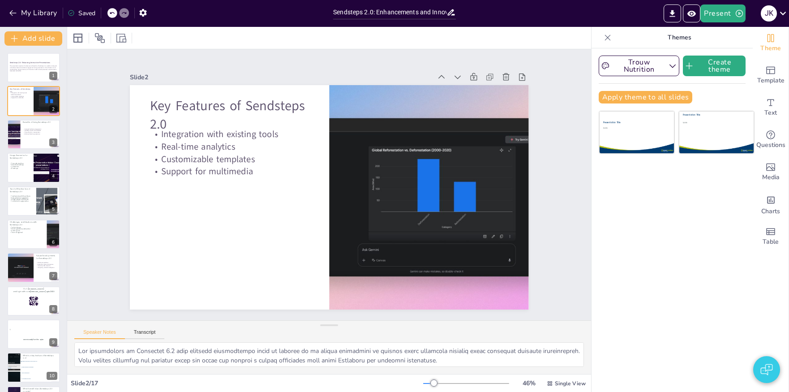
checkbox input "true"
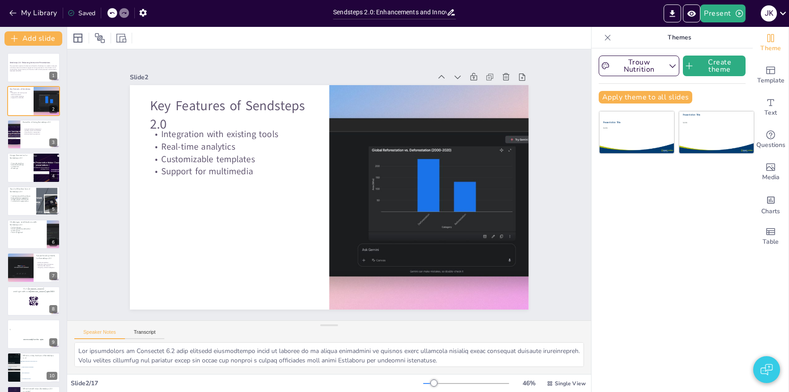
checkbox input "true"
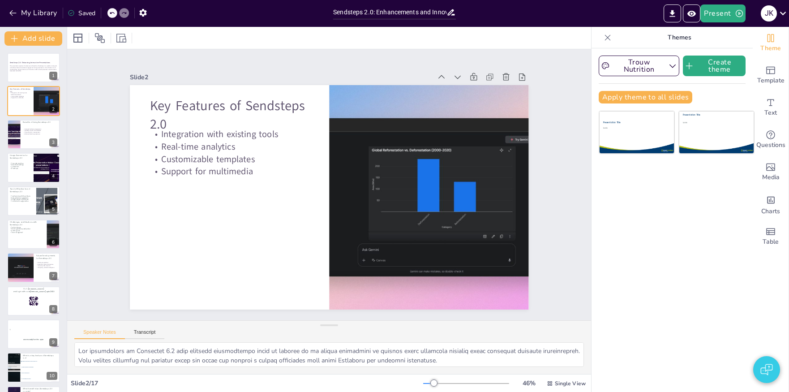
click at [105, 89] on div "Slide 1 Sendsteps 2.0: Enhancing Interactive Presentations This presentation ex…" at bounding box center [329, 185] width 510 height 466
checkbox input "true"
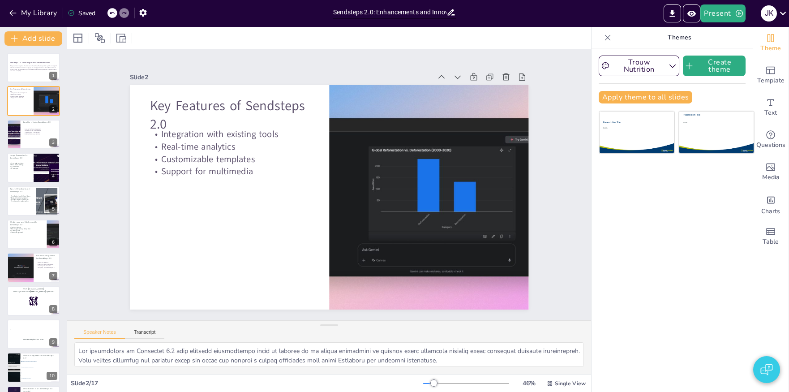
checkbox input "true"
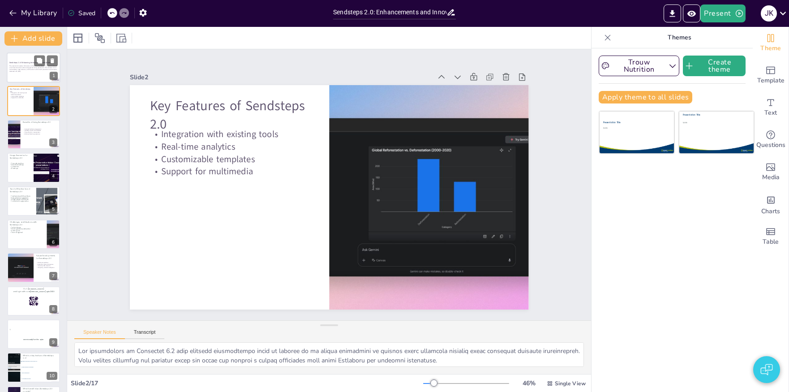
checkbox input "true"
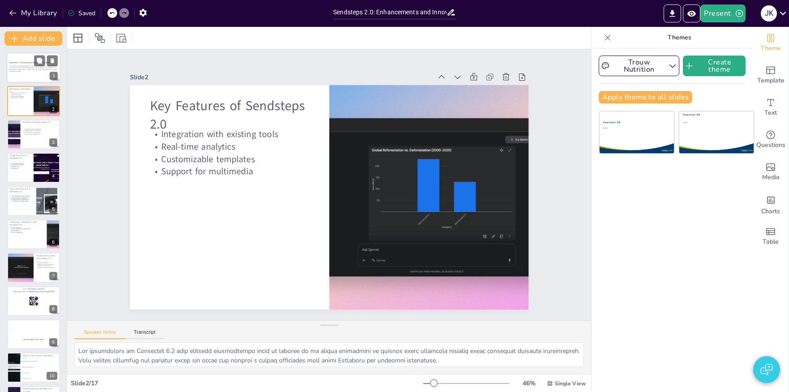
checkbox input "true"
click at [29, 71] on p "Generated with [URL]" at bounding box center [33, 71] width 48 height 2
checkbox input "true"
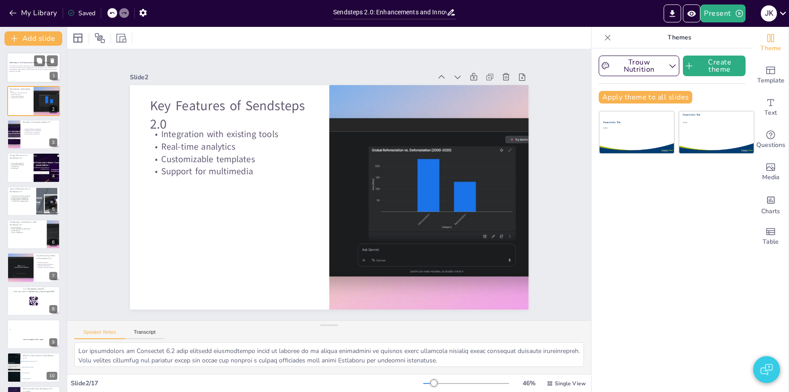
checkbox input "true"
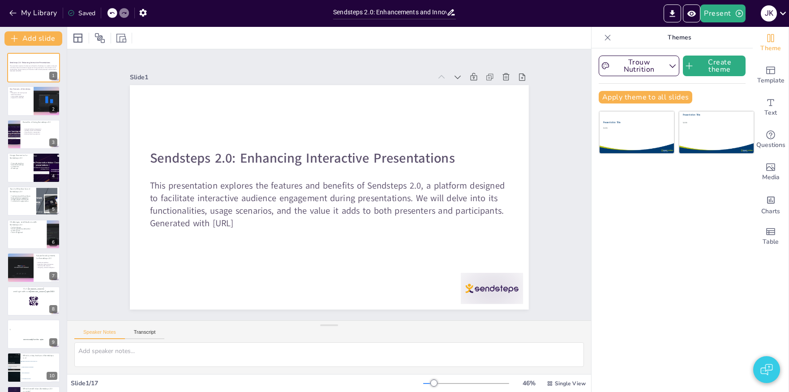
checkbox input "true"
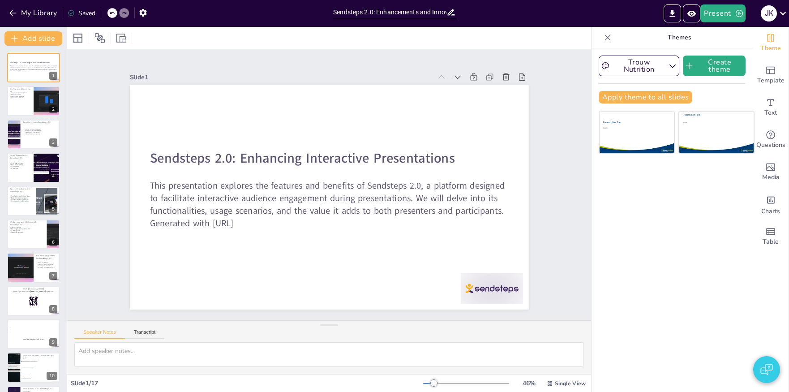
checkbox input "true"
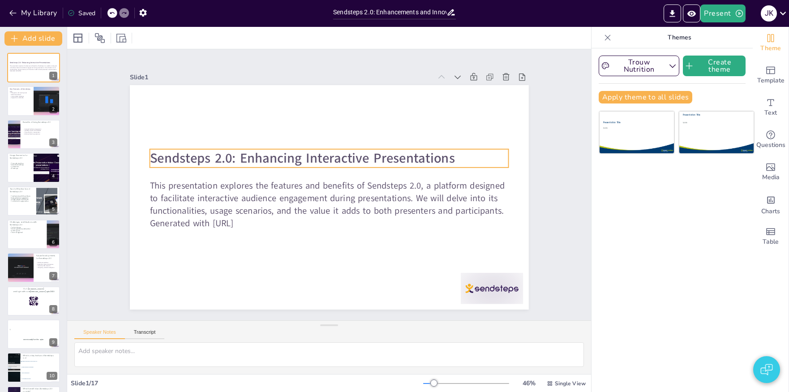
checkbox input "true"
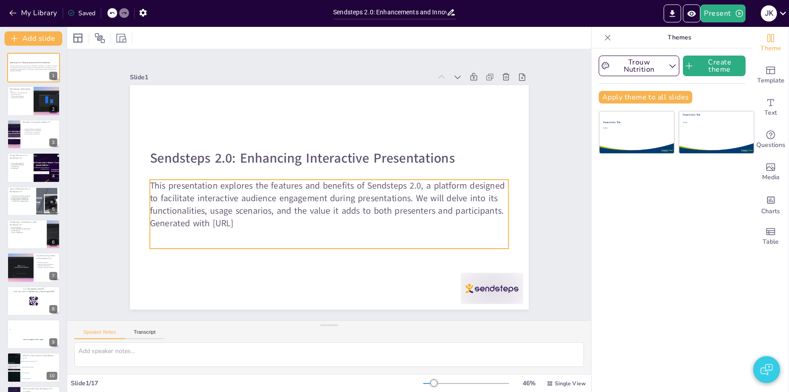
checkbox input "true"
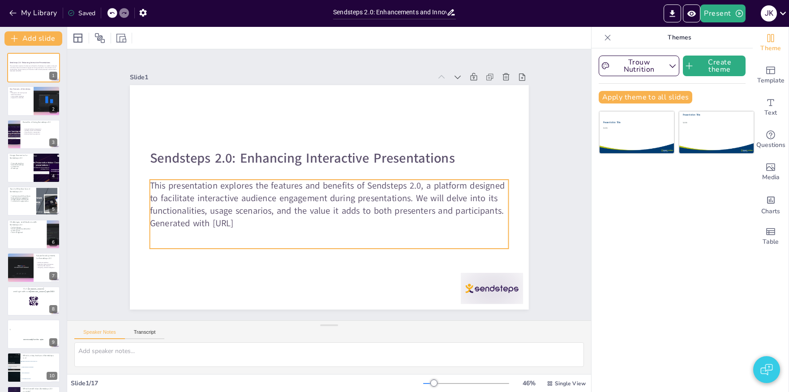
checkbox input "true"
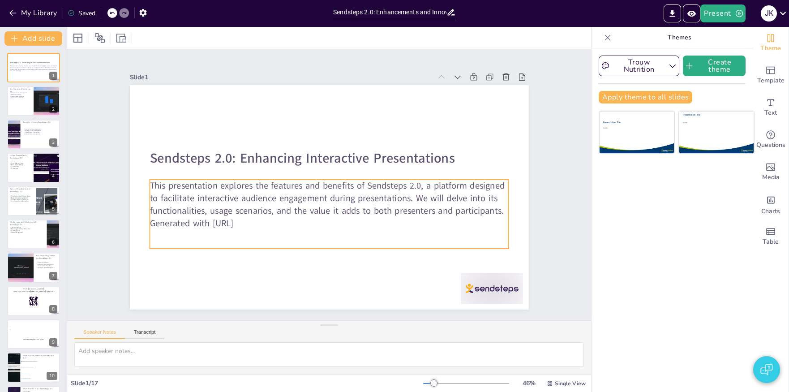
checkbox input "true"
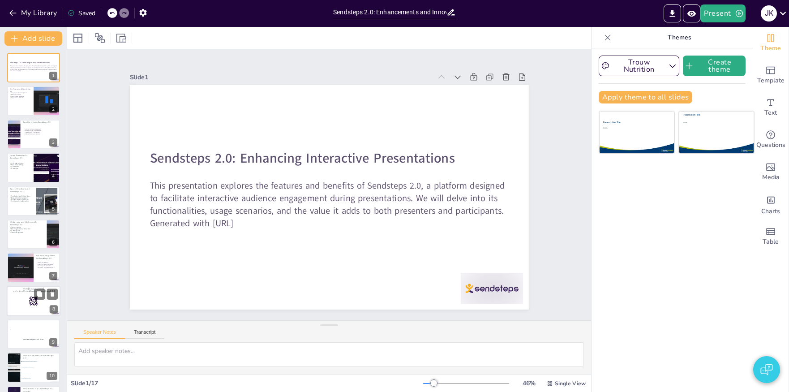
checkbox input "true"
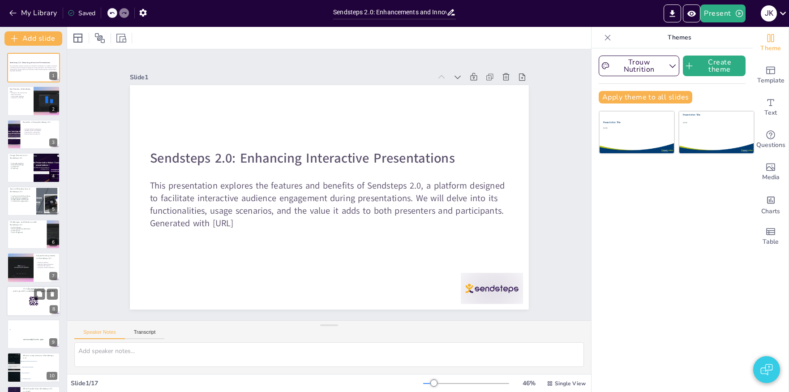
checkbox input "true"
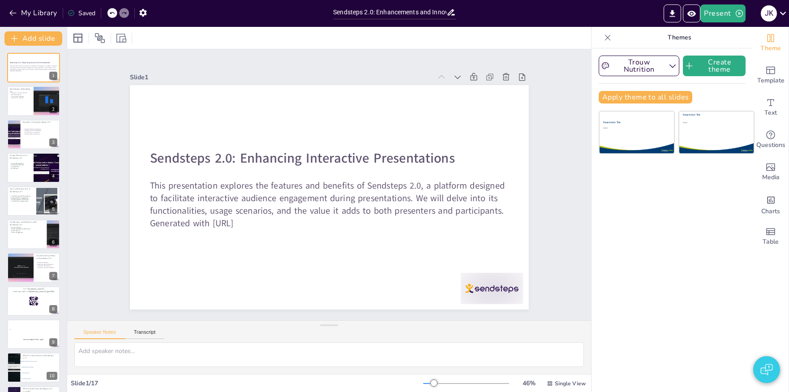
checkbox input "true"
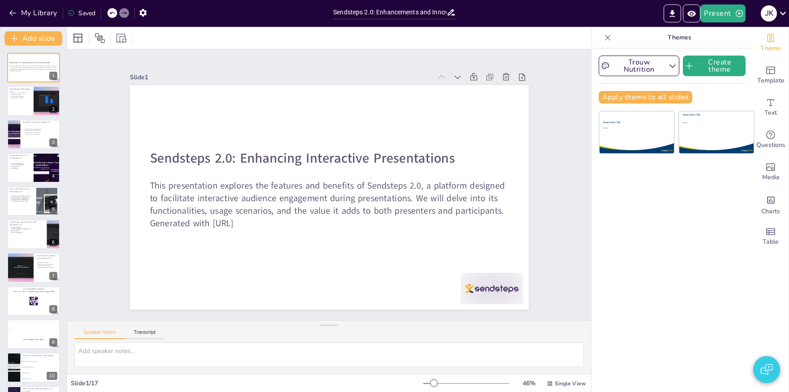
checkbox input "true"
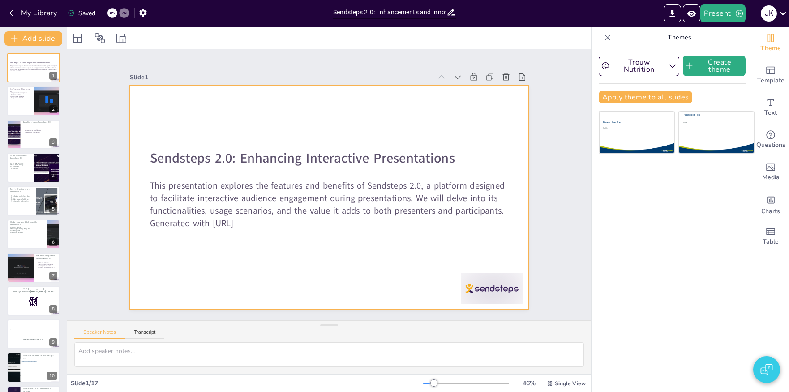
checkbox input "true"
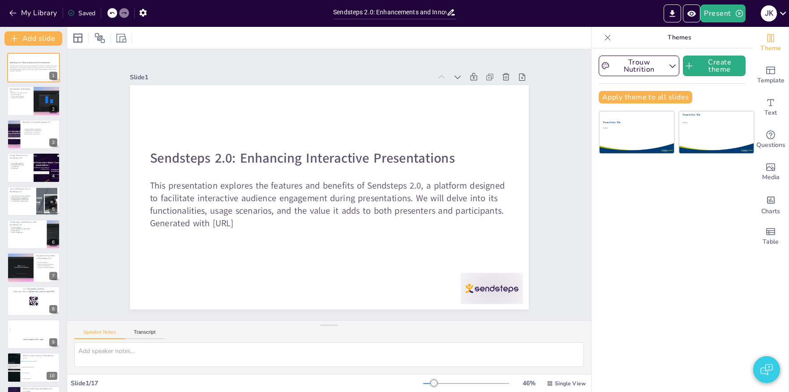
checkbox input "true"
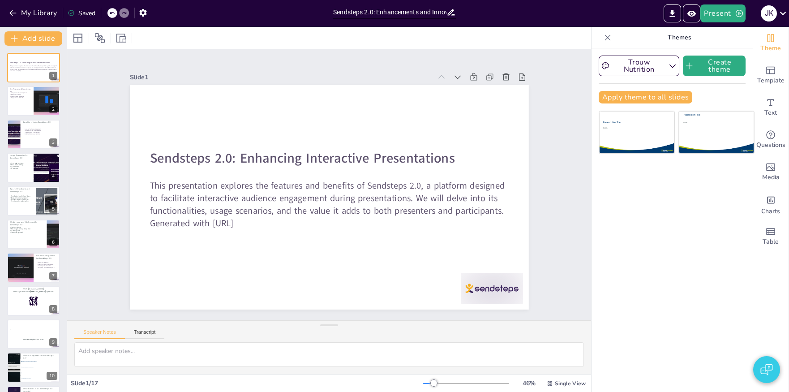
checkbox input "true"
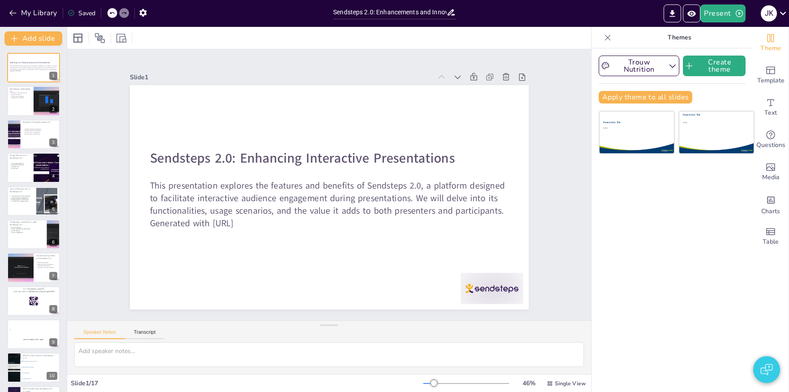
checkbox input "true"
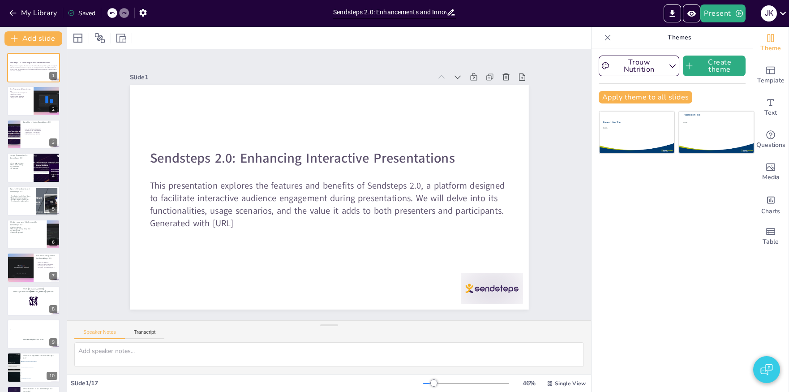
checkbox input "true"
